Goal: Task Accomplishment & Management: Manage account settings

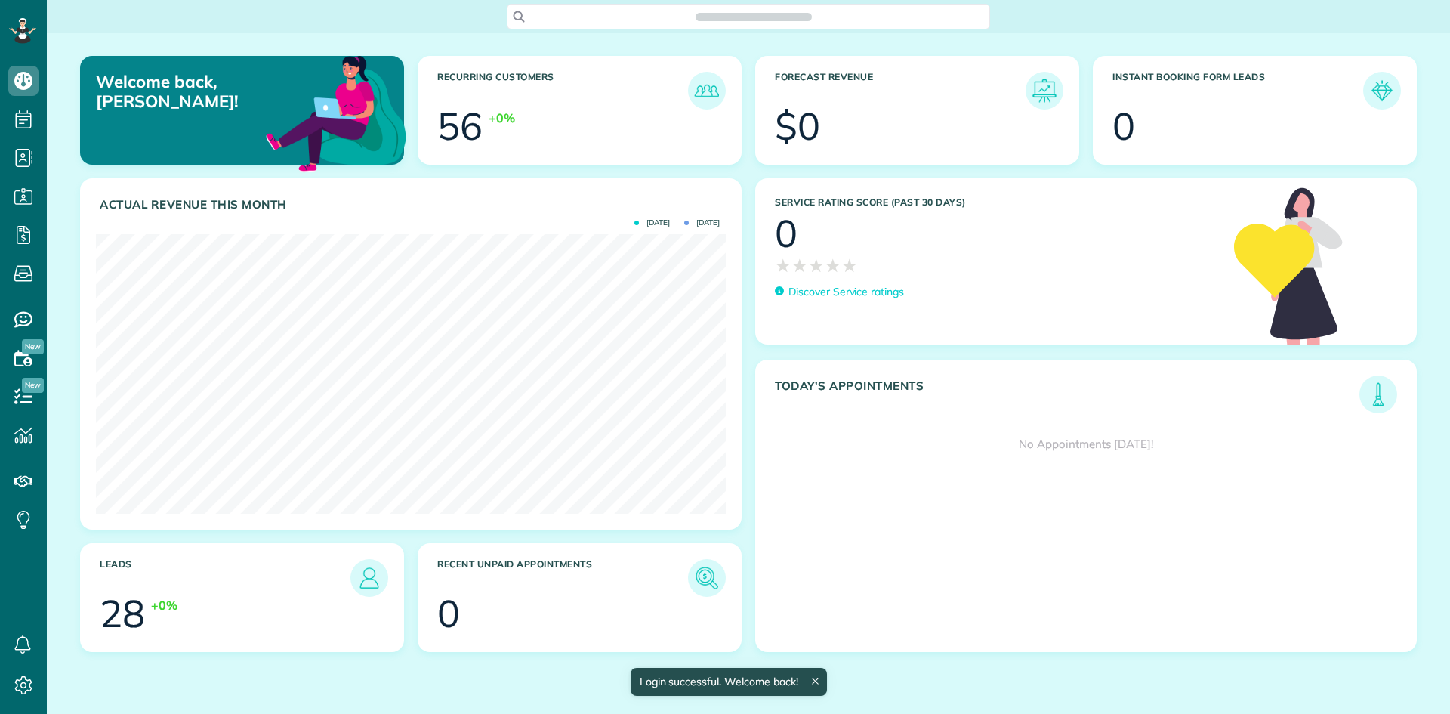
scroll to position [279, 630]
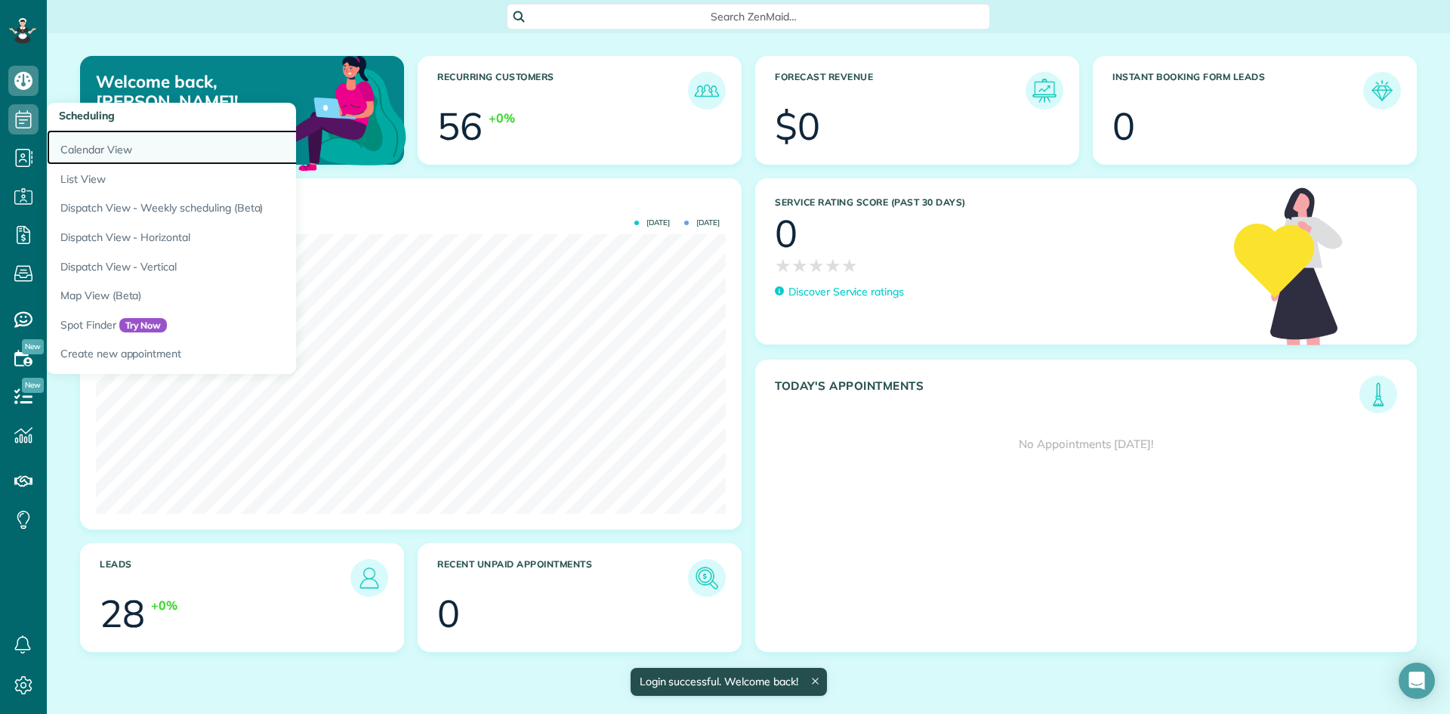
click at [101, 147] on link "Calendar View" at bounding box center [236, 147] width 378 height 35
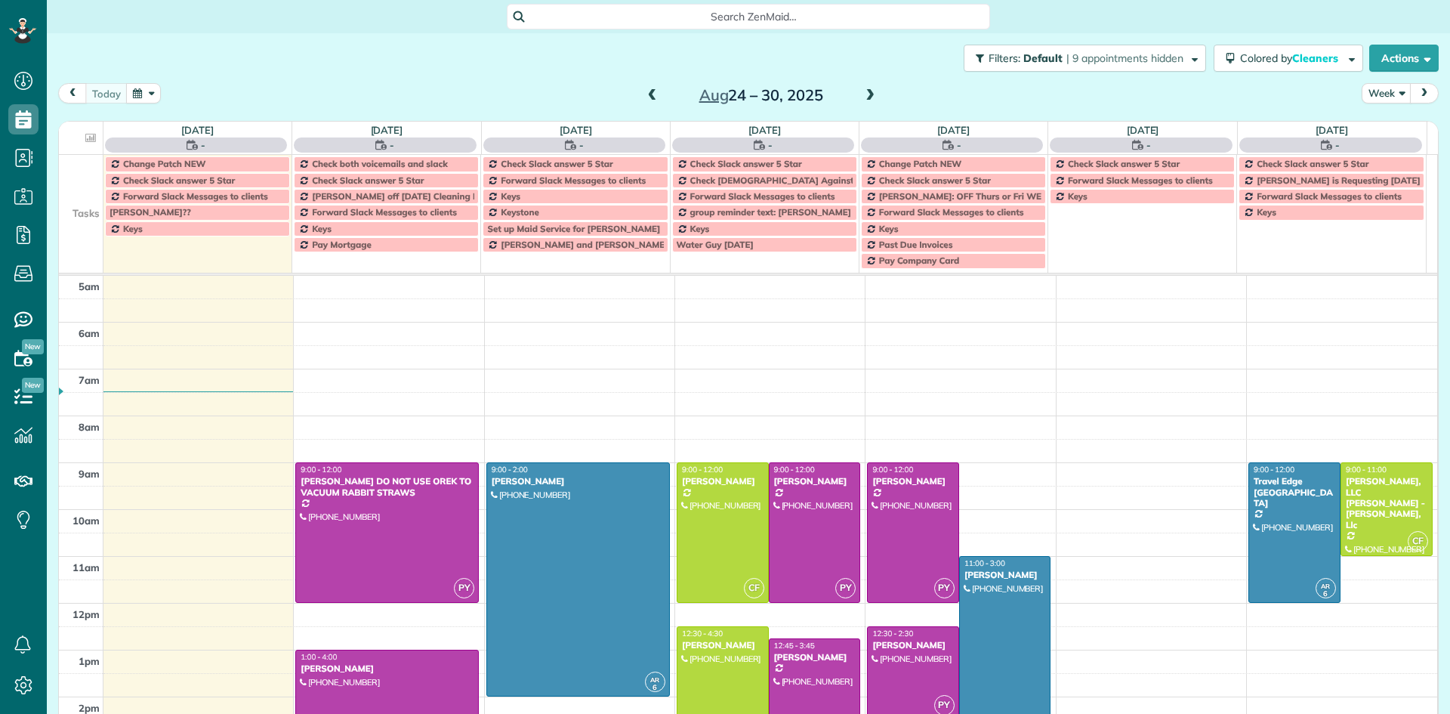
scroll to position [94, 0]
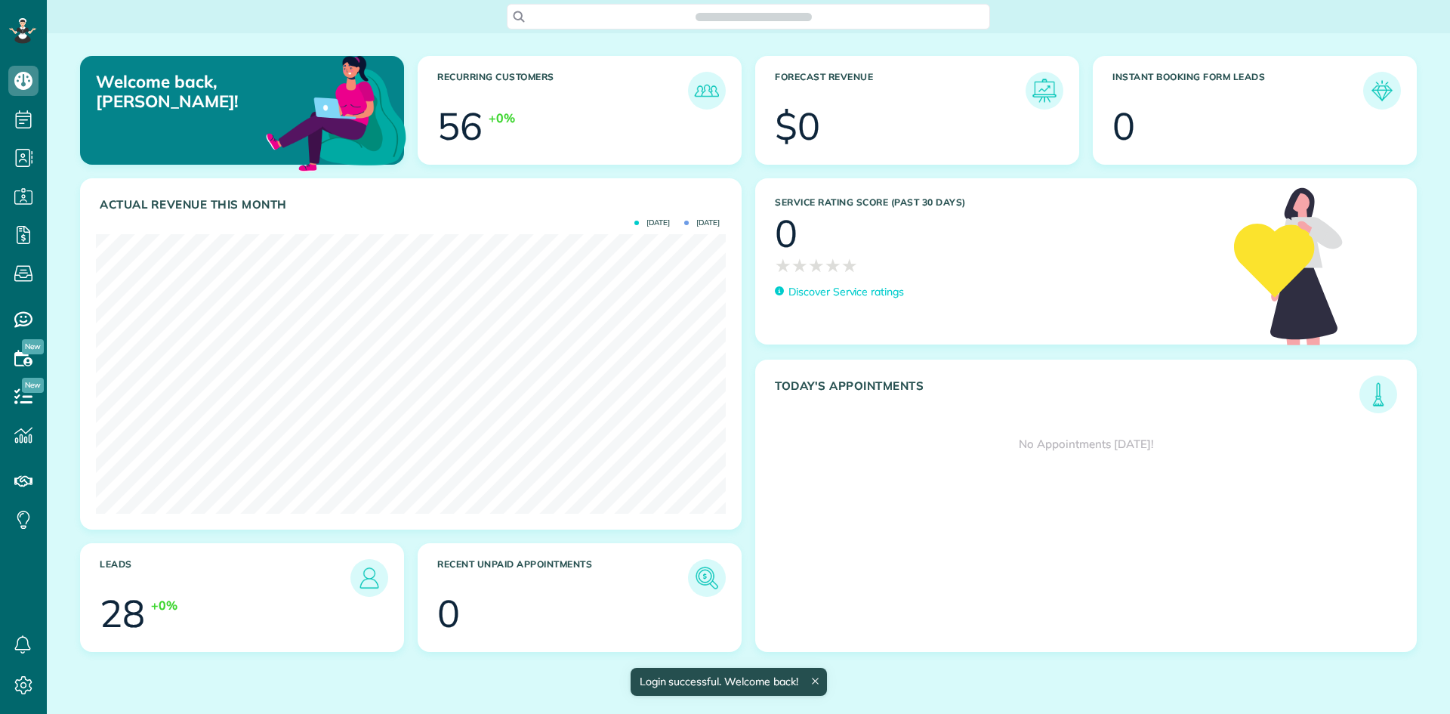
scroll to position [279, 630]
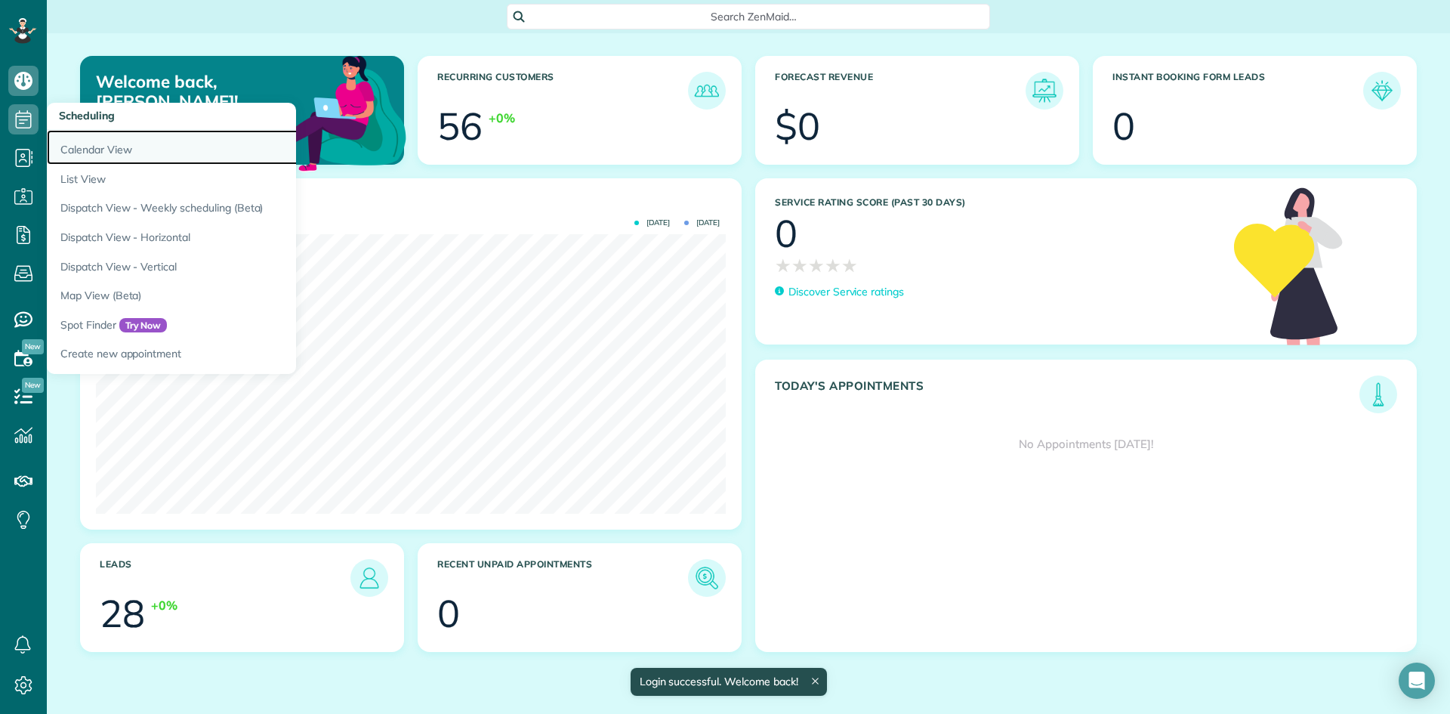
click at [101, 147] on link "Calendar View" at bounding box center [236, 147] width 378 height 35
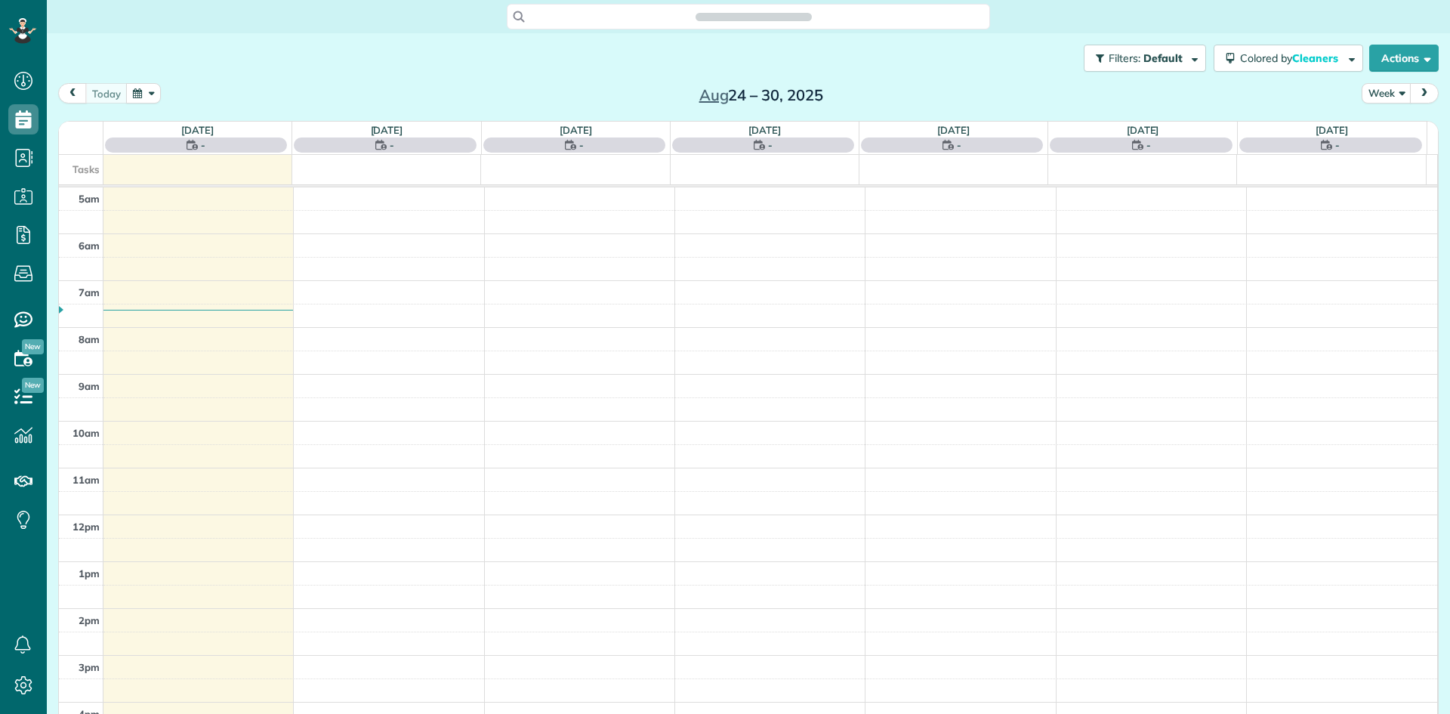
scroll to position [94, 0]
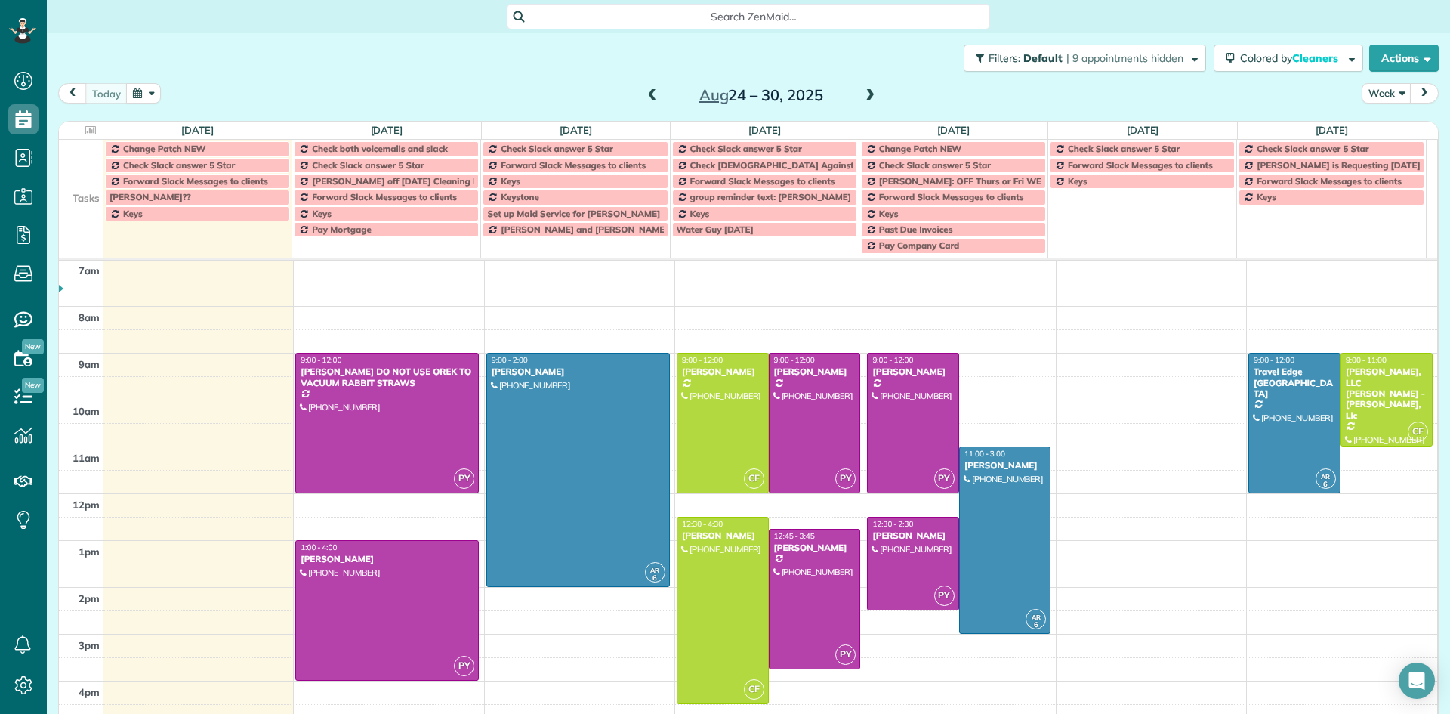
click at [649, 97] on span at bounding box center [652, 96] width 17 height 14
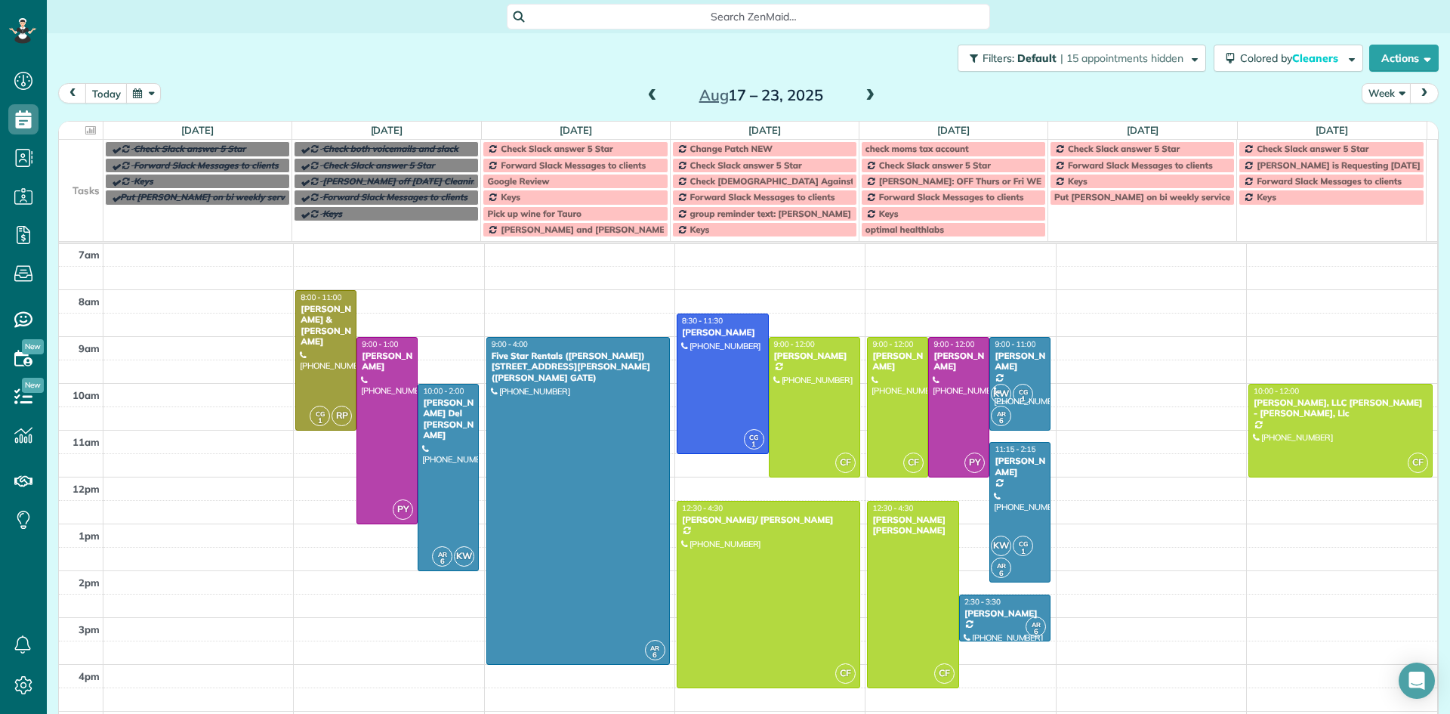
click at [862, 99] on span at bounding box center [870, 96] width 17 height 14
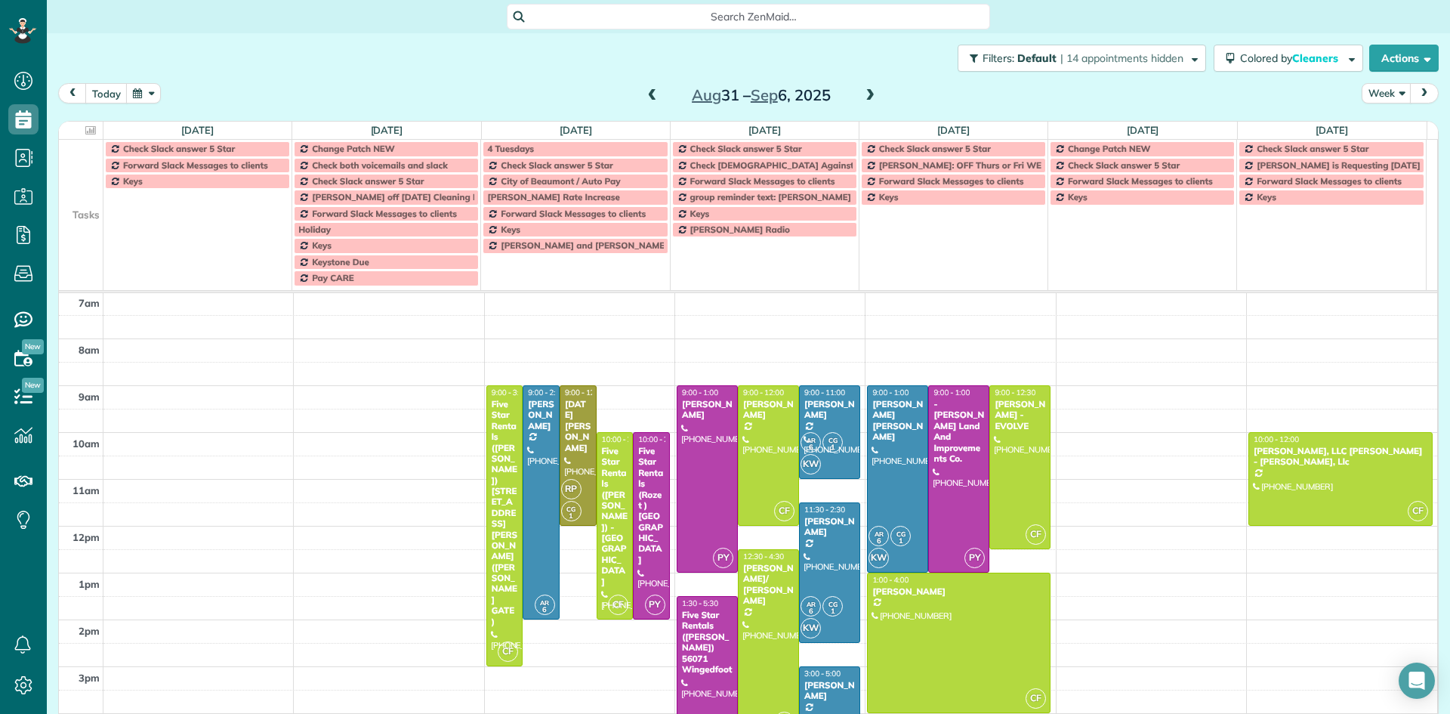
click at [862, 99] on span at bounding box center [870, 96] width 17 height 14
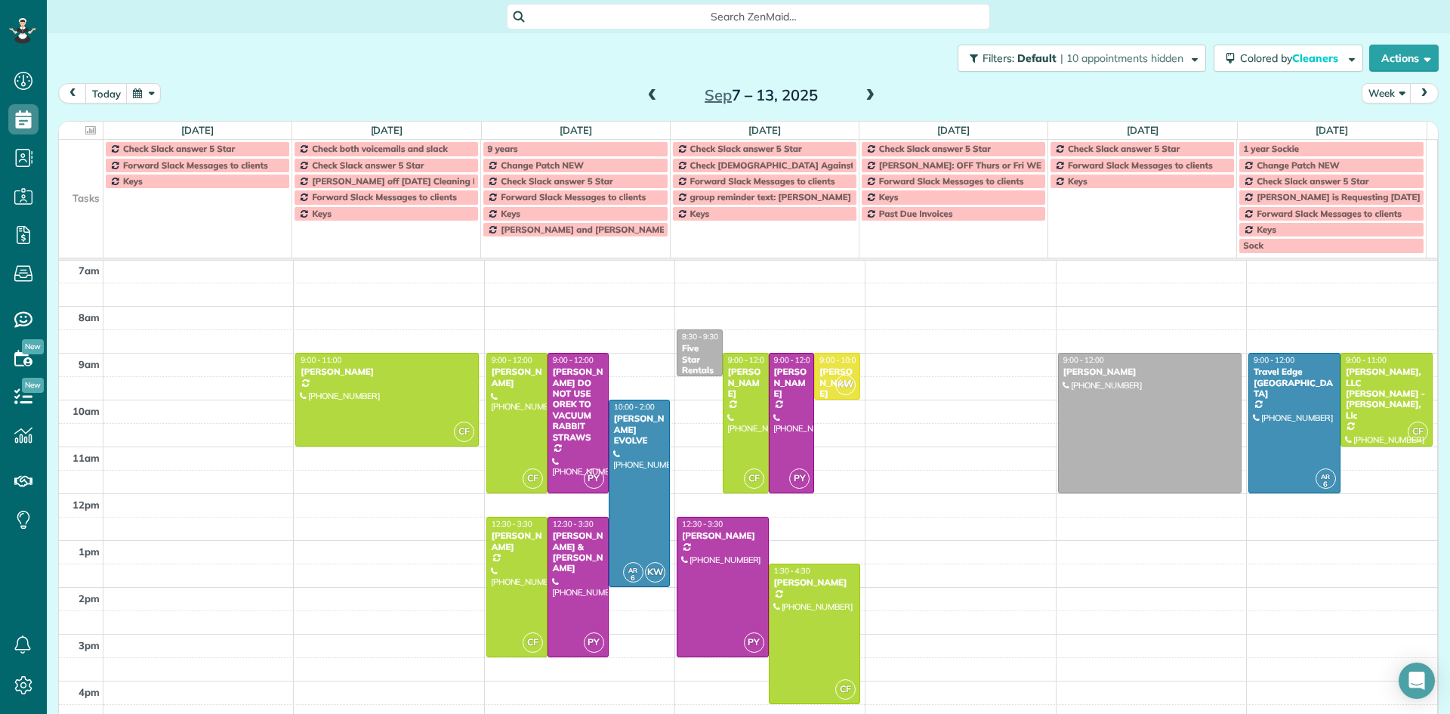
click at [862, 99] on span at bounding box center [870, 96] width 17 height 14
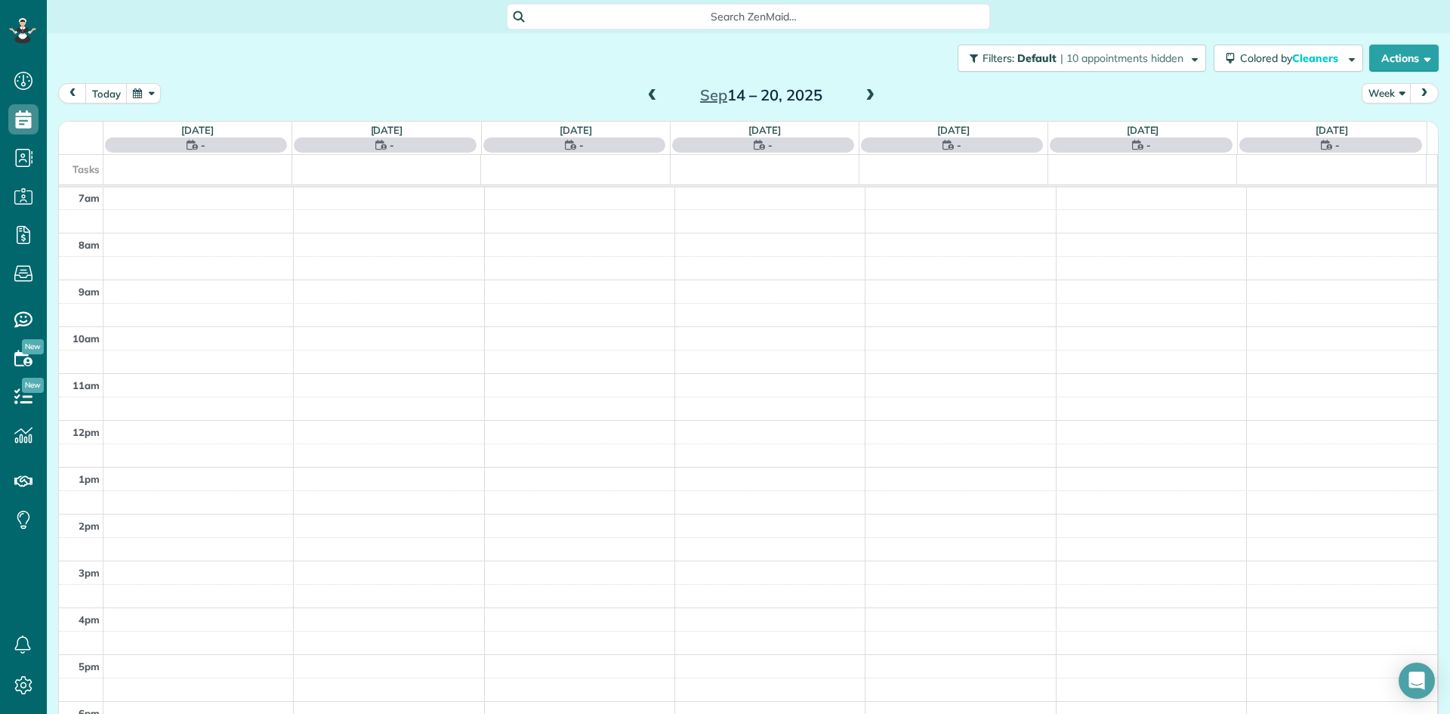
click at [862, 99] on span at bounding box center [870, 96] width 17 height 14
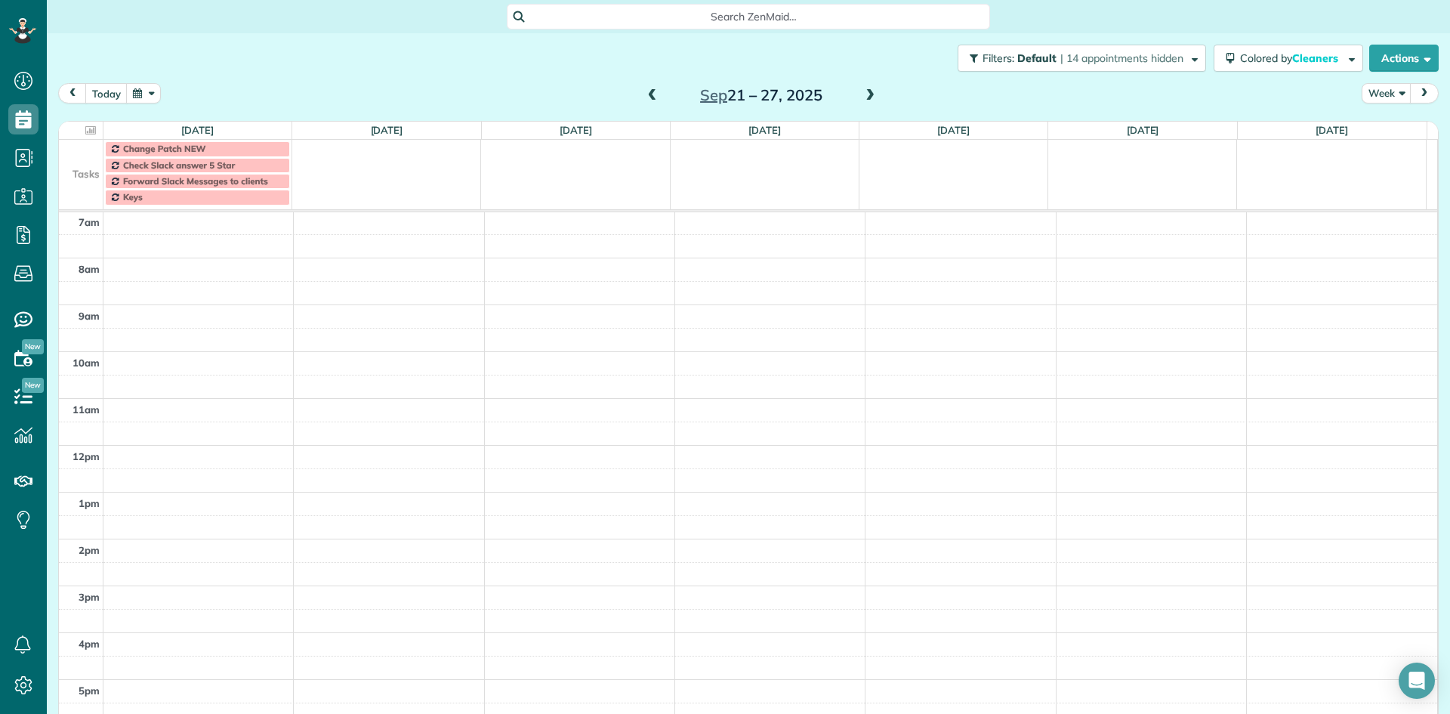
click at [868, 100] on span at bounding box center [870, 96] width 17 height 14
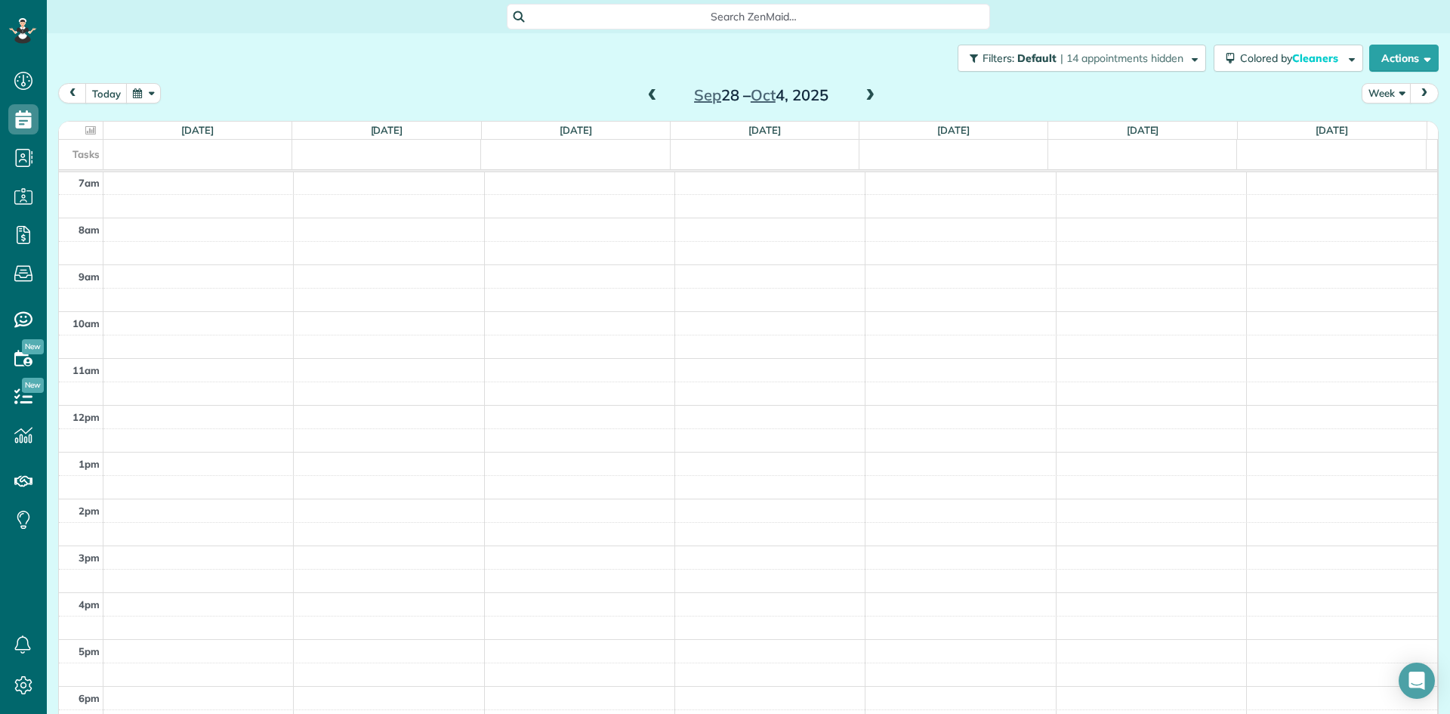
click at [139, 93] on button "button" at bounding box center [143, 93] width 35 height 20
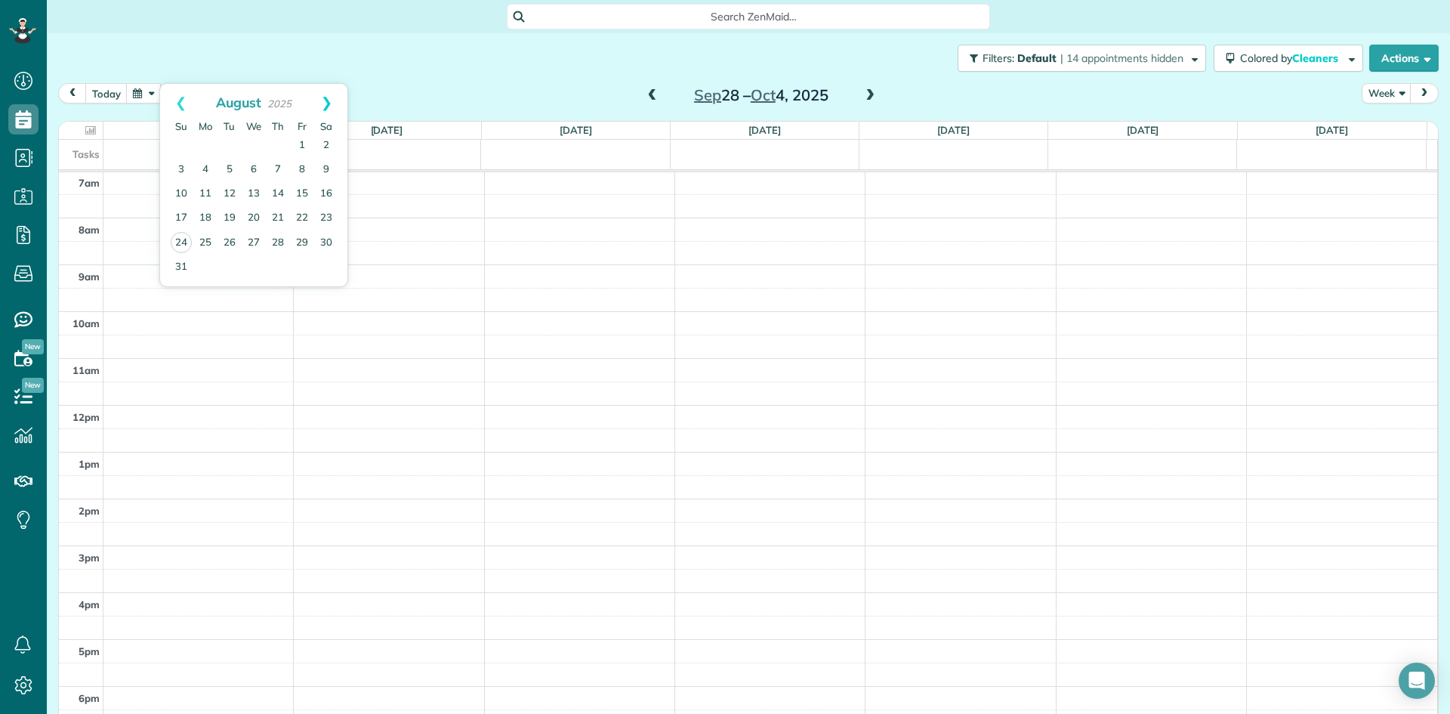
click at [328, 103] on link "Next" at bounding box center [327, 103] width 42 height 38
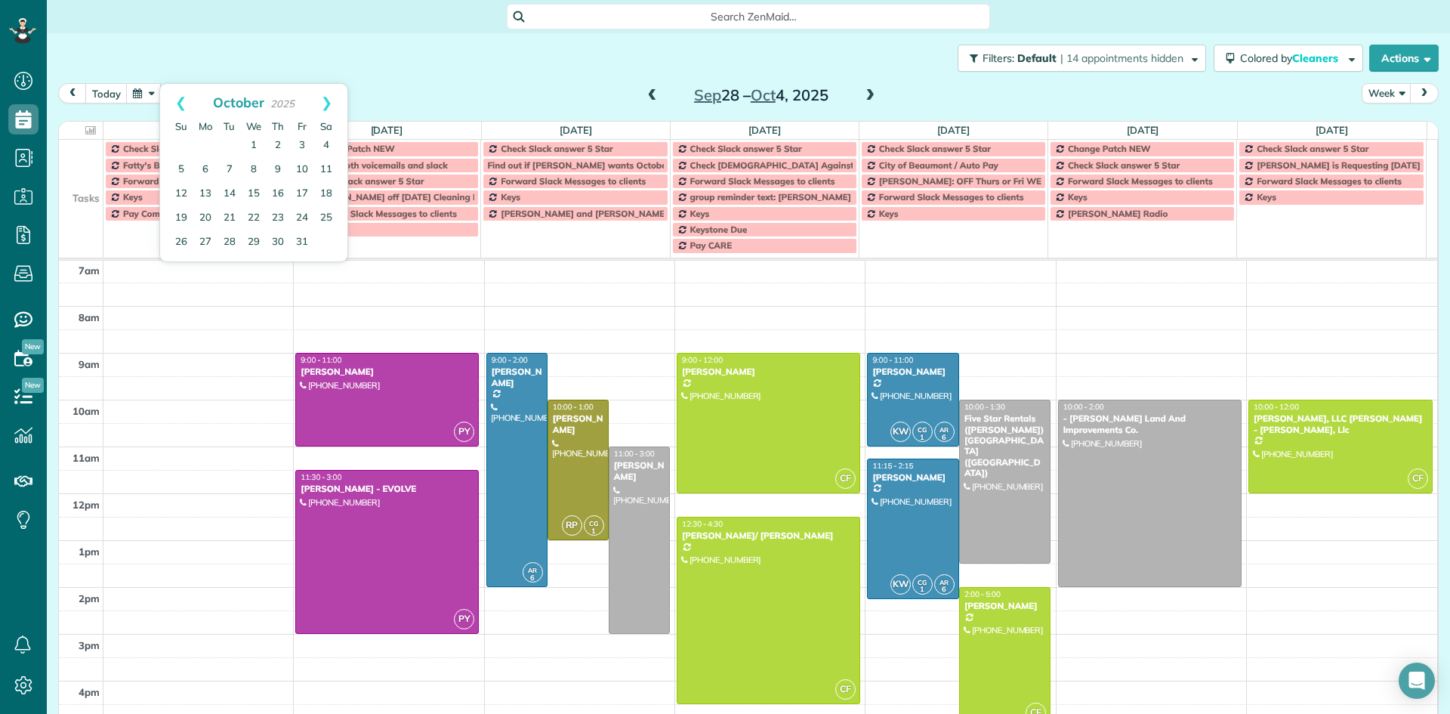
click at [328, 103] on link "Next" at bounding box center [327, 103] width 42 height 38
click at [326, 100] on link "Next" at bounding box center [327, 103] width 42 height 38
click at [283, 190] on link "18" at bounding box center [278, 194] width 24 height 24
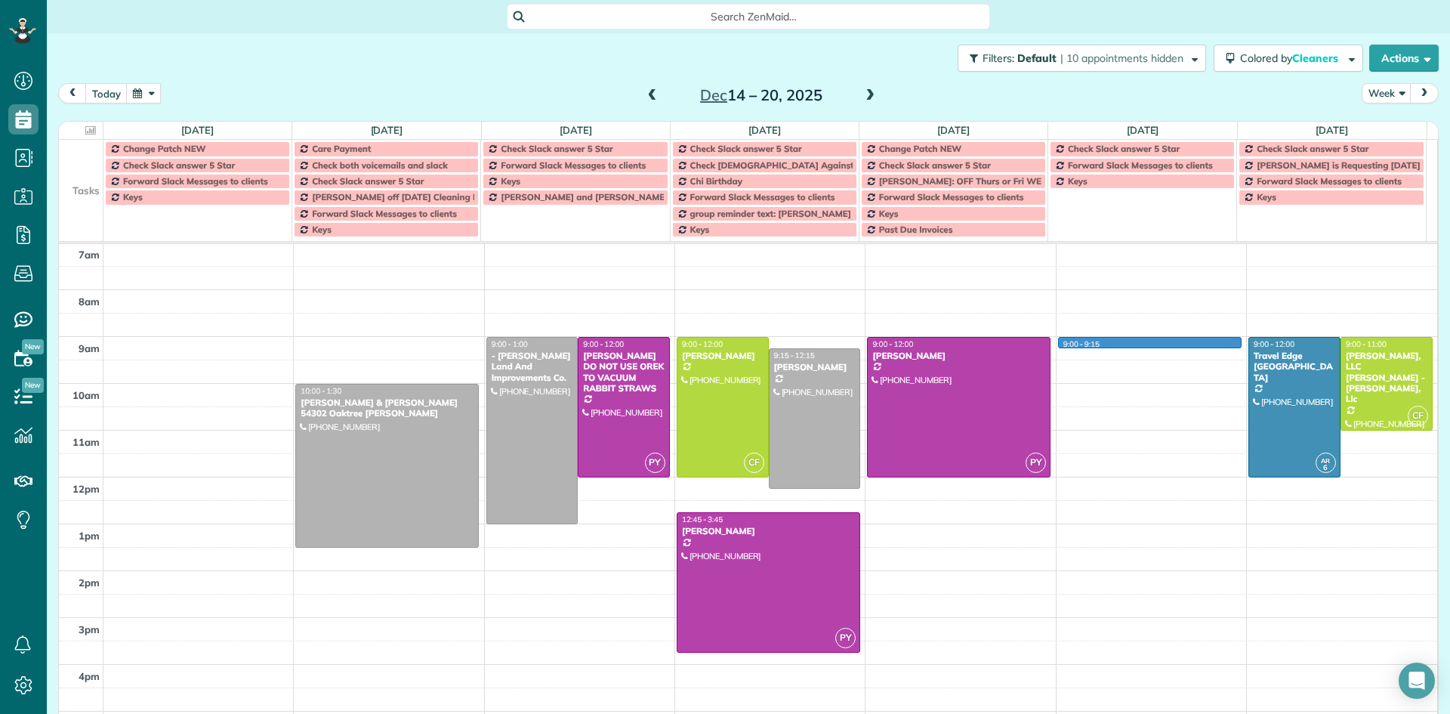
click at [1061, 346] on div "5am 6am 7am 8am 9am 10am 11am 12pm 1pm 2pm 3pm 4pm 5pm 6pm 7pm 8pm 9pm 10pm 10:…" at bounding box center [748, 571] width 1378 height 842
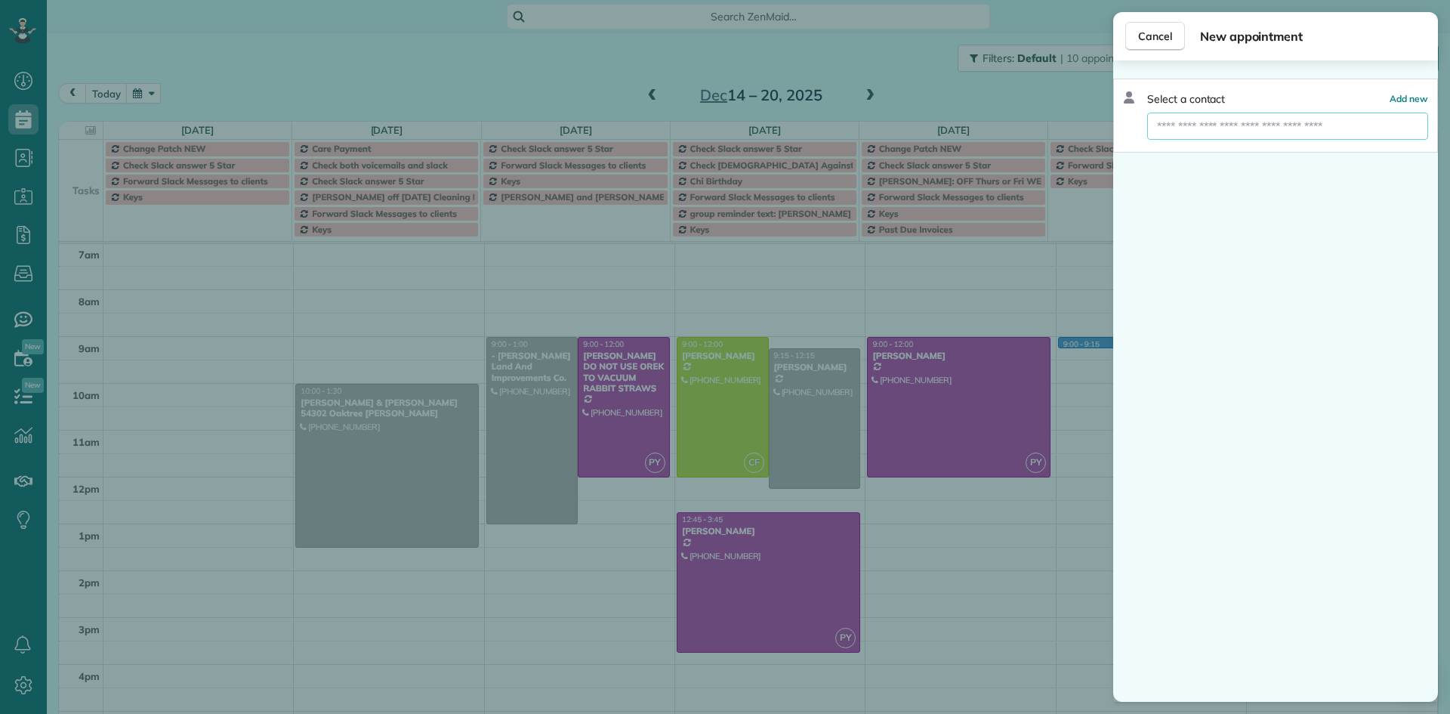
click at [1178, 127] on input "text" at bounding box center [1287, 126] width 281 height 27
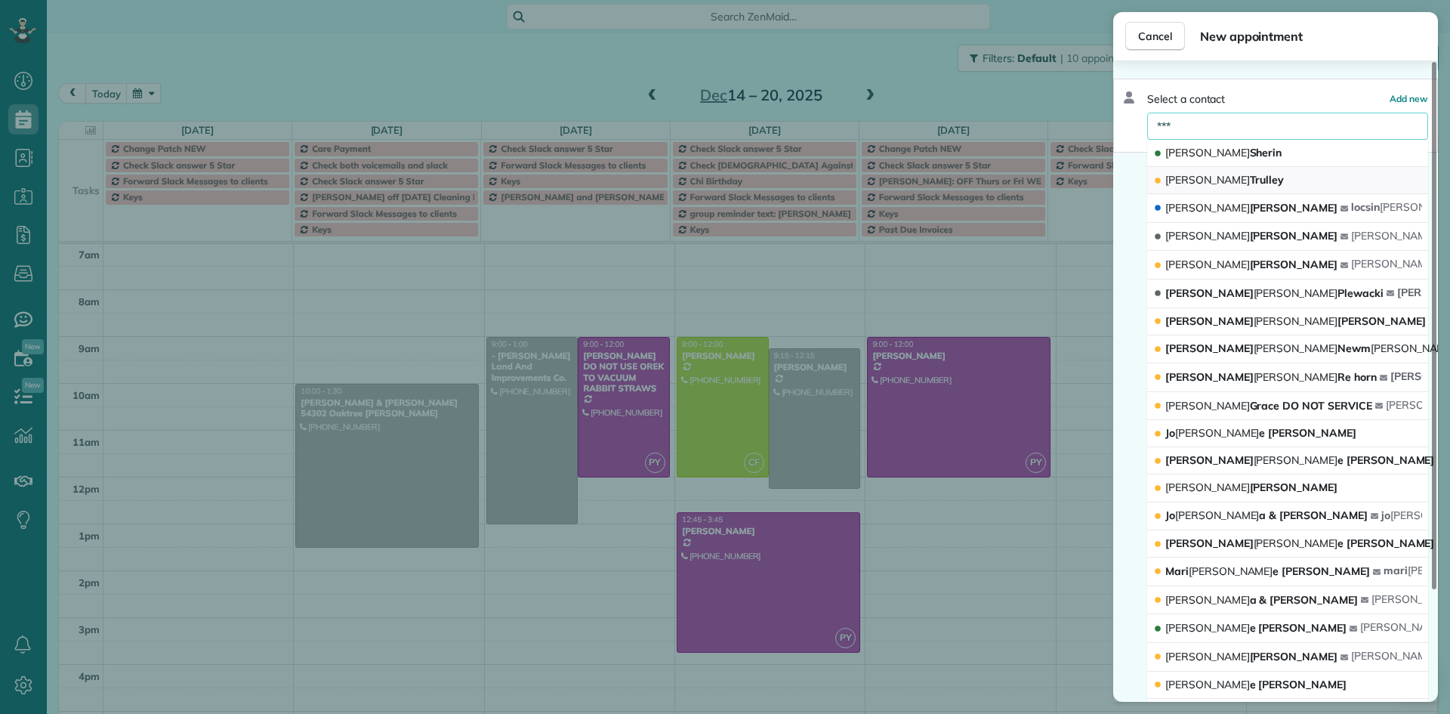
type input "***"
click at [1202, 174] on span "Ann Trulley" at bounding box center [1224, 180] width 119 height 14
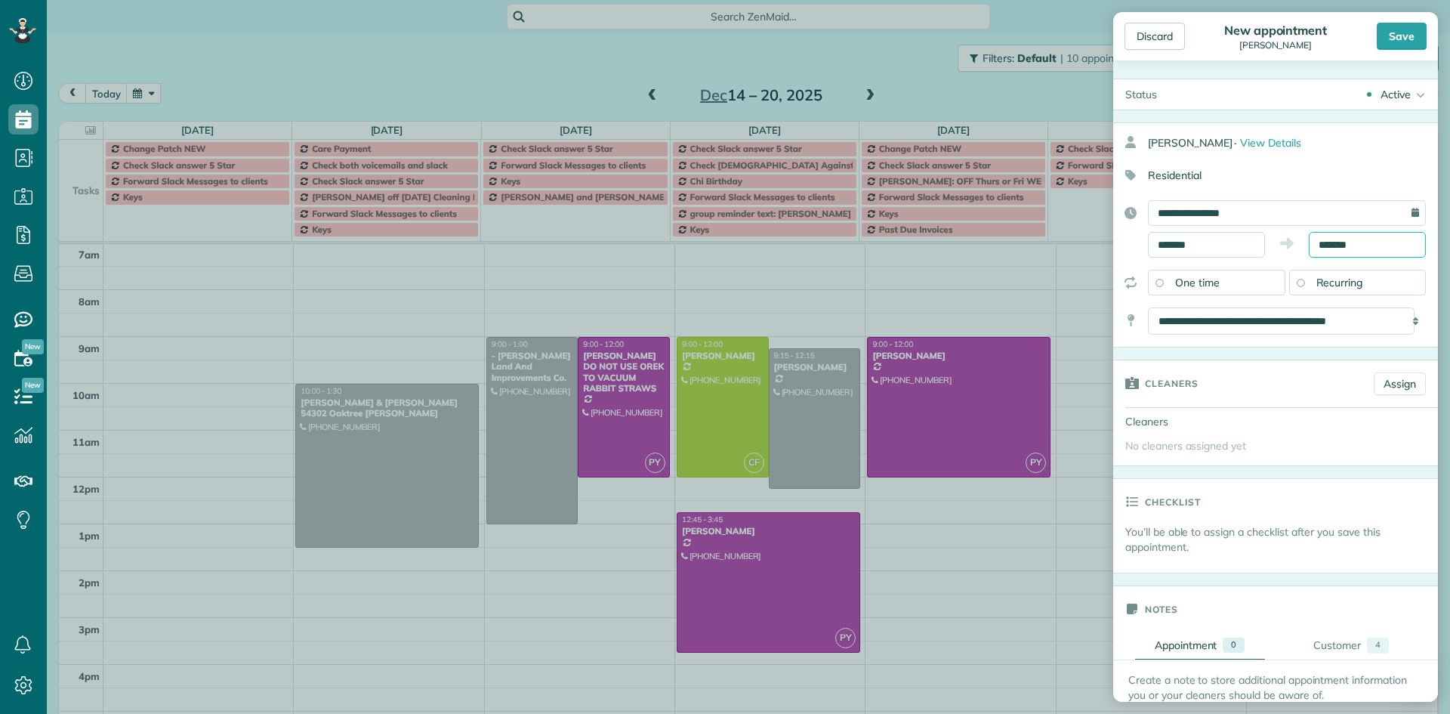
drag, startPoint x: 1382, startPoint y: 242, endPoint x: 1371, endPoint y: 242, distance: 11.3
click at [1381, 242] on input "*******" at bounding box center [1367, 245] width 117 height 26
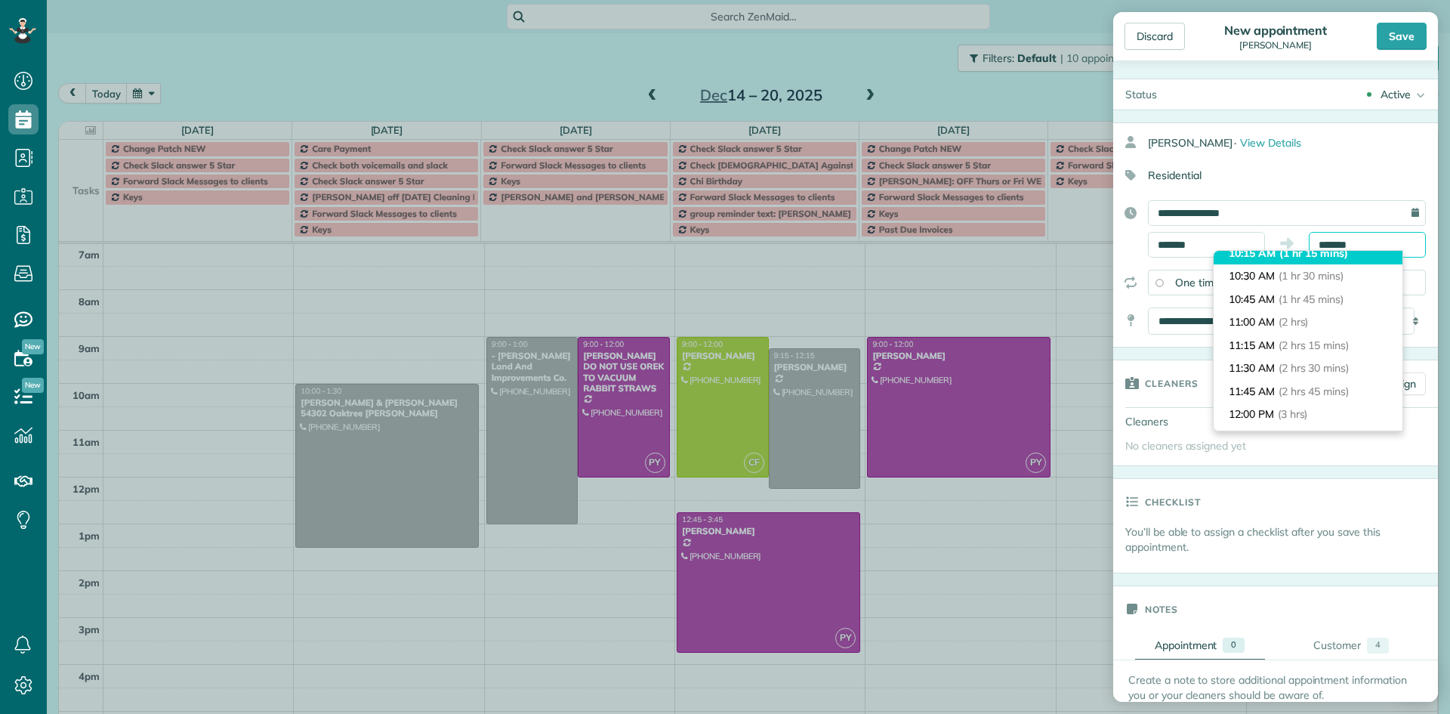
scroll to position [151, 0]
type input "********"
click at [1308, 385] on span "(3 hrs)" at bounding box center [1293, 388] width 30 height 14
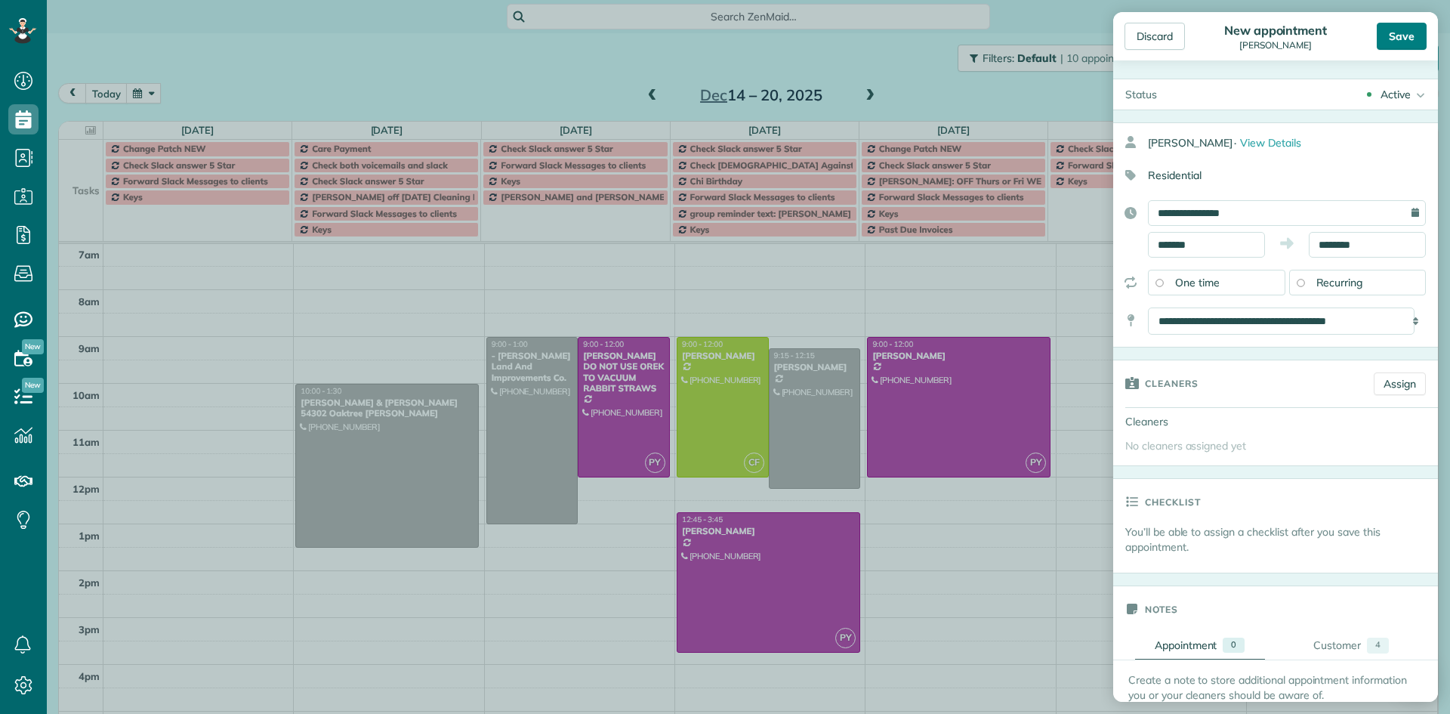
click at [1397, 29] on div "Save" at bounding box center [1402, 36] width 50 height 27
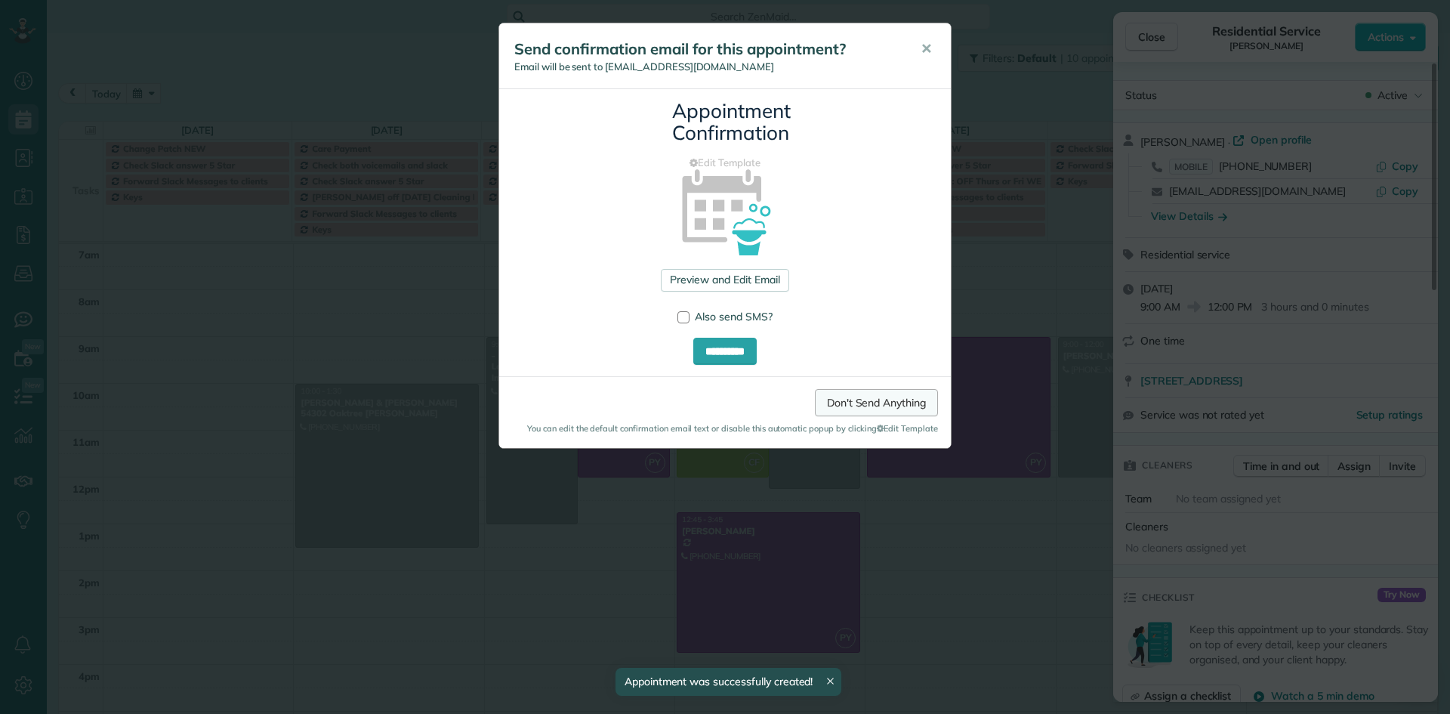
click at [875, 405] on link "Don't Send Anything" at bounding box center [876, 402] width 123 height 27
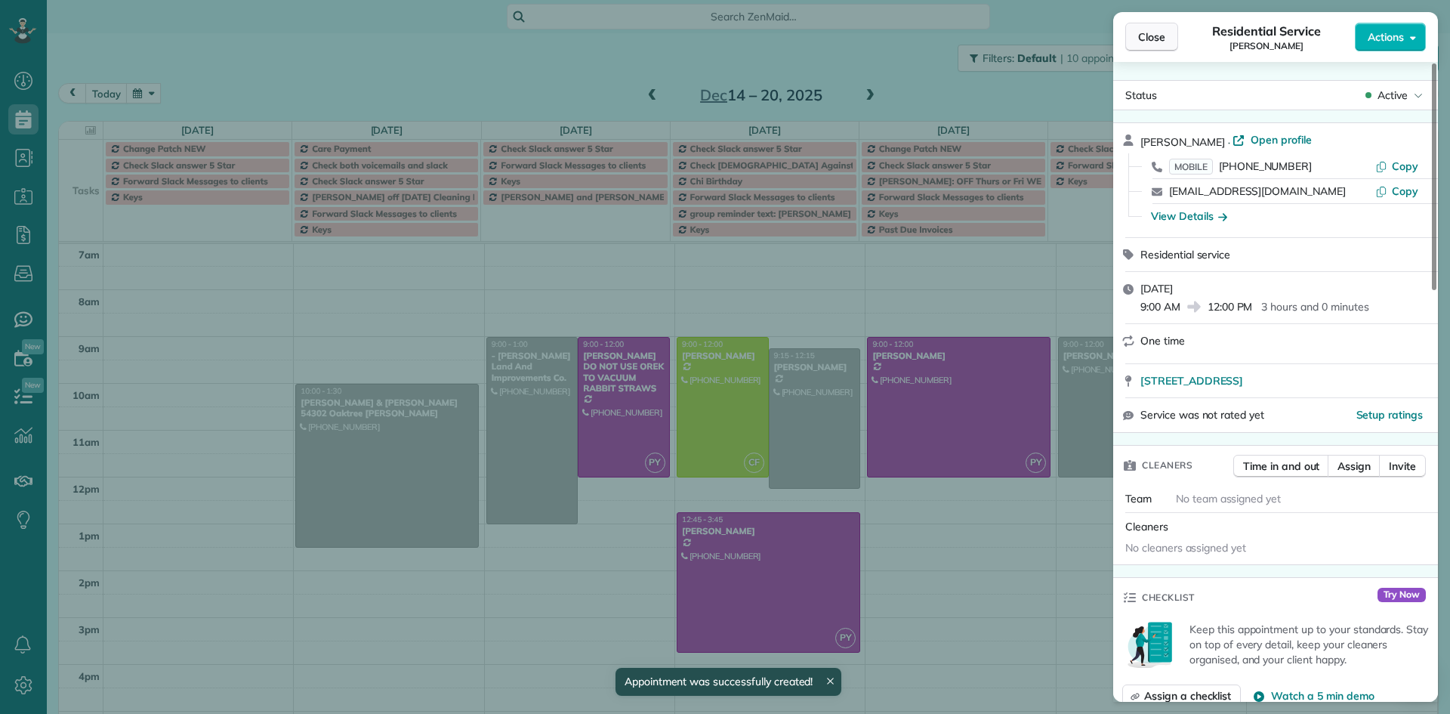
click at [1150, 39] on span "Close" at bounding box center [1151, 36] width 27 height 15
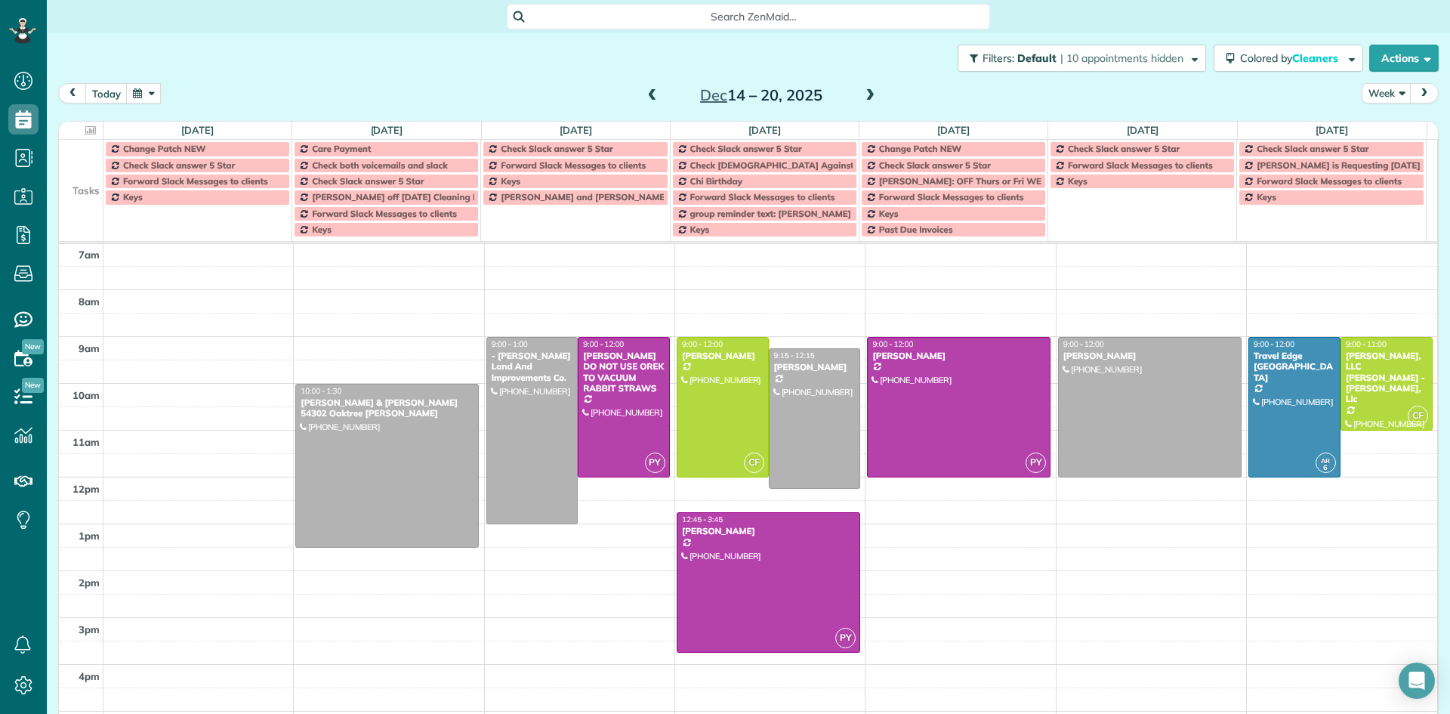
click at [650, 94] on span at bounding box center [652, 96] width 17 height 14
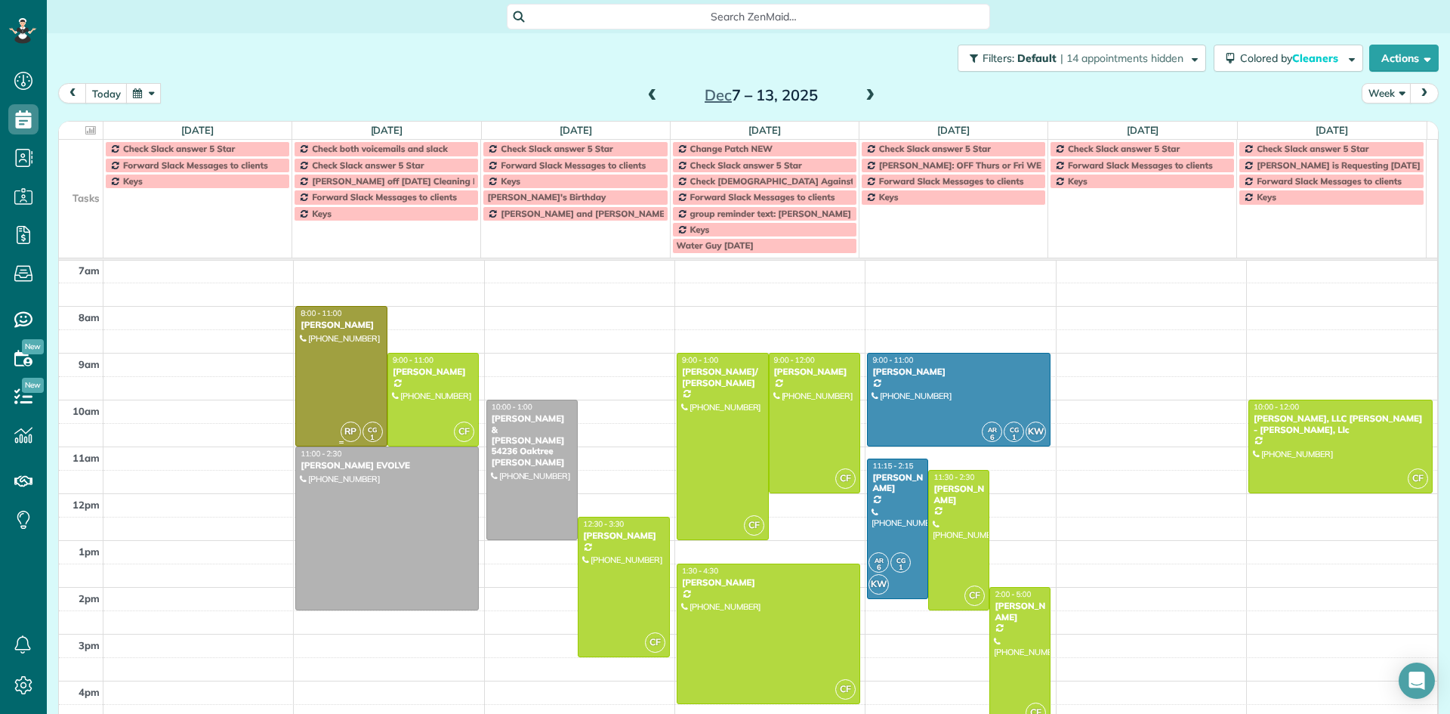
click at [326, 344] on div at bounding box center [341, 376] width 91 height 139
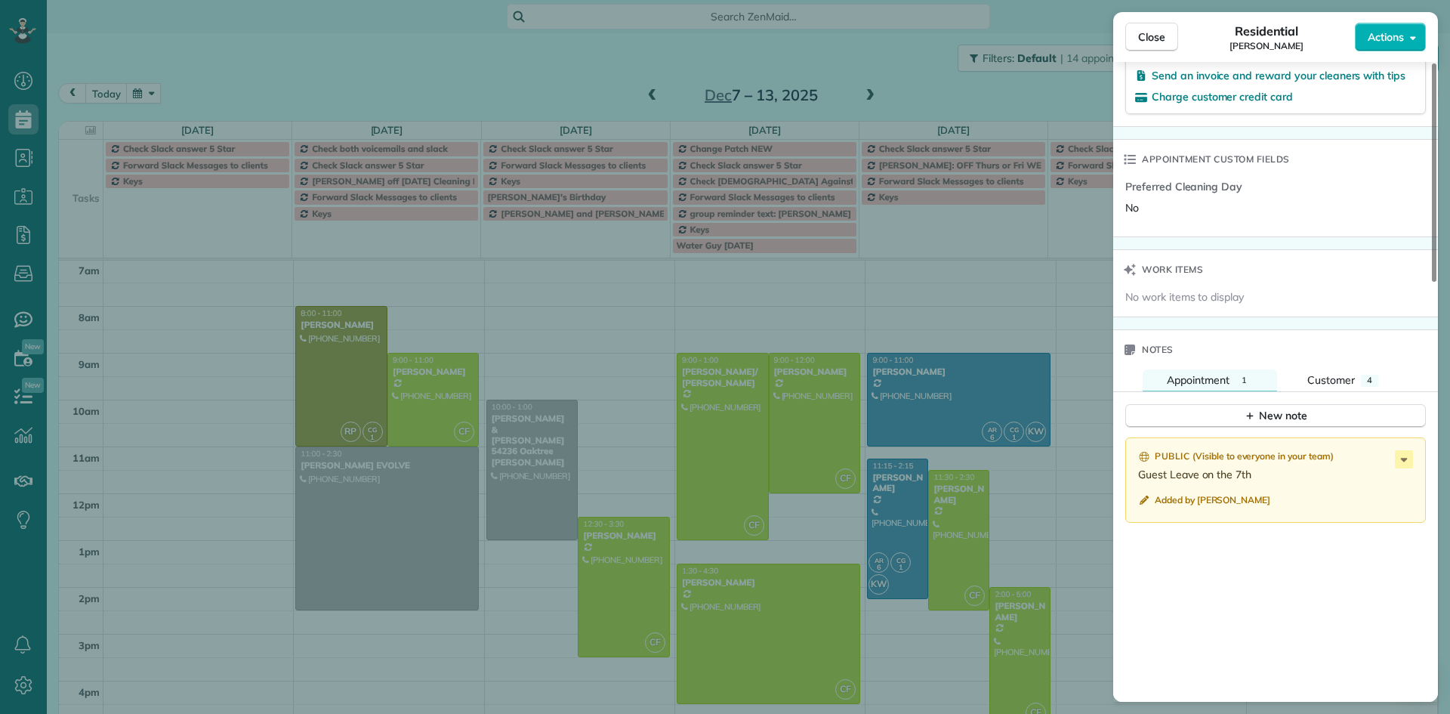
scroll to position [1063, 0]
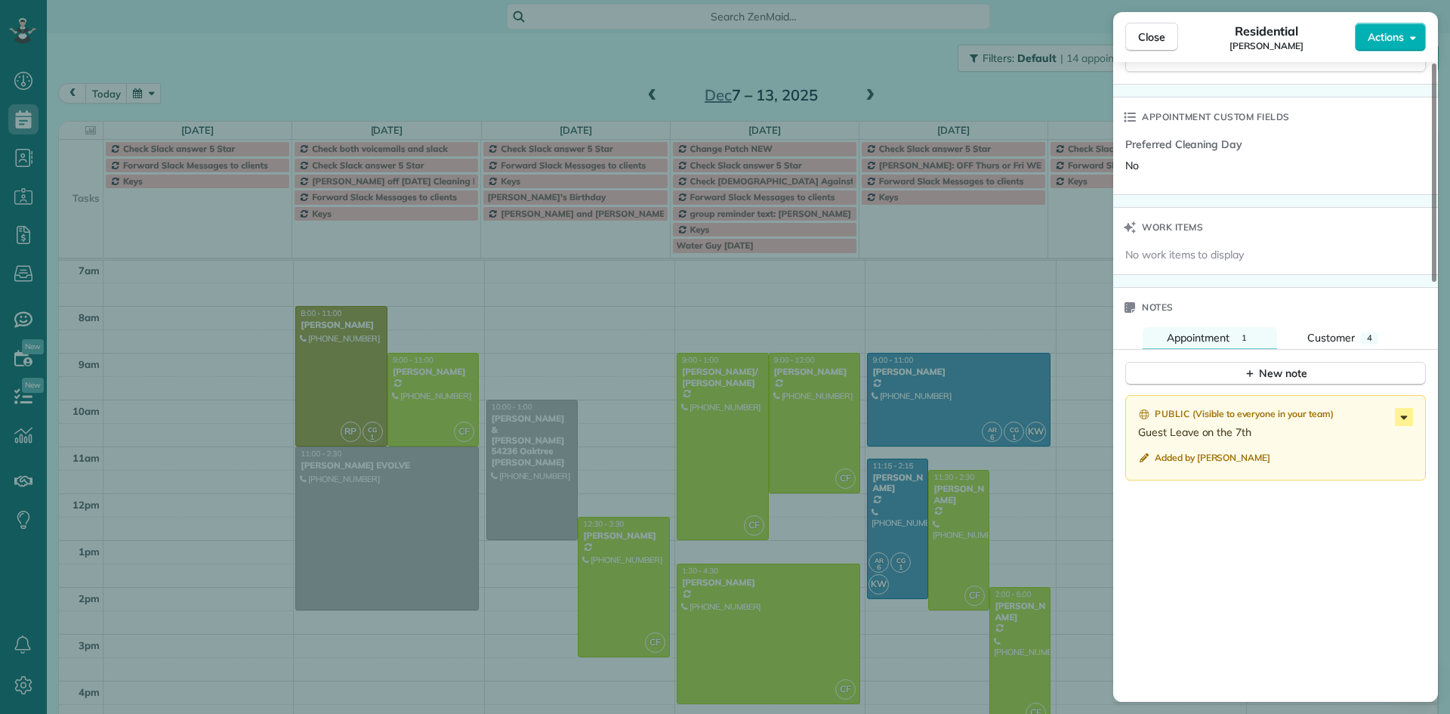
click at [1406, 419] on icon at bounding box center [1404, 417] width 18 height 18
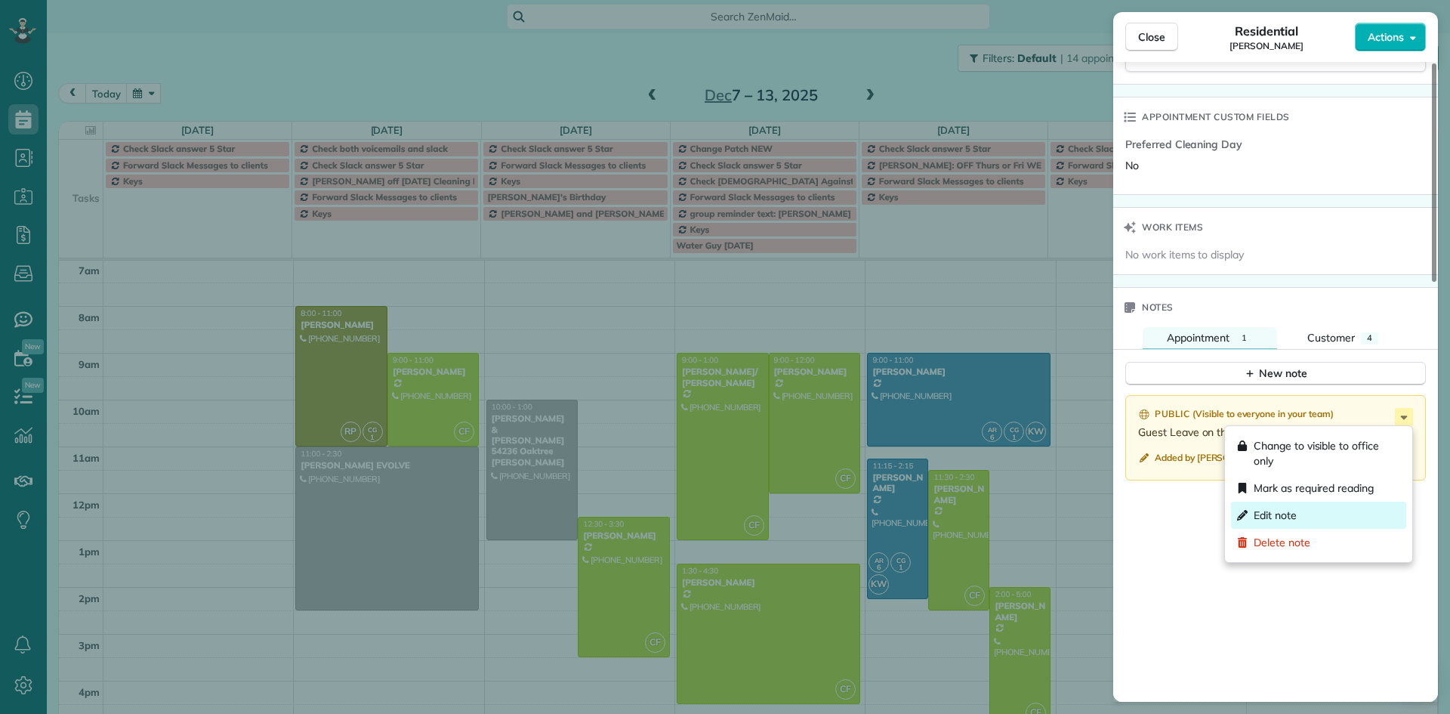
click at [1314, 508] on div "Edit note" at bounding box center [1318, 515] width 175 height 27
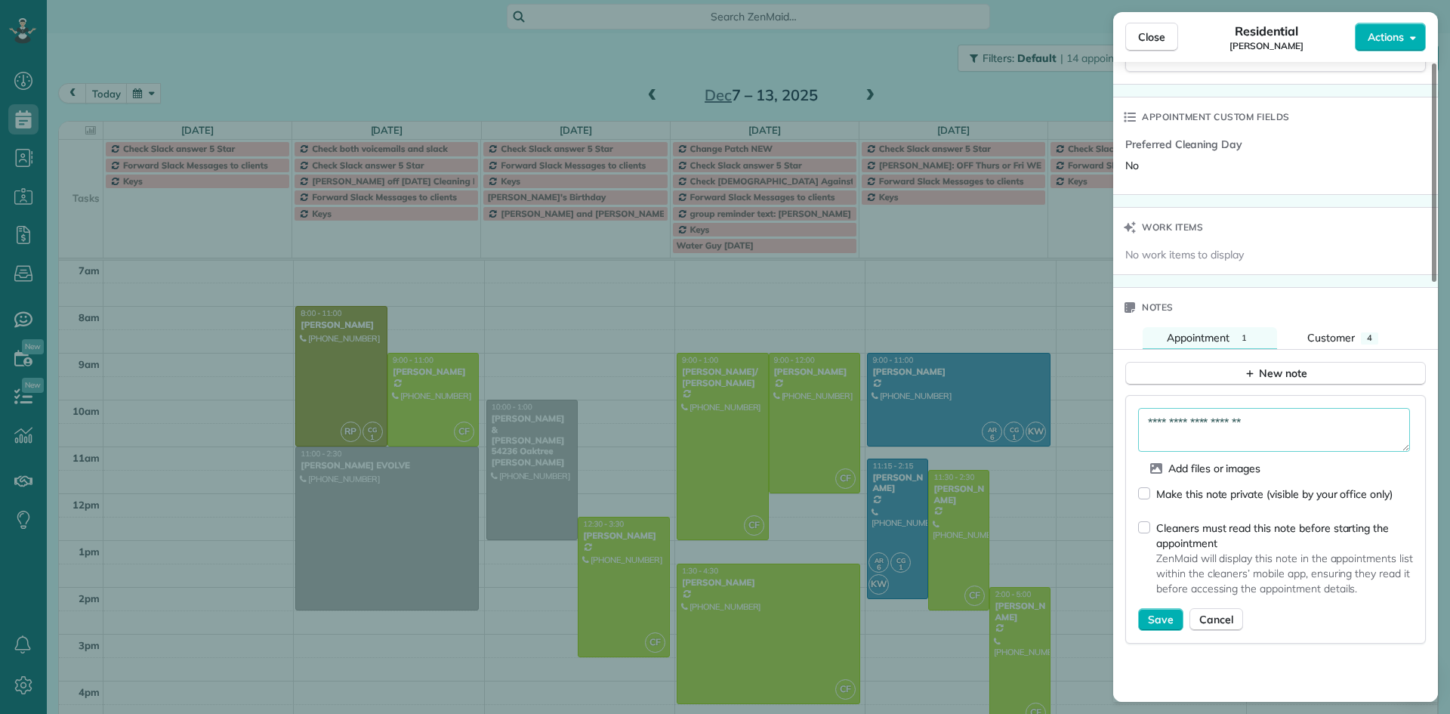
drag, startPoint x: 1261, startPoint y: 420, endPoint x: 1276, endPoint y: 418, distance: 15.2
click at [1264, 420] on textarea "**********" at bounding box center [1274, 430] width 272 height 44
type textarea "**********"
click at [1159, 617] on span "Save" at bounding box center [1161, 619] width 26 height 15
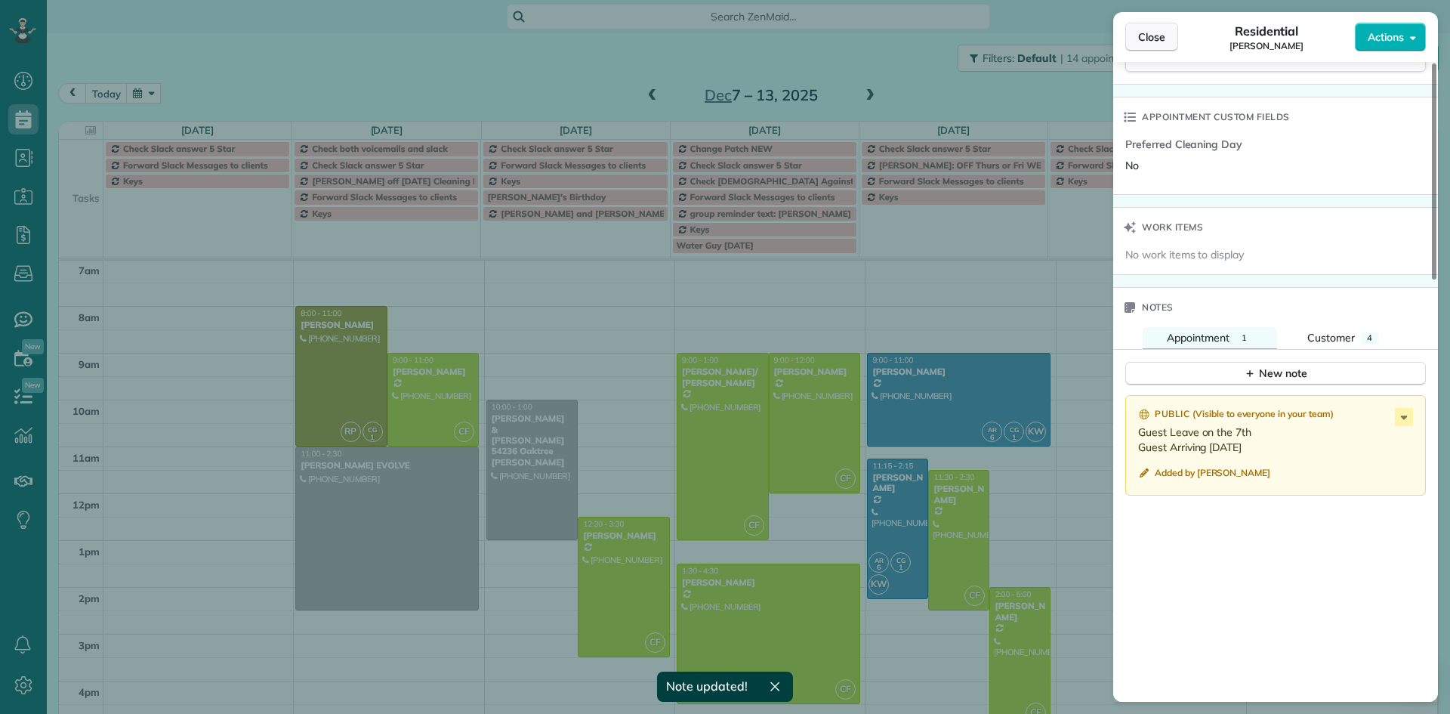
click at [1143, 38] on span "Close" at bounding box center [1151, 36] width 27 height 15
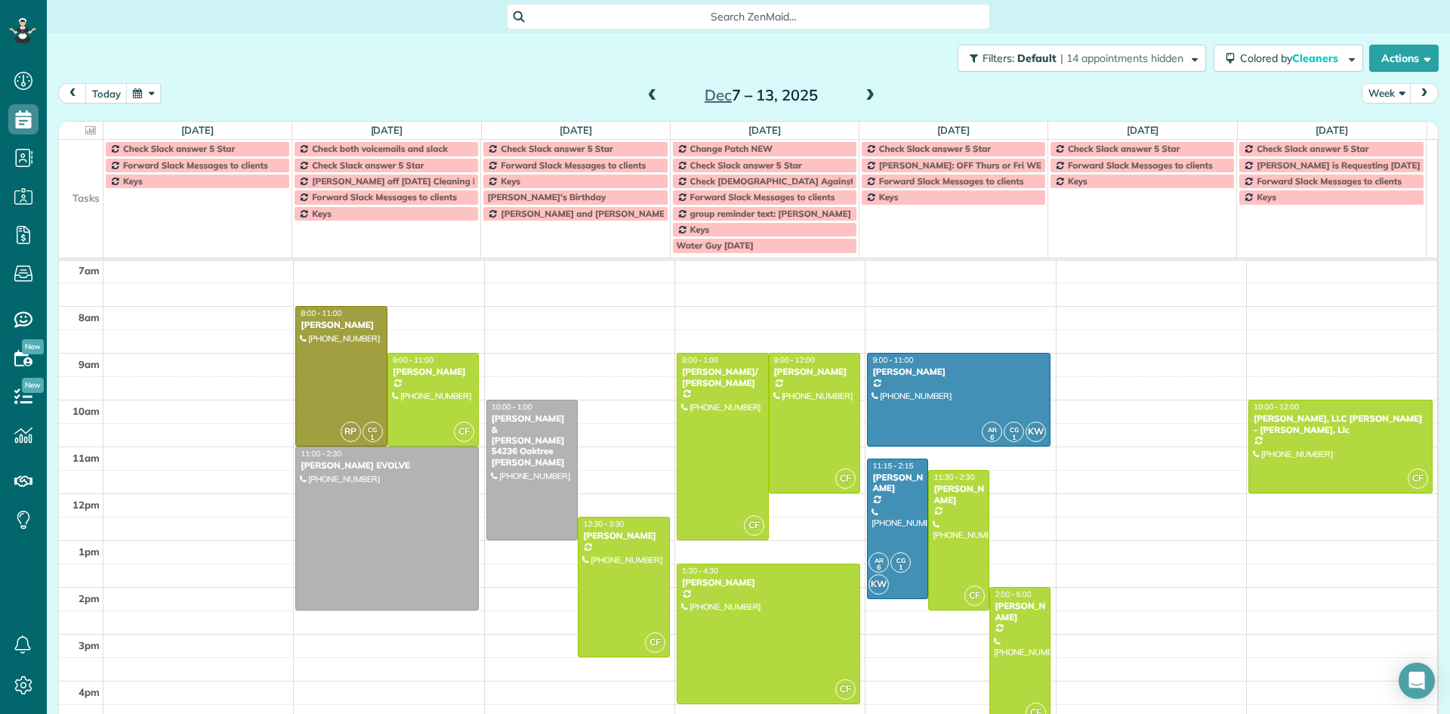
click at [863, 93] on span at bounding box center [870, 96] width 17 height 14
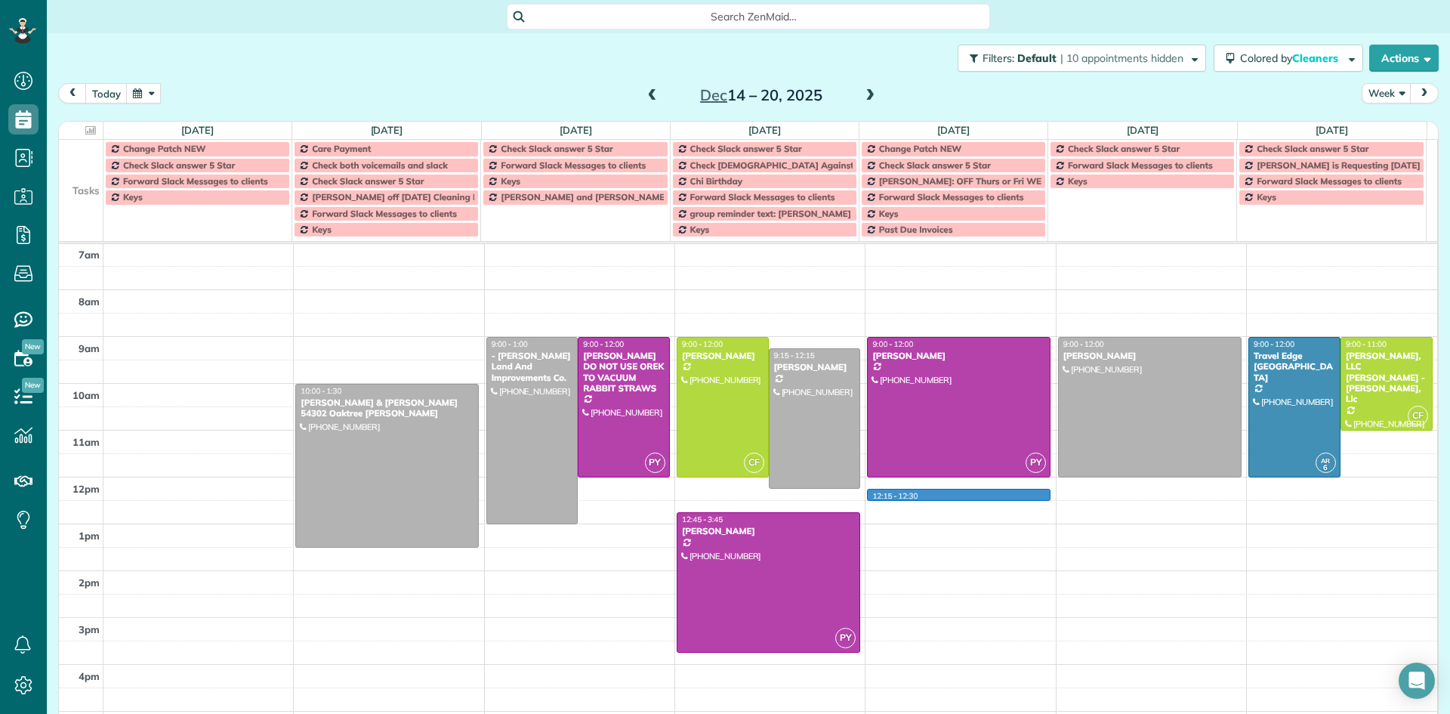
click at [907, 492] on div "5am 6am 7am 8am 9am 10am 11am 12pm 1pm 2pm 3pm 4pm 5pm 6pm 7pm 8pm 9pm 10pm 10:…" at bounding box center [748, 571] width 1378 height 842
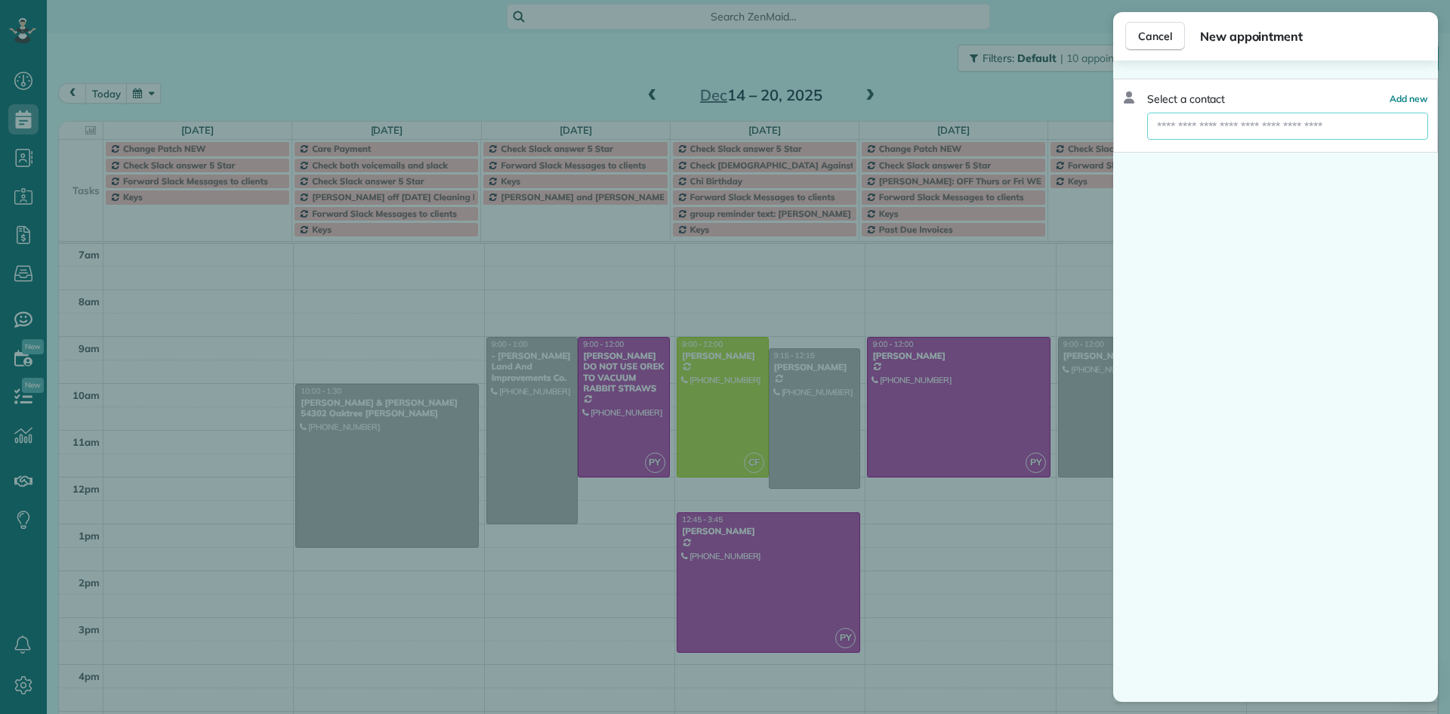
click at [1222, 124] on input "text" at bounding box center [1287, 126] width 281 height 27
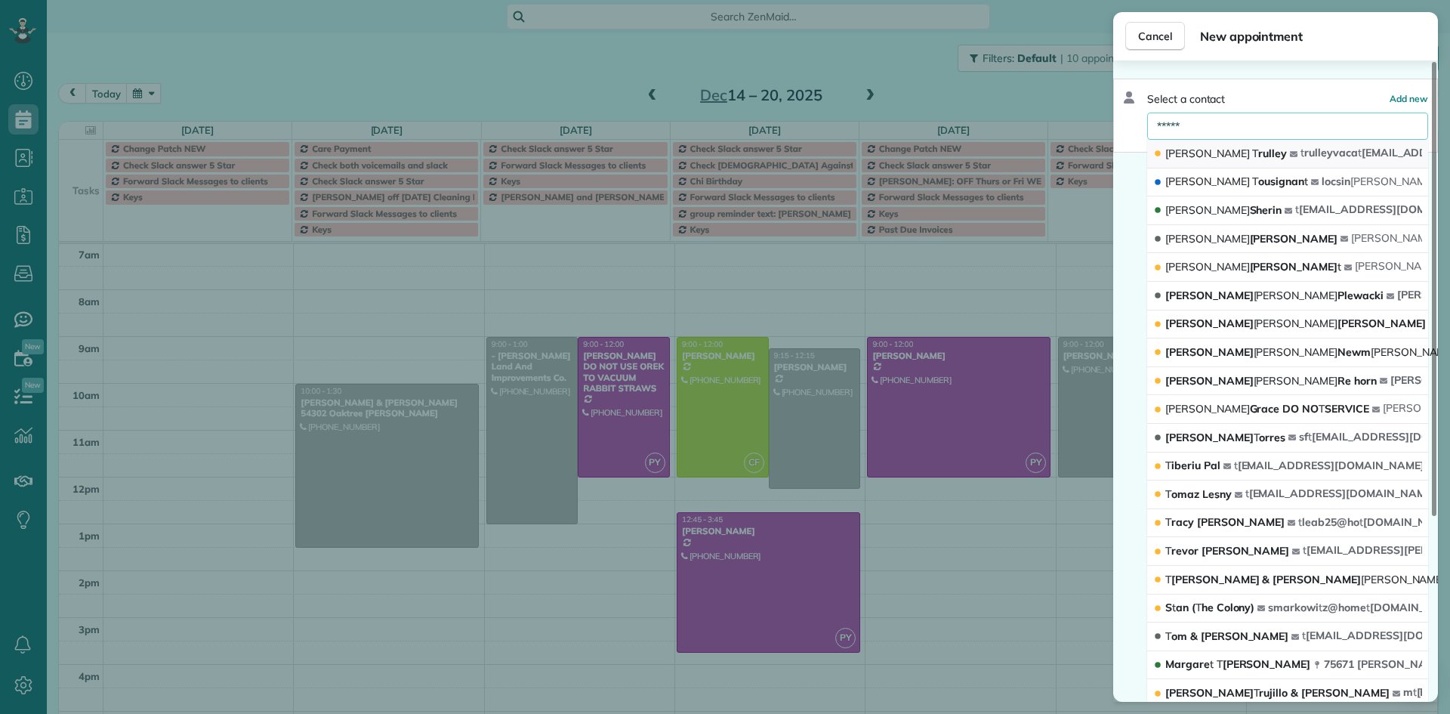
type input "*****"
click at [1243, 161] on button "Ann T rulley t rulleyvaca t ions@gmail.com" at bounding box center [1287, 154] width 281 height 29
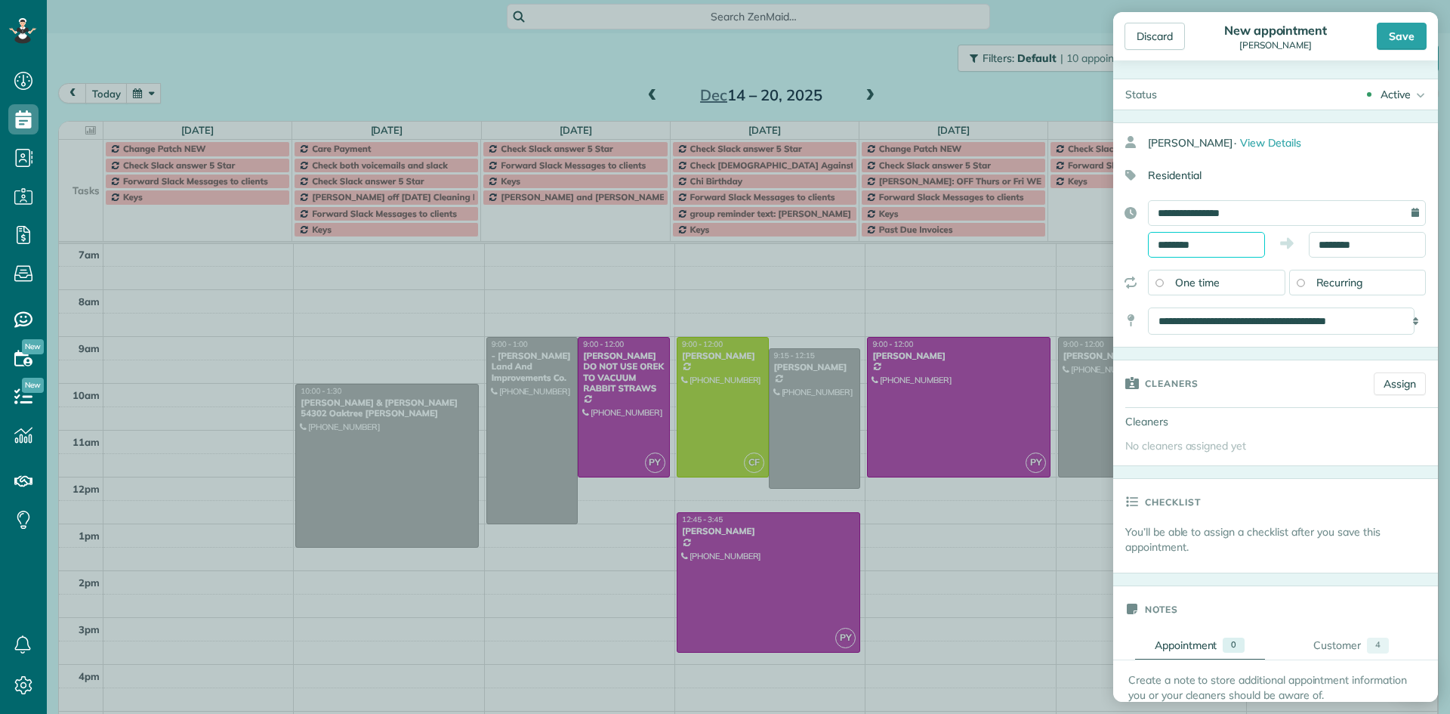
click at [1207, 242] on input "********" at bounding box center [1206, 245] width 117 height 26
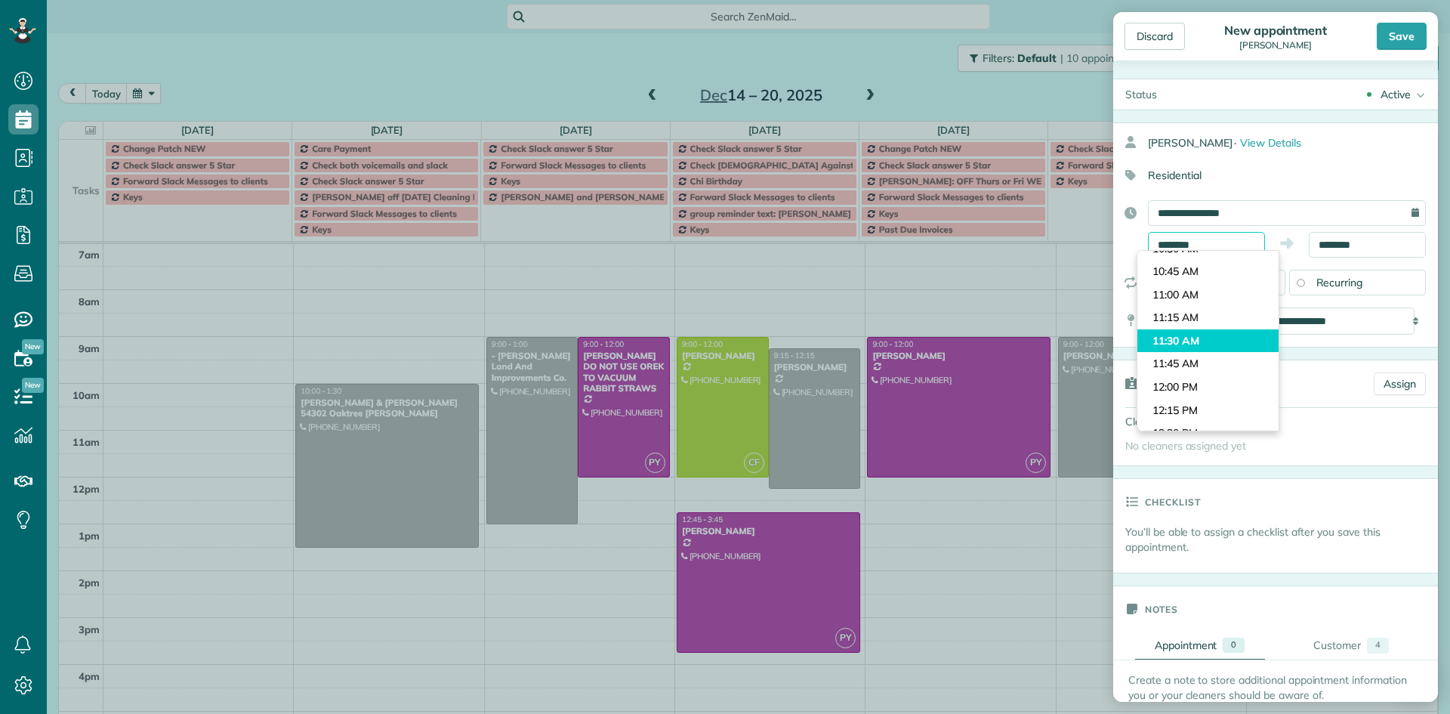
scroll to position [933, 0]
type input "********"
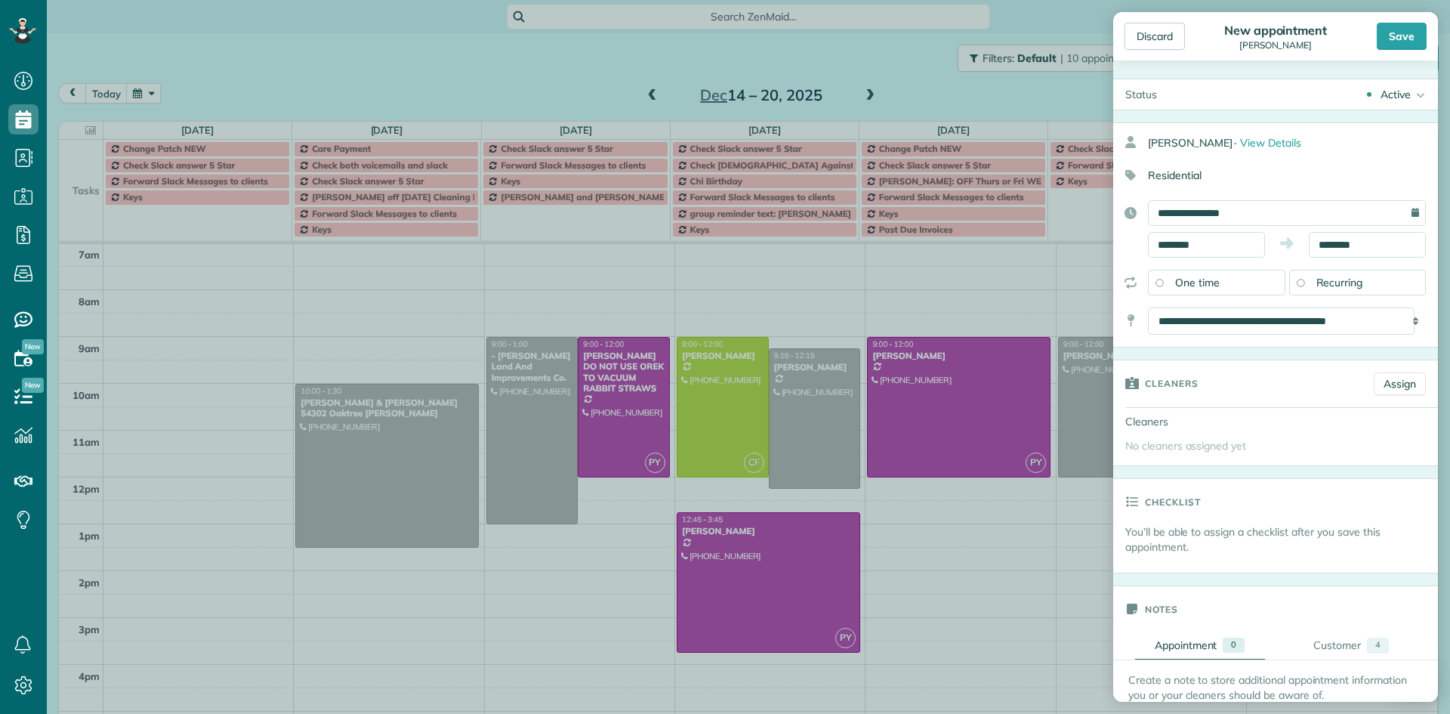
click at [1203, 320] on body "Dashboard Scheduling Calendar View List View Dispatch View - Weekly scheduling …" at bounding box center [725, 357] width 1450 height 714
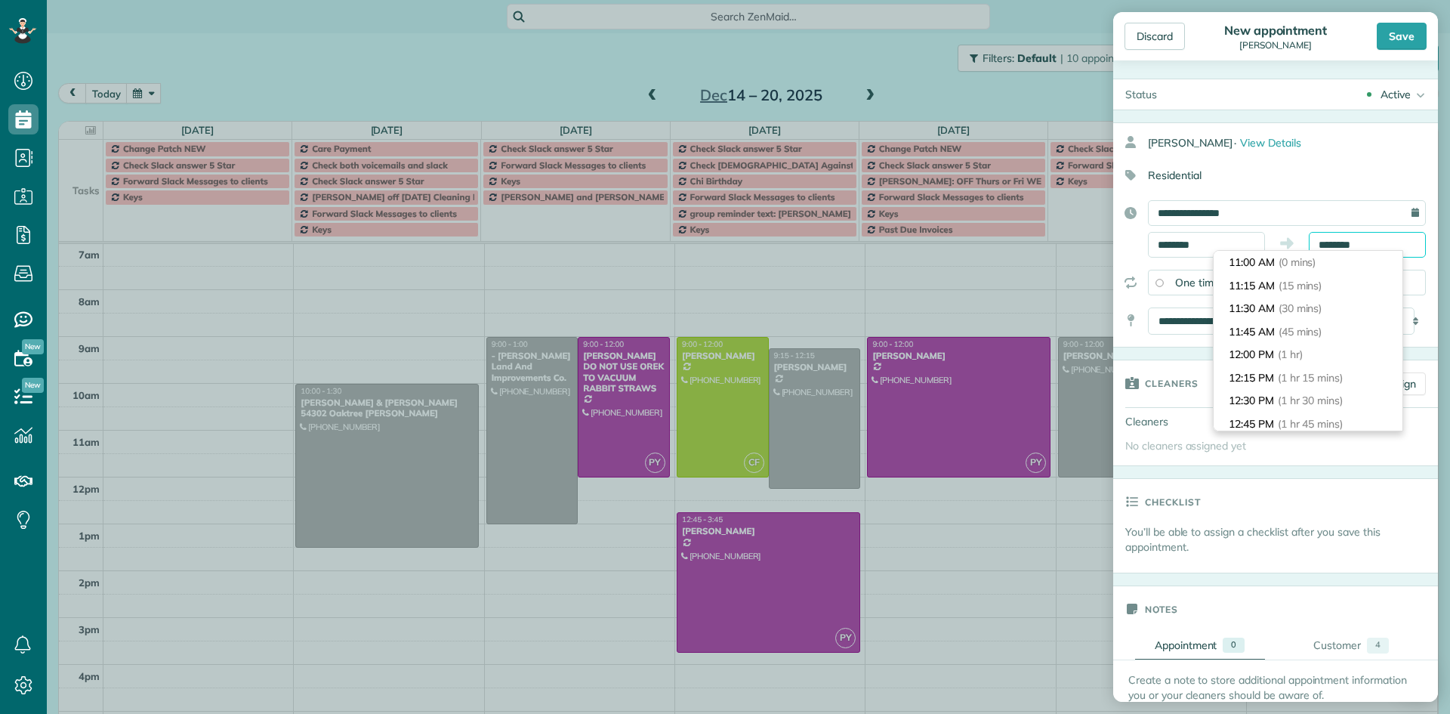
click at [1365, 242] on input "********" at bounding box center [1367, 245] width 117 height 26
type input "*******"
click at [1308, 418] on li "2:00 PM (3 hrs)" at bounding box center [1308, 423] width 189 height 23
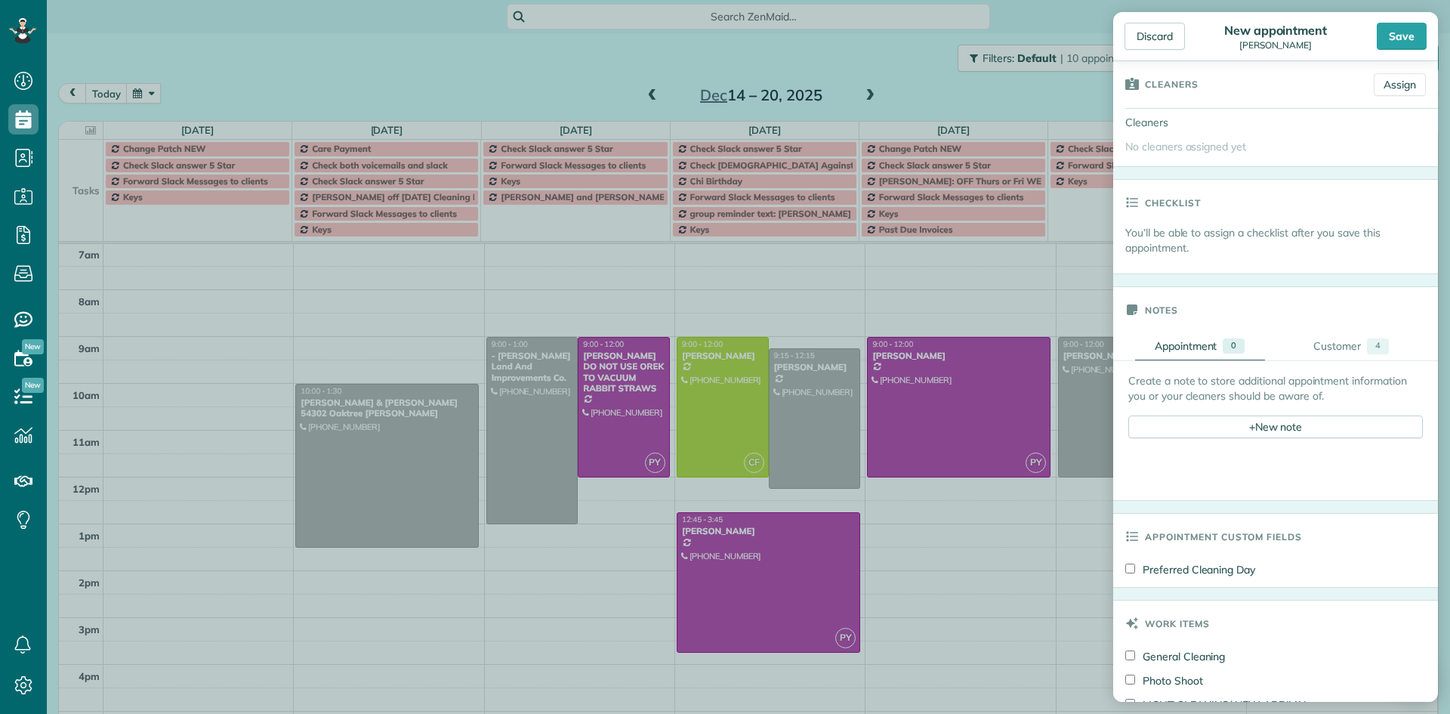
scroll to position [302, 0]
click at [1240, 424] on div "+ New note" at bounding box center [1275, 423] width 295 height 23
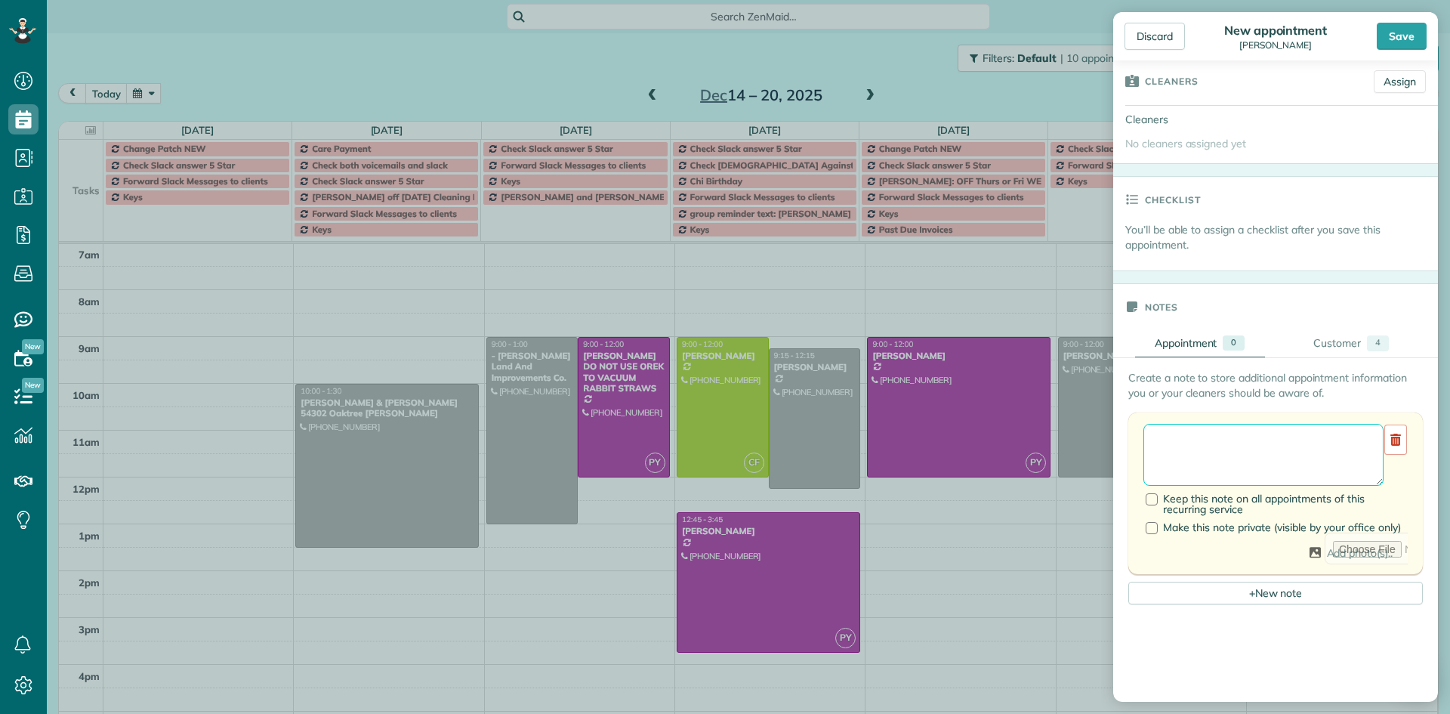
click at [1170, 441] on textarea at bounding box center [1264, 455] width 240 height 62
type textarea "**********"
click at [1402, 30] on div "Save" at bounding box center [1402, 36] width 50 height 27
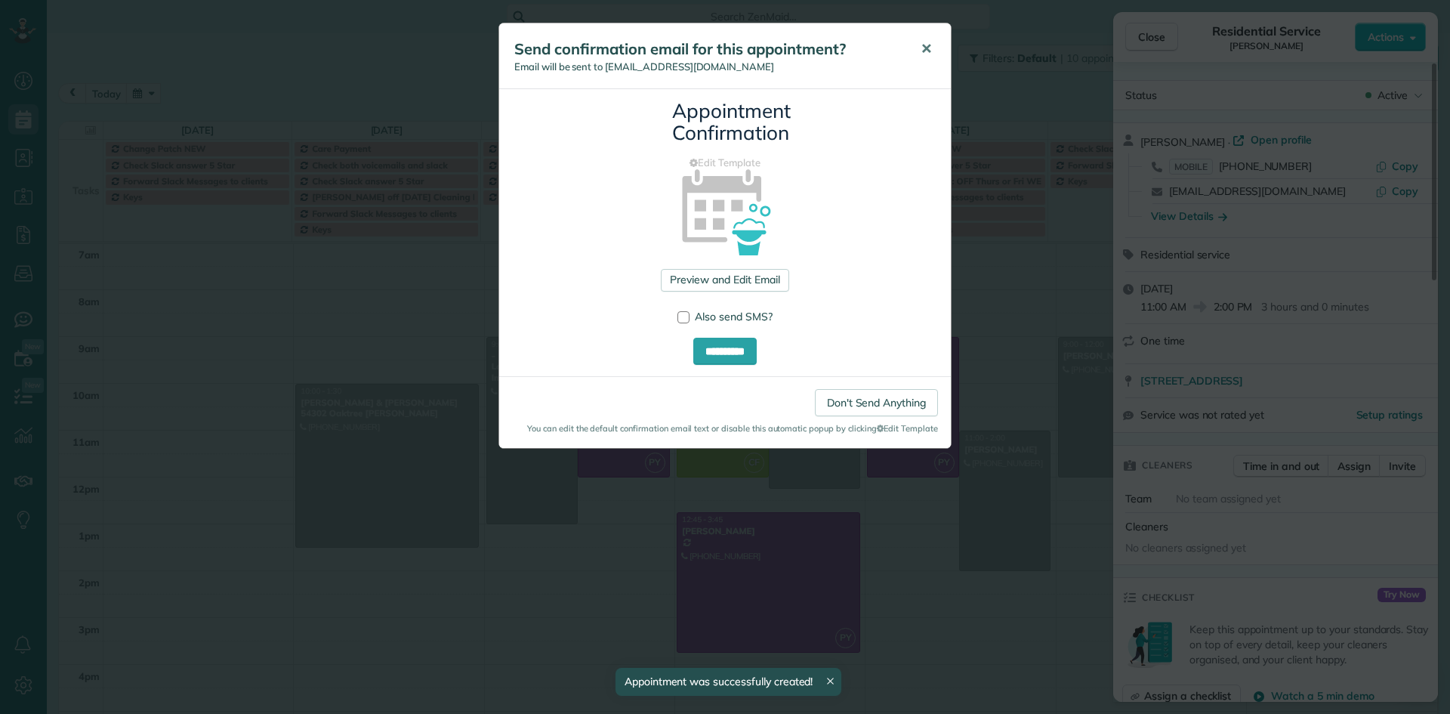
click at [929, 49] on span "✕" at bounding box center [926, 48] width 11 height 17
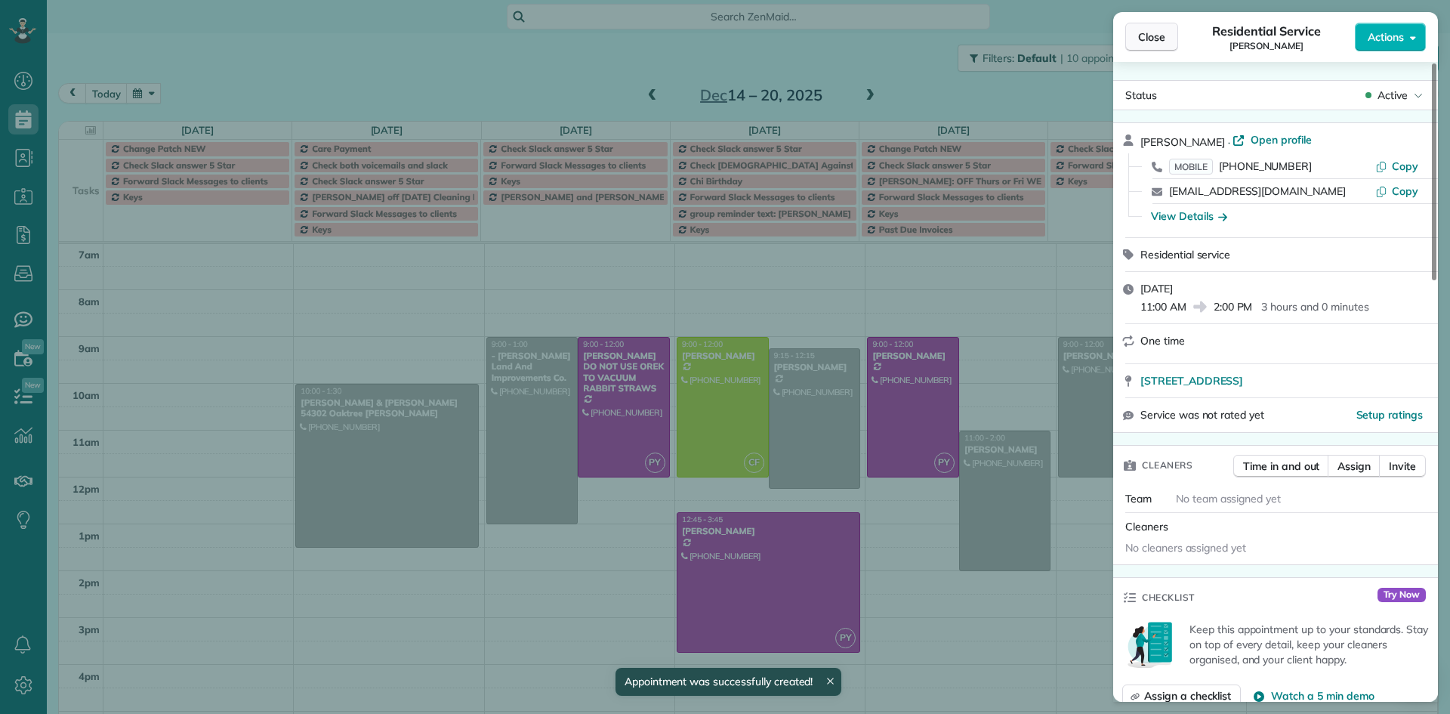
click at [1162, 40] on span "Close" at bounding box center [1151, 36] width 27 height 15
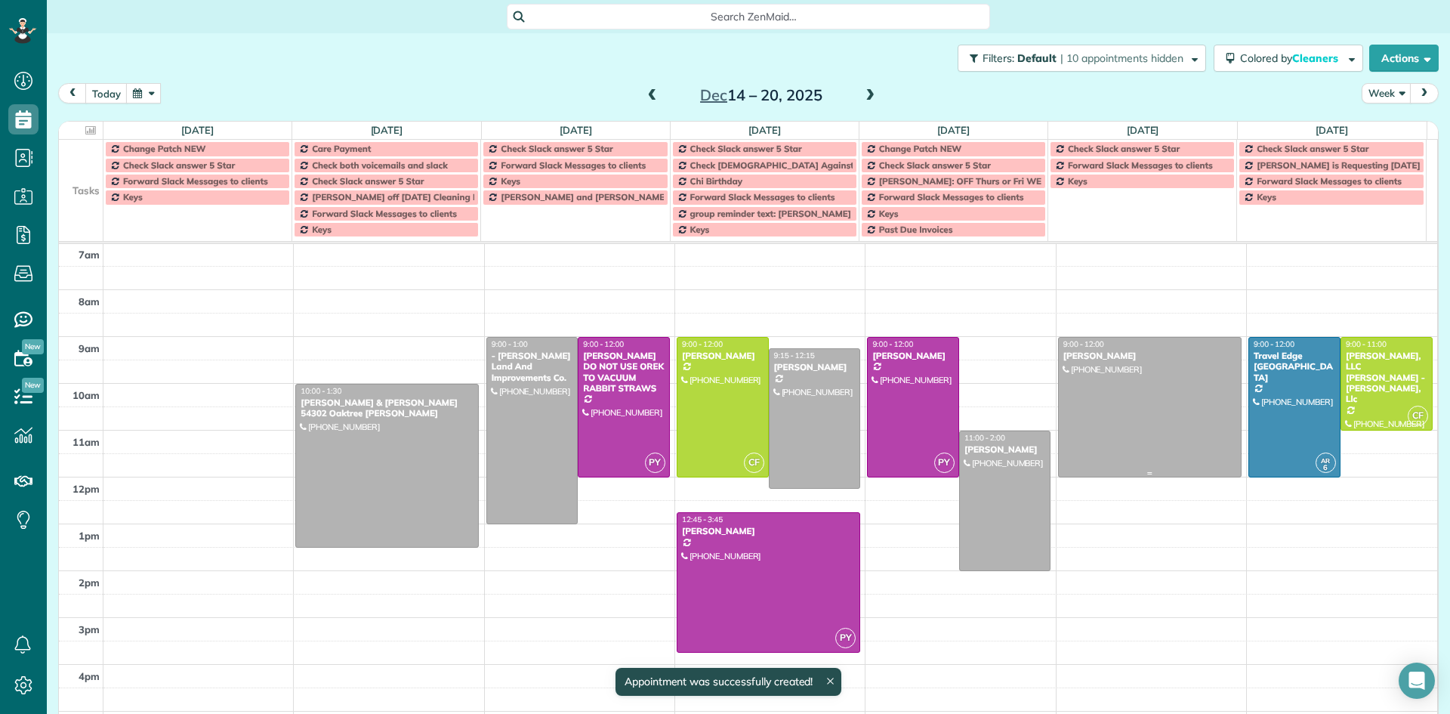
click at [1134, 378] on div at bounding box center [1150, 407] width 182 height 139
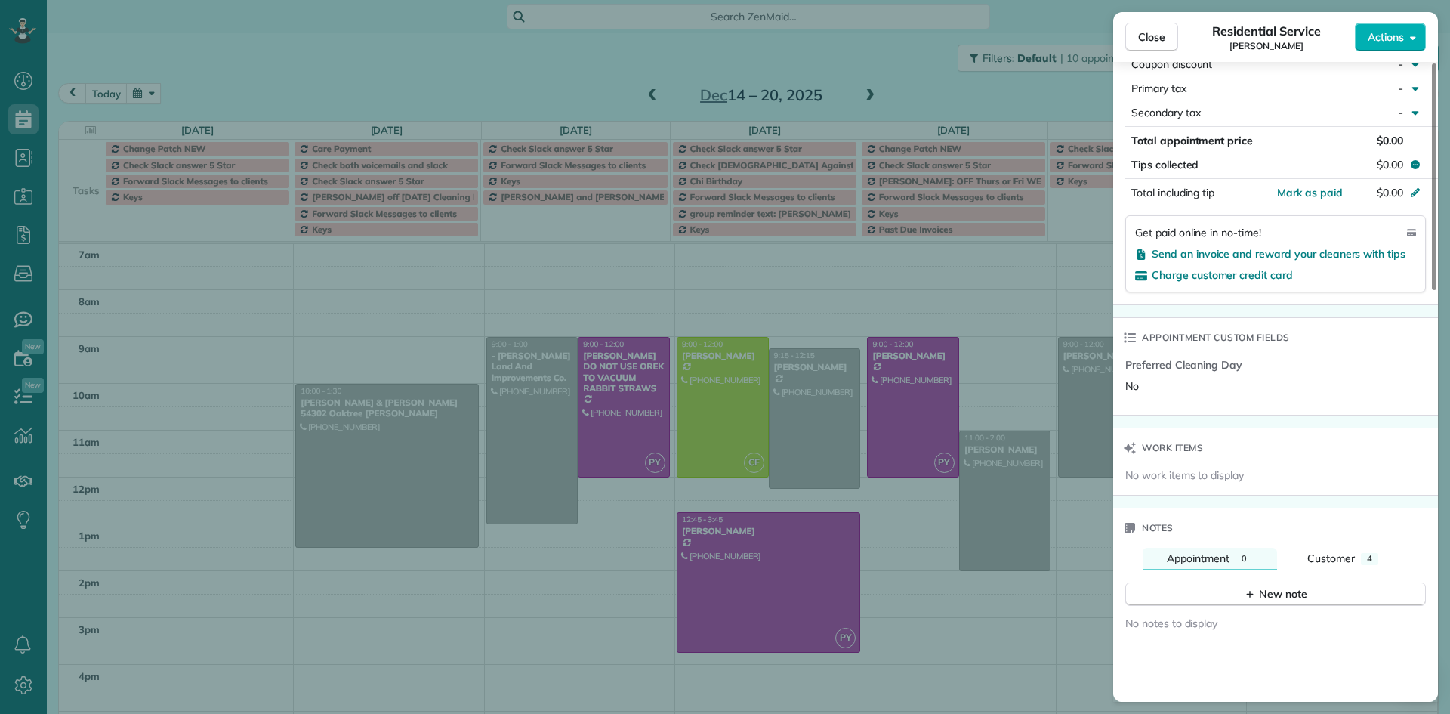
scroll to position [912, 0]
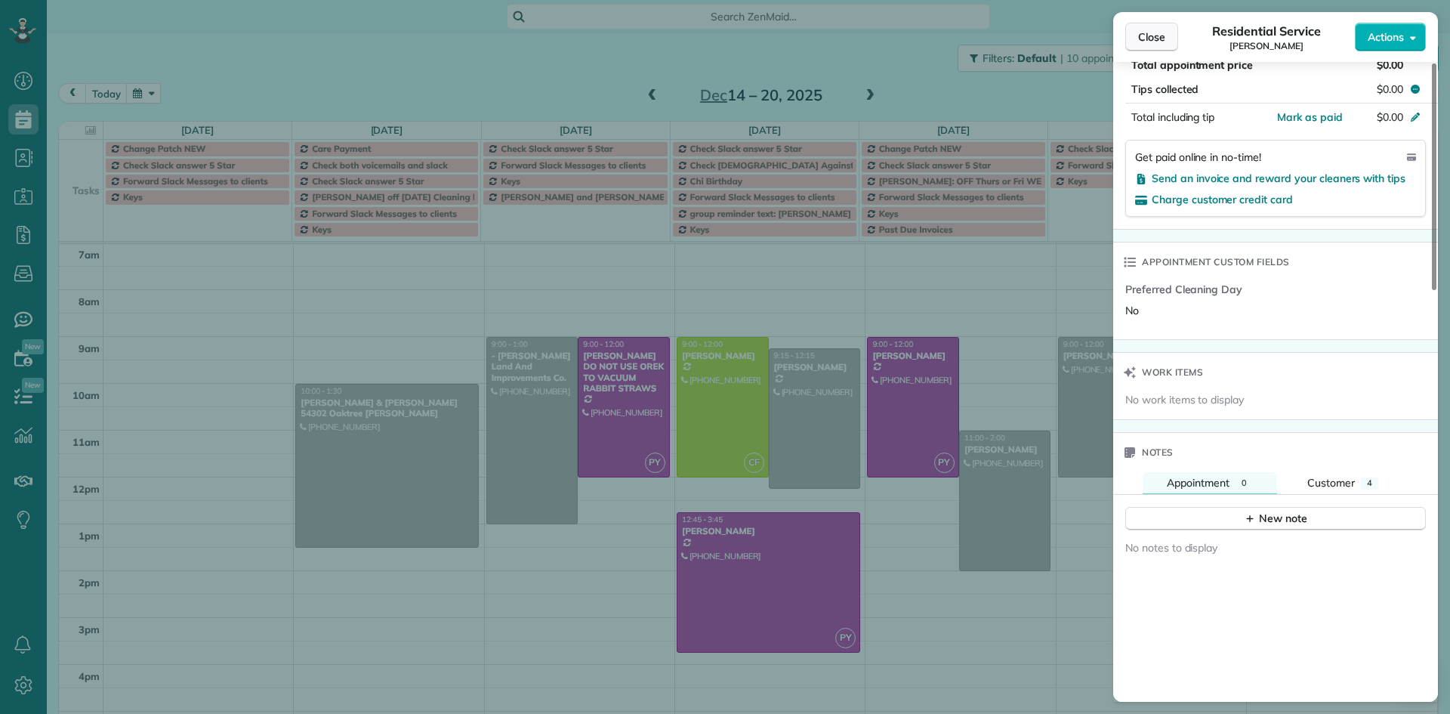
click at [1138, 45] on button "Close" at bounding box center [1151, 37] width 53 height 29
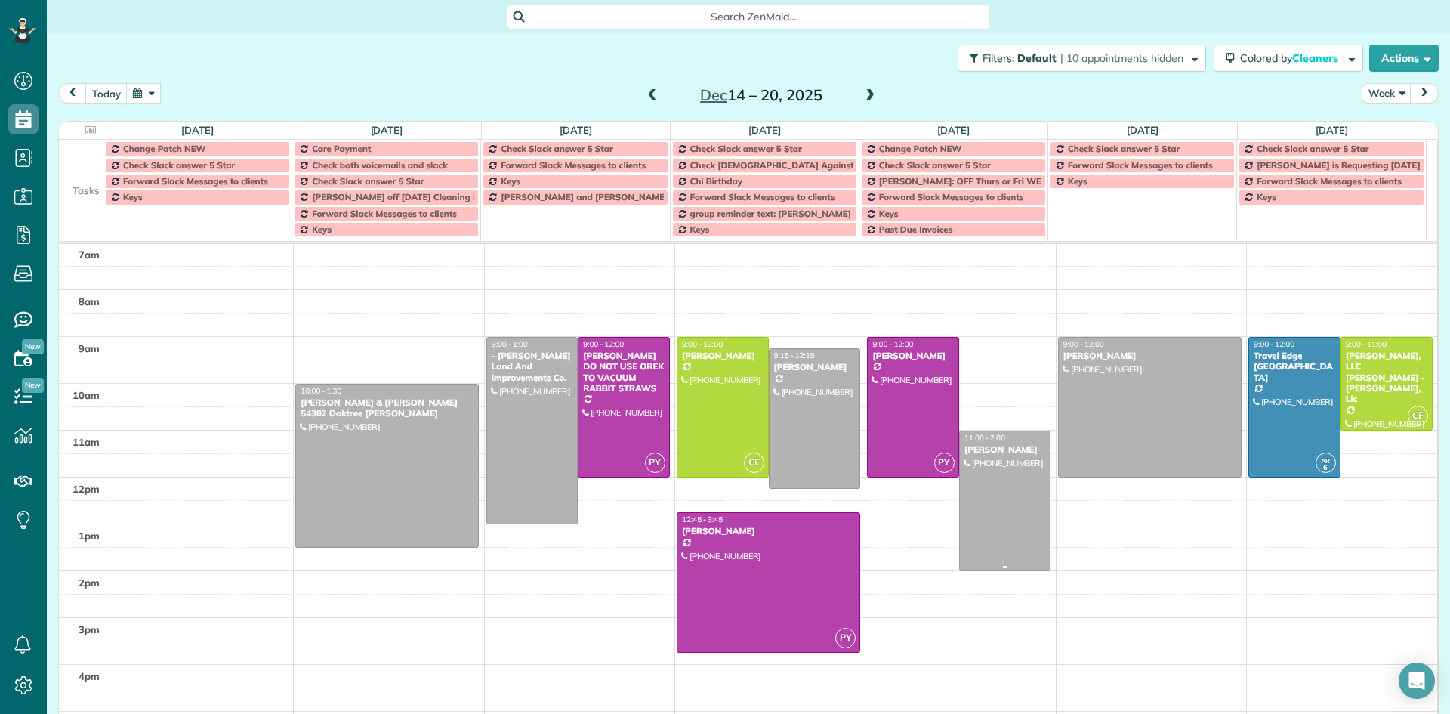
click at [1002, 442] on div "11:00 - 2:00" at bounding box center [1005, 438] width 83 height 10
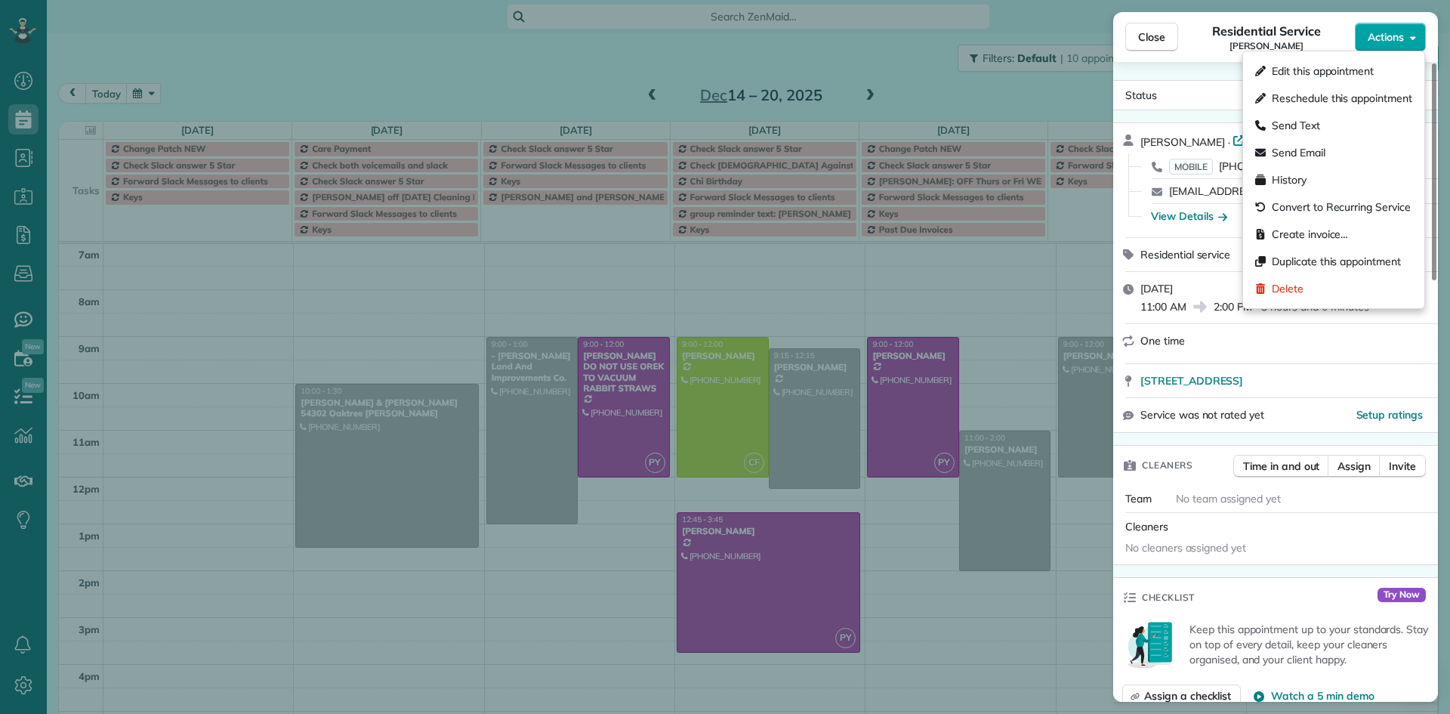
click at [1388, 32] on span "Actions" at bounding box center [1386, 36] width 36 height 15
click at [1280, 281] on span "Delete" at bounding box center [1288, 288] width 32 height 15
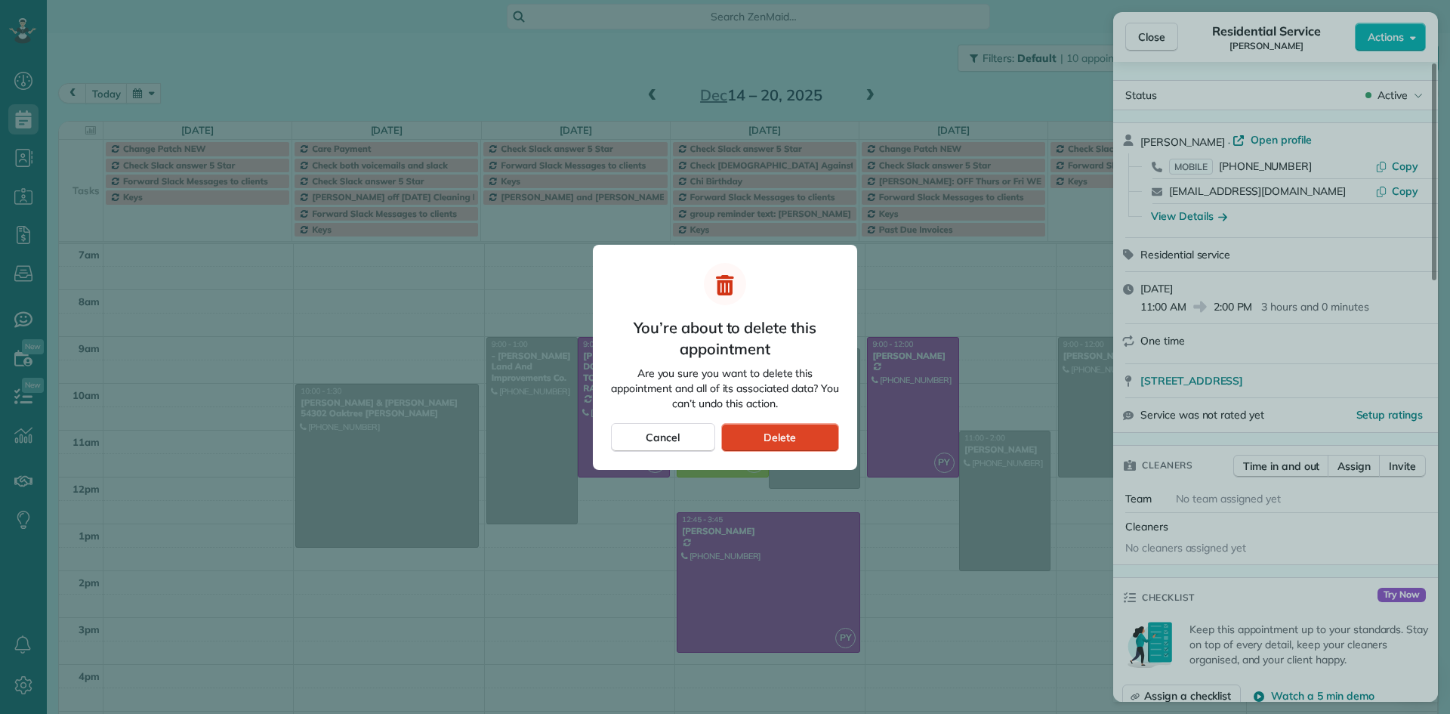
click at [765, 437] on span "Delete" at bounding box center [780, 437] width 32 height 15
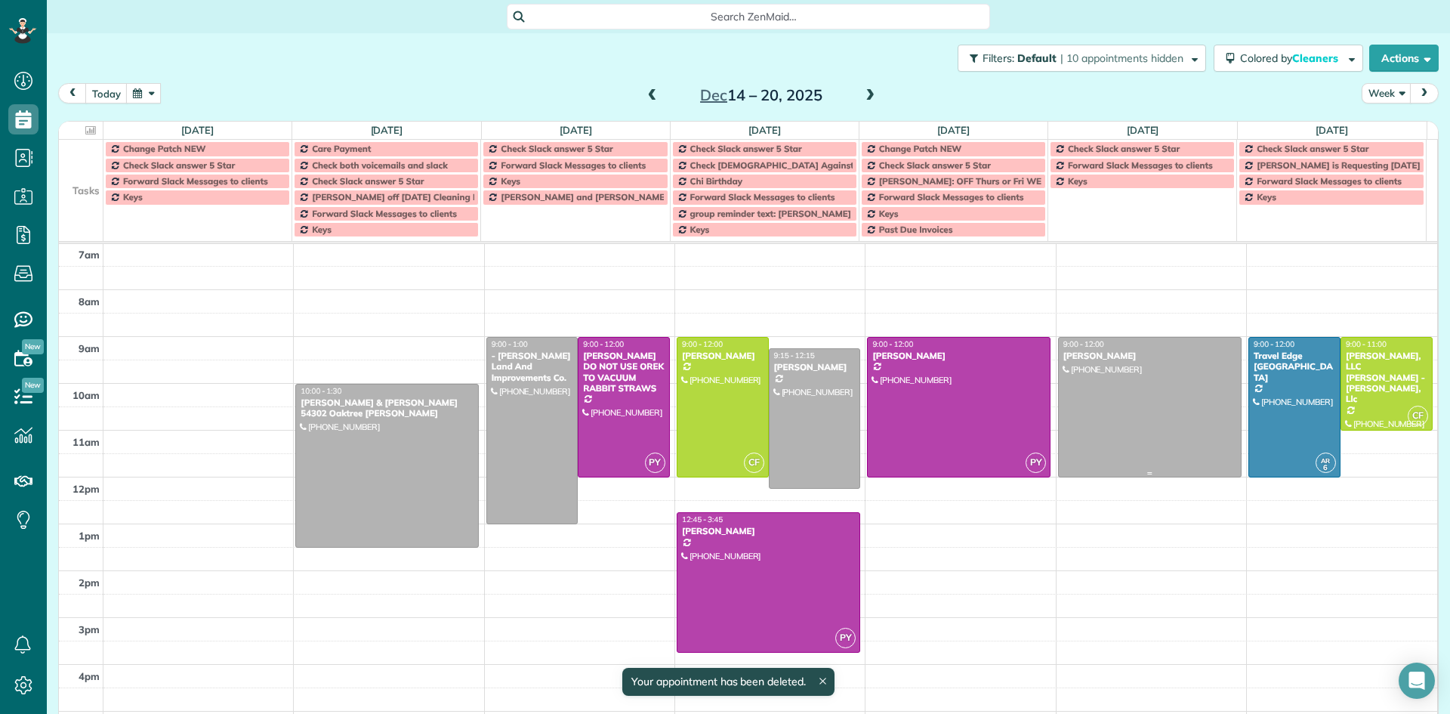
click at [1071, 431] on div at bounding box center [1150, 407] width 182 height 139
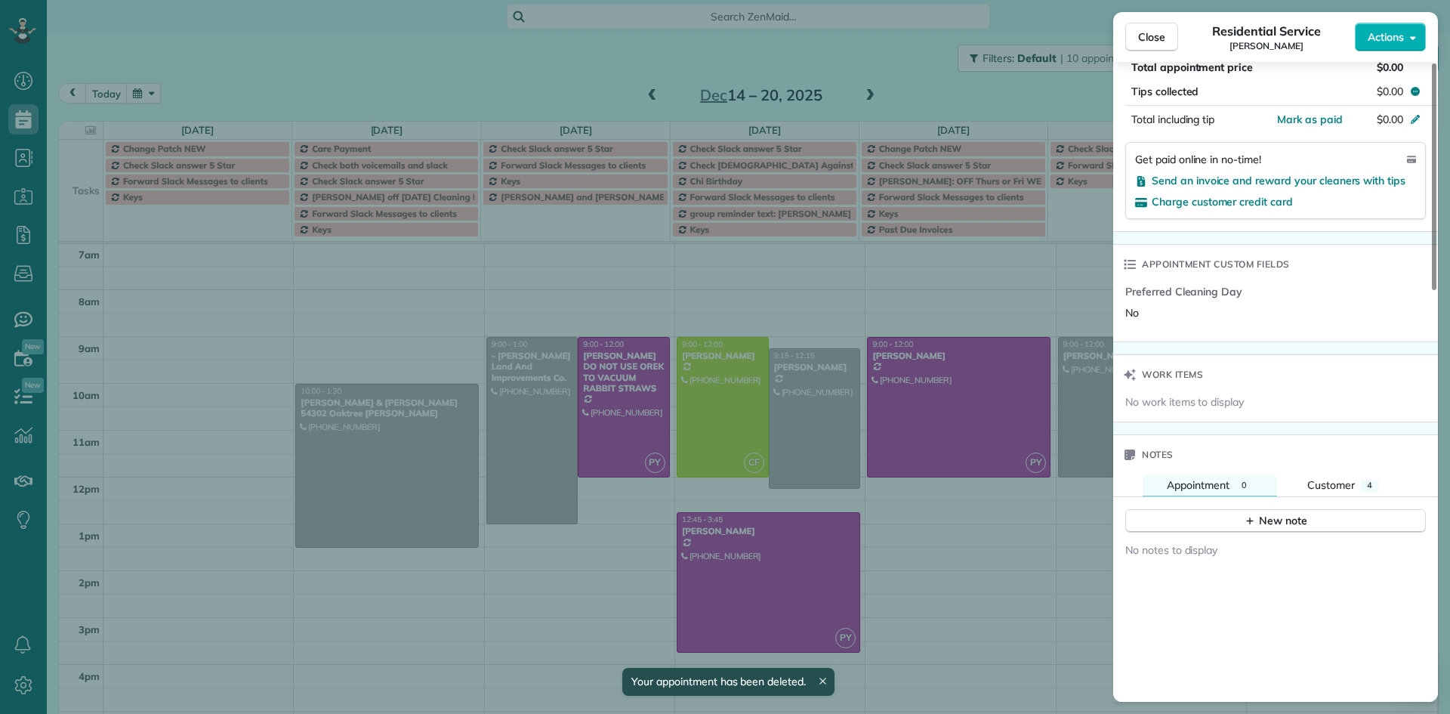
scroll to position [986, 0]
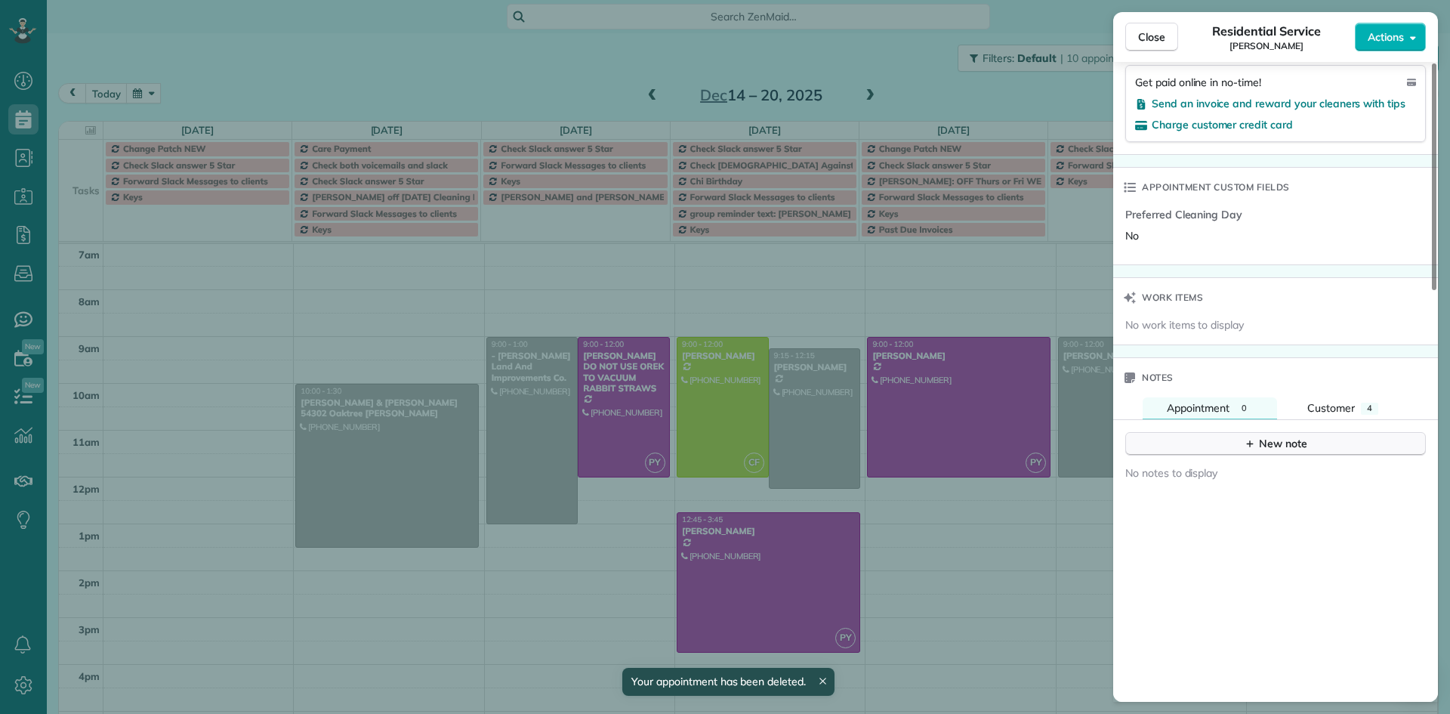
click at [1249, 443] on icon "button" at bounding box center [1250, 443] width 12 height 12
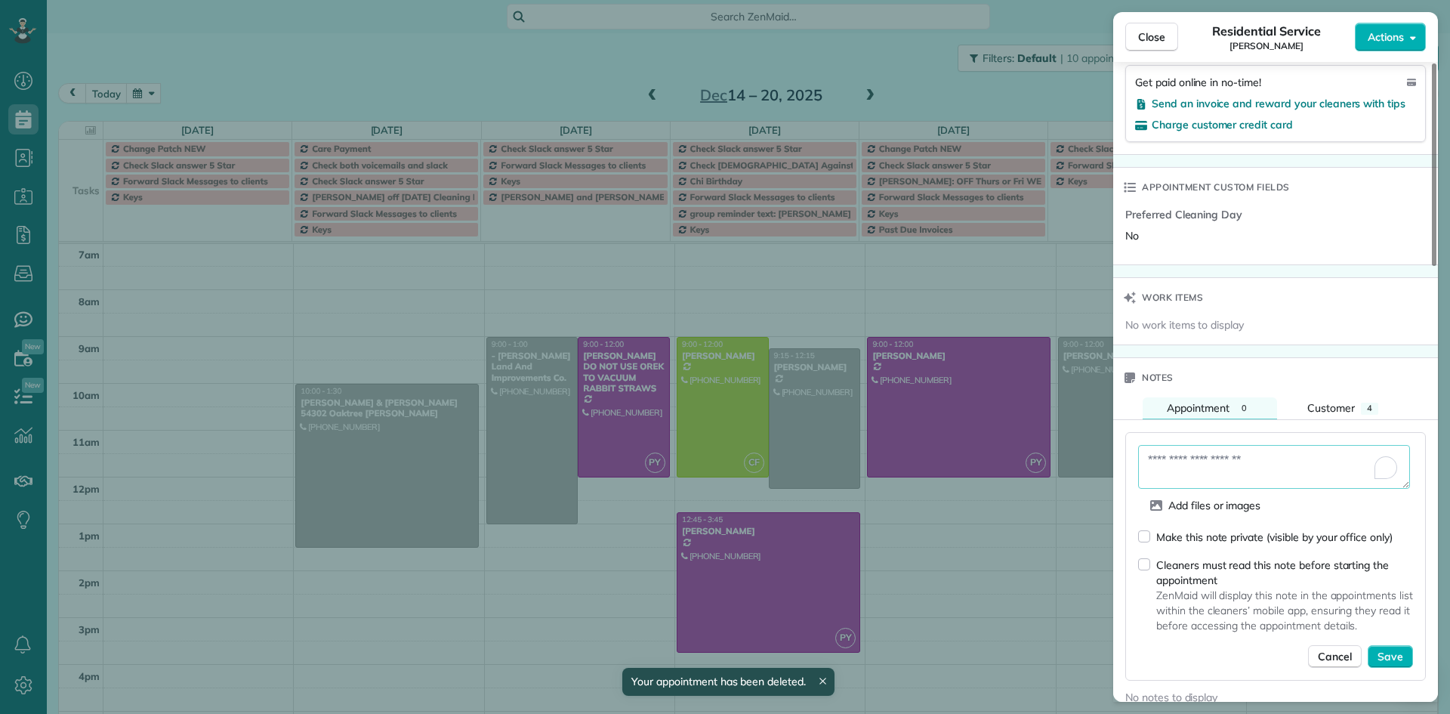
drag, startPoint x: 1155, startPoint y: 459, endPoint x: 1167, endPoint y: 446, distance: 17.6
click at [1159, 455] on textarea "To enrich screen reader interactions, please activate Accessibility in Grammarl…" at bounding box center [1274, 467] width 272 height 44
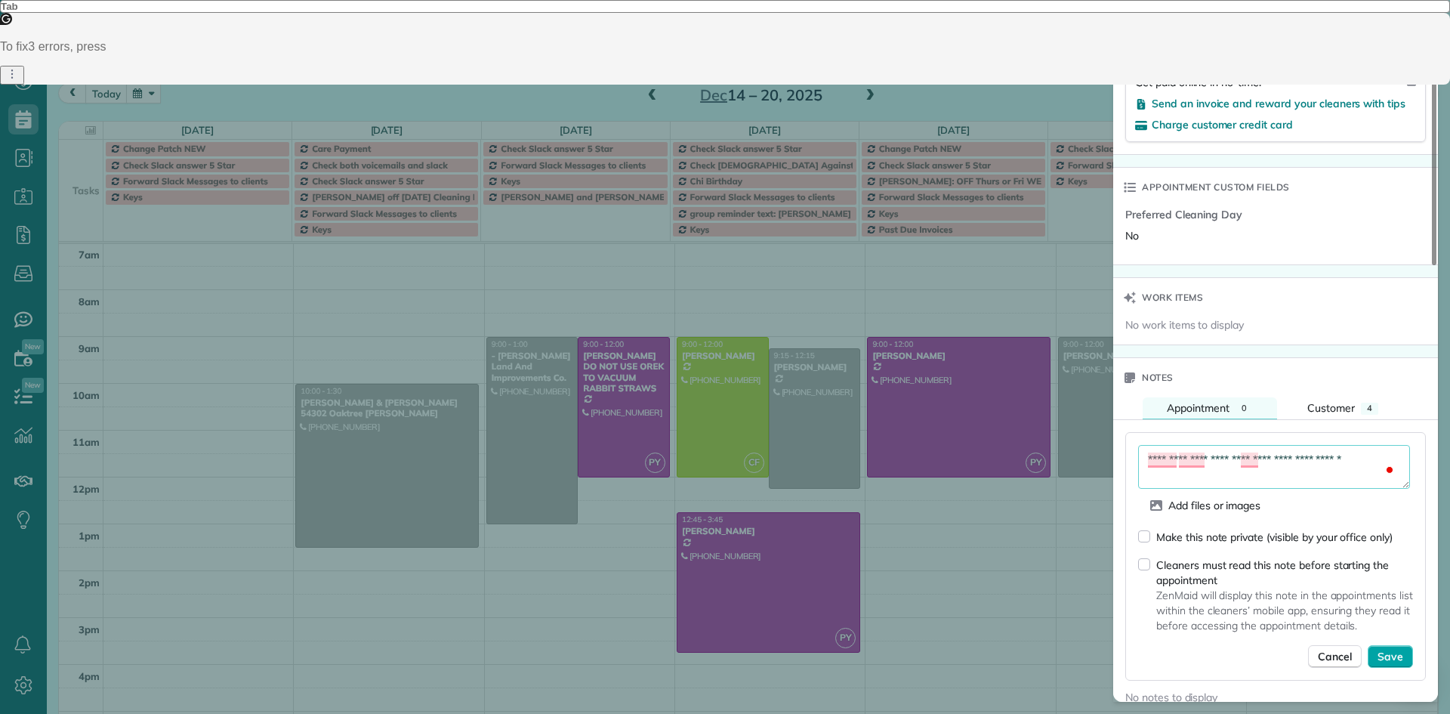
type textarea "**********"
click at [1389, 650] on span "Save" at bounding box center [1391, 656] width 26 height 15
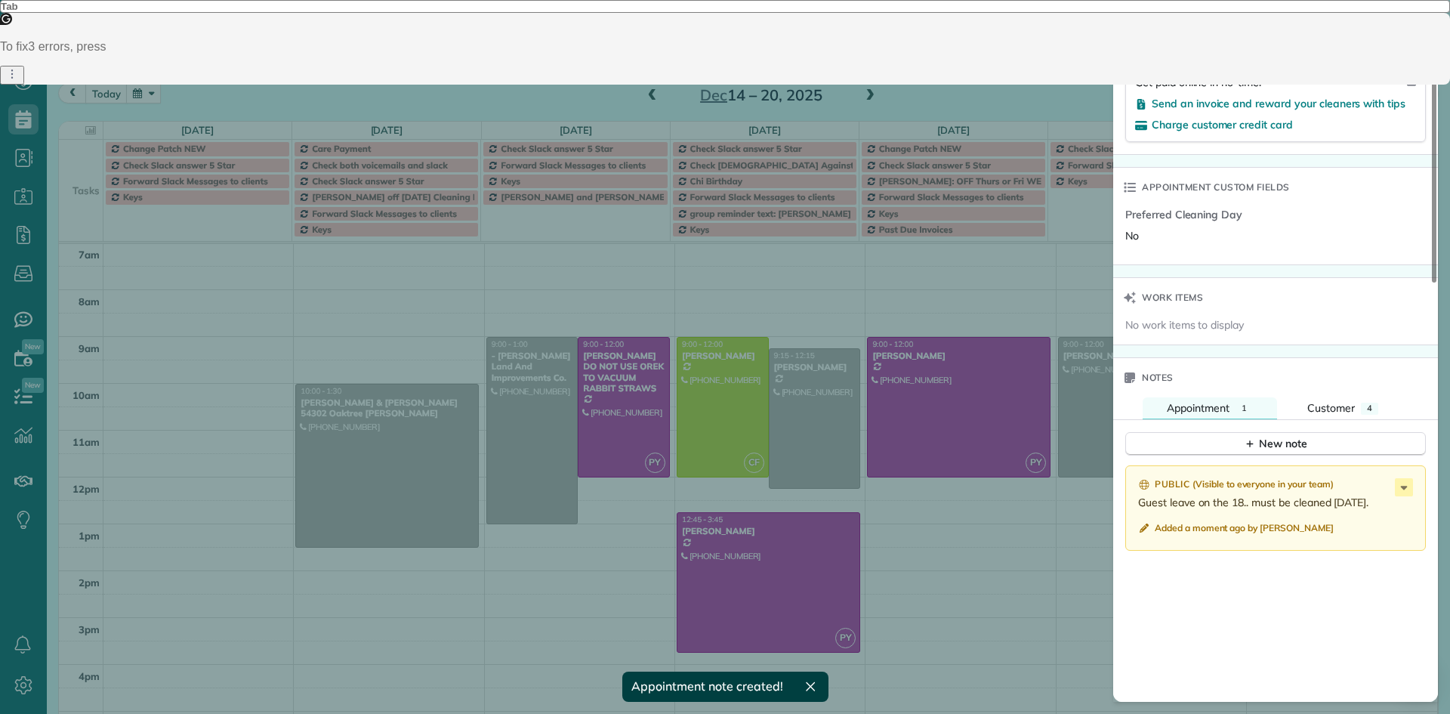
click at [1154, 39] on span "Close" at bounding box center [1151, 36] width 27 height 15
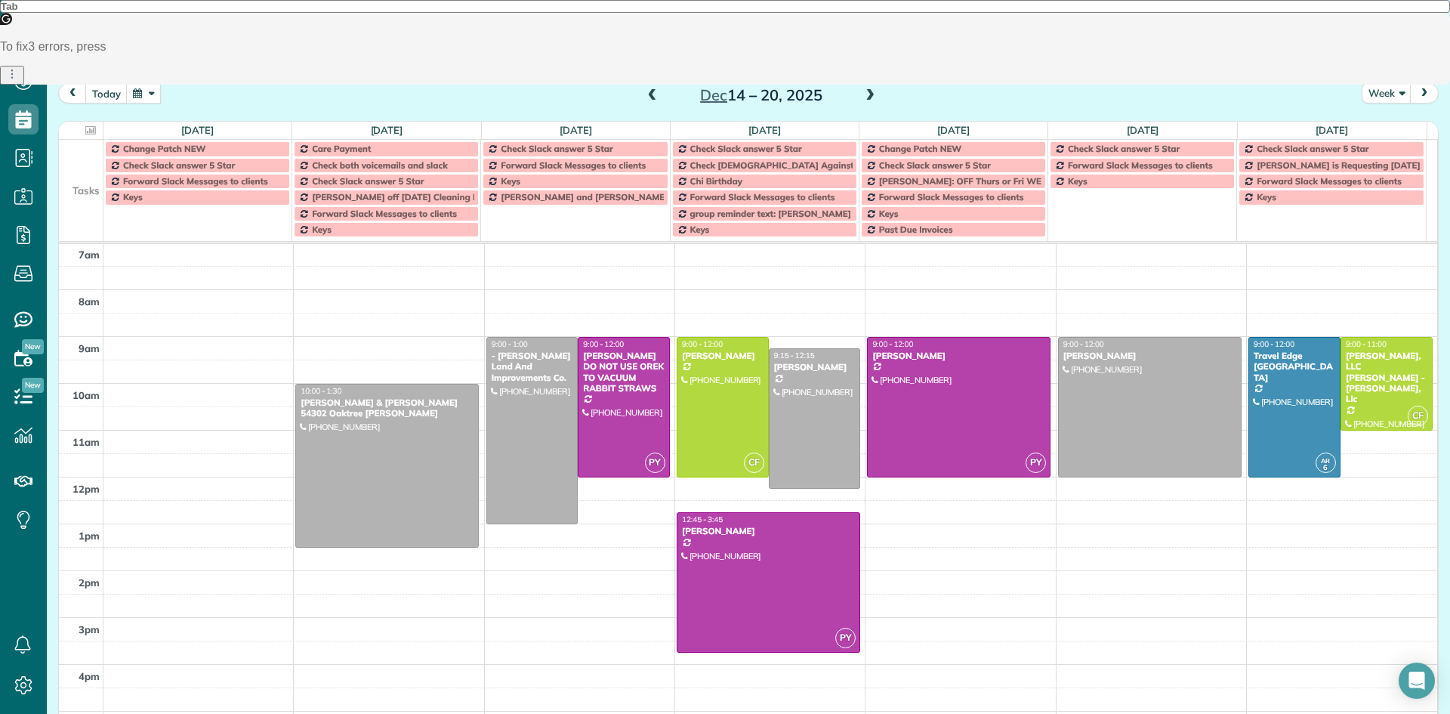
click at [862, 97] on span at bounding box center [870, 96] width 17 height 14
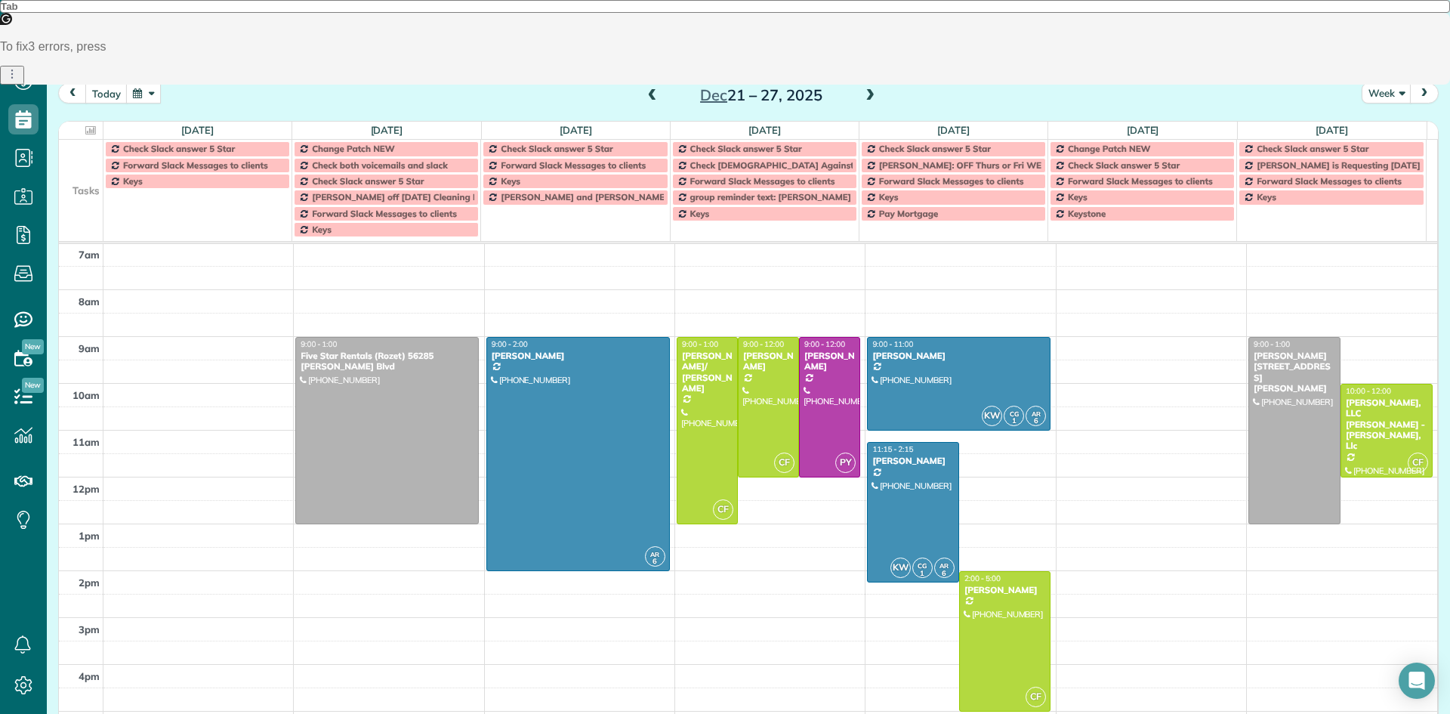
click at [862, 106] on span at bounding box center [870, 96] width 17 height 23
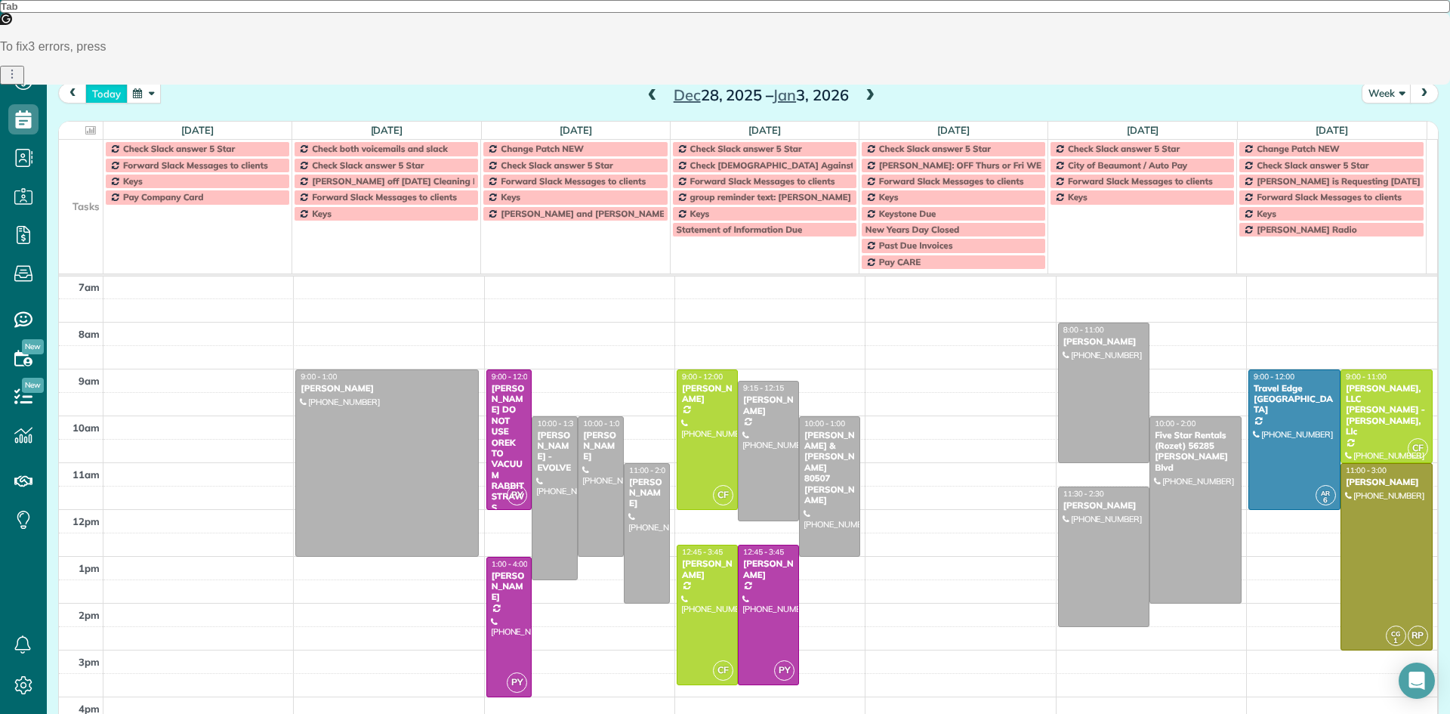
click at [101, 98] on button "today" at bounding box center [106, 93] width 42 height 20
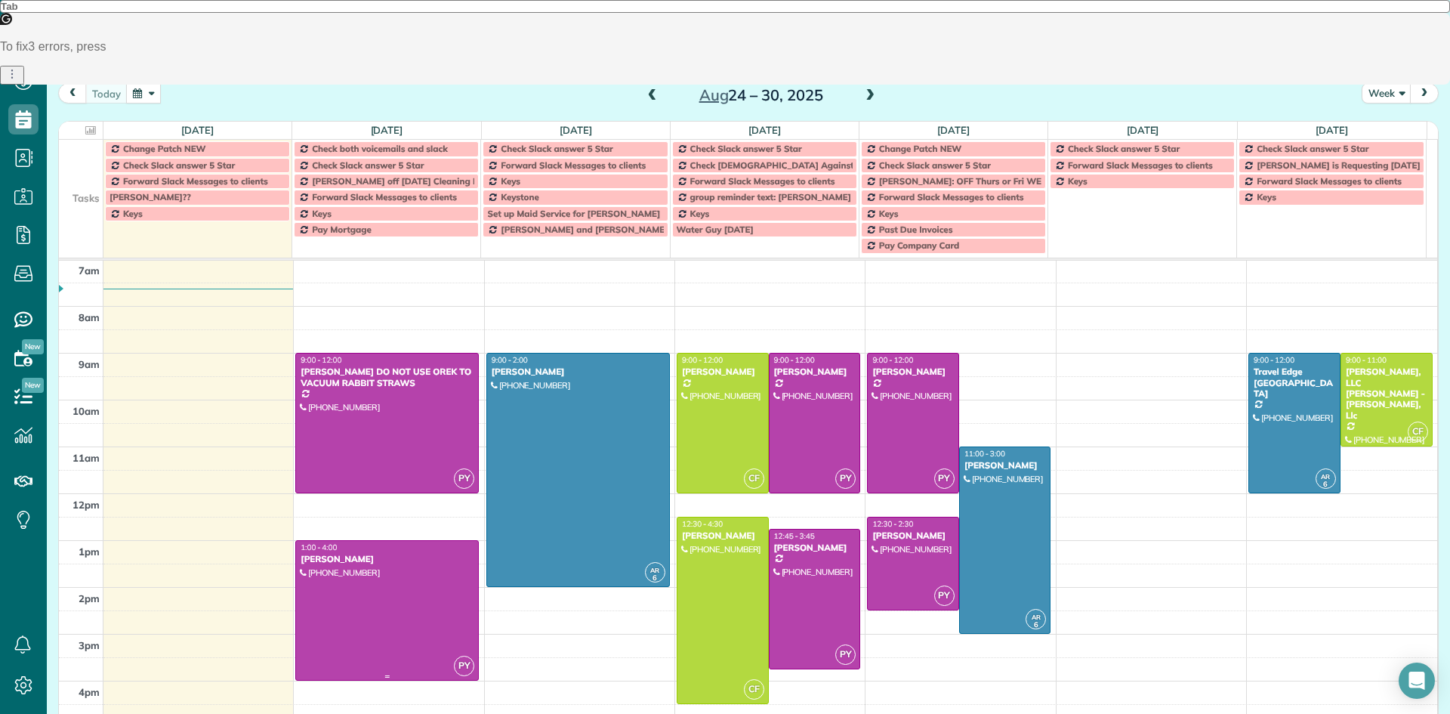
click at [345, 582] on div at bounding box center [387, 610] width 182 height 139
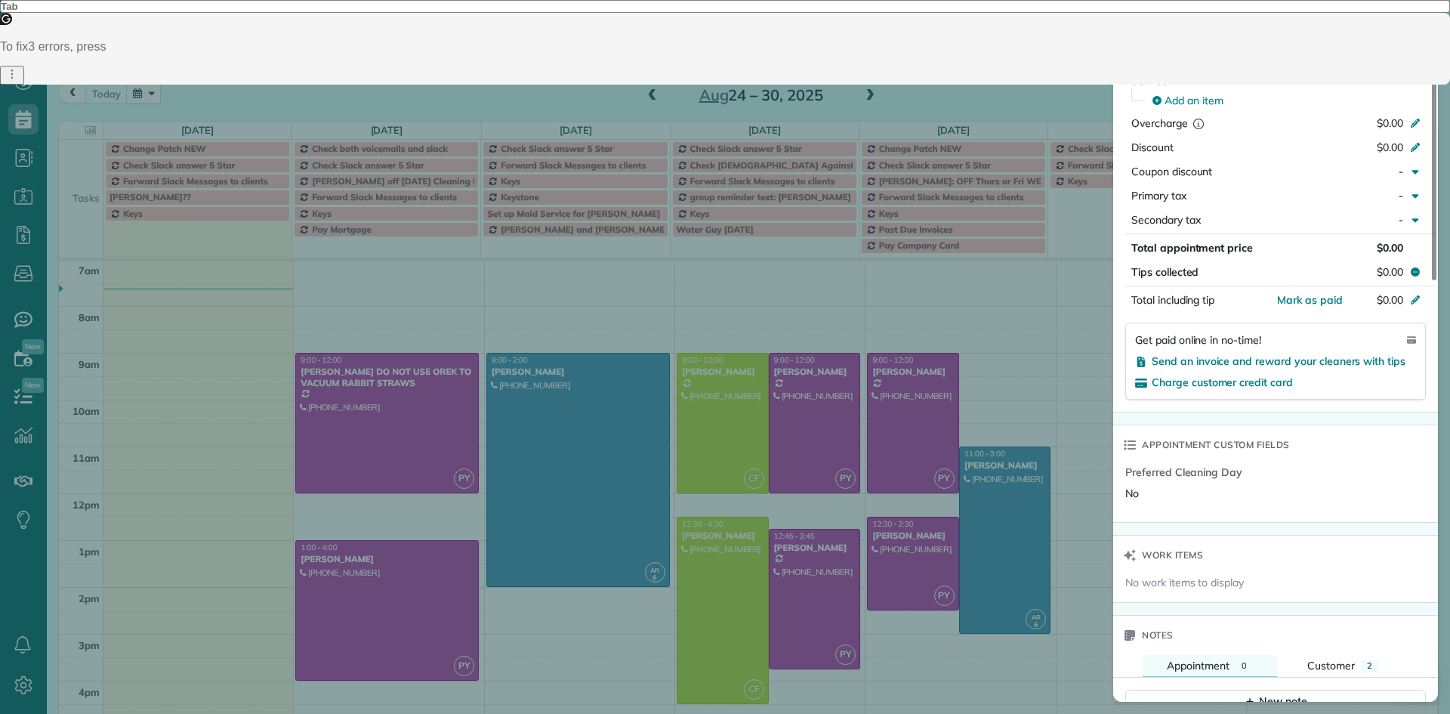
scroll to position [755, 0]
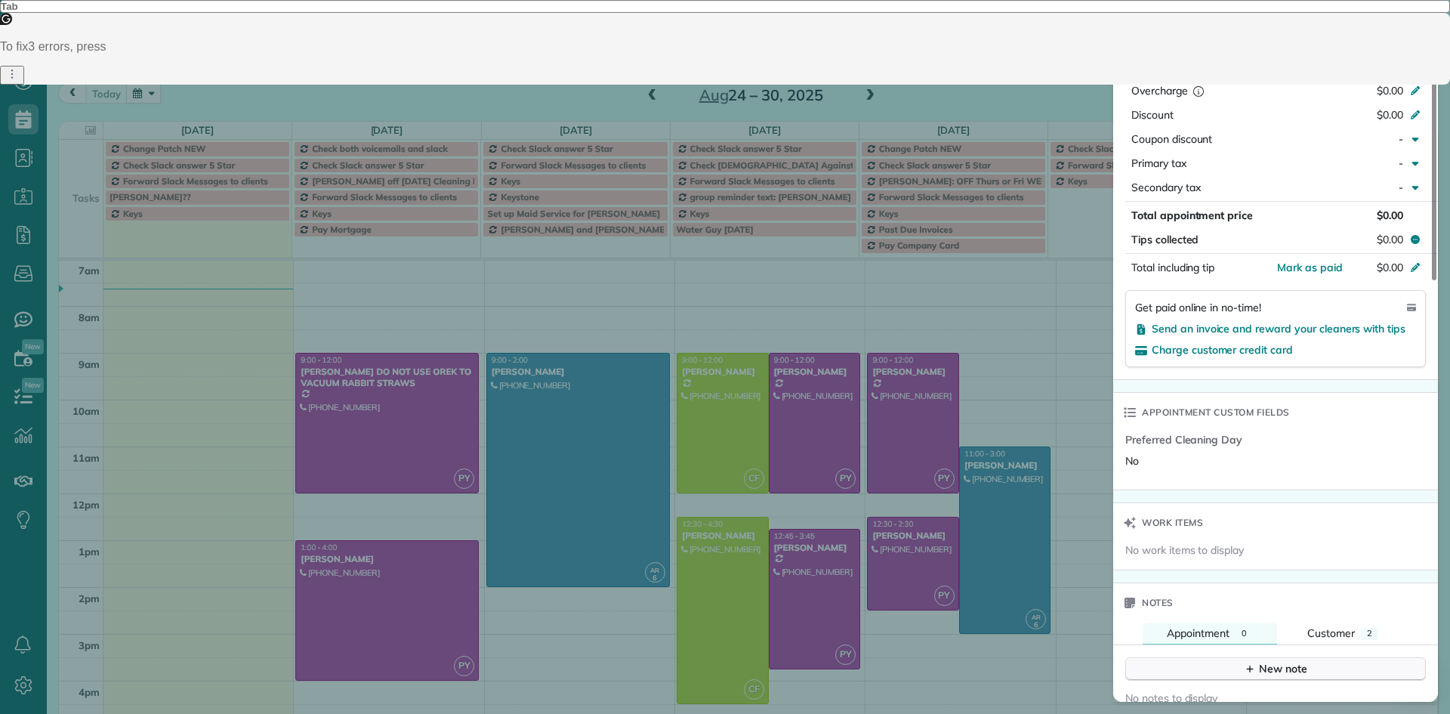
click at [1235, 674] on button "New note" at bounding box center [1275, 668] width 301 height 23
click at [1165, 687] on textarea at bounding box center [1274, 692] width 272 height 44
paste textarea "**********"
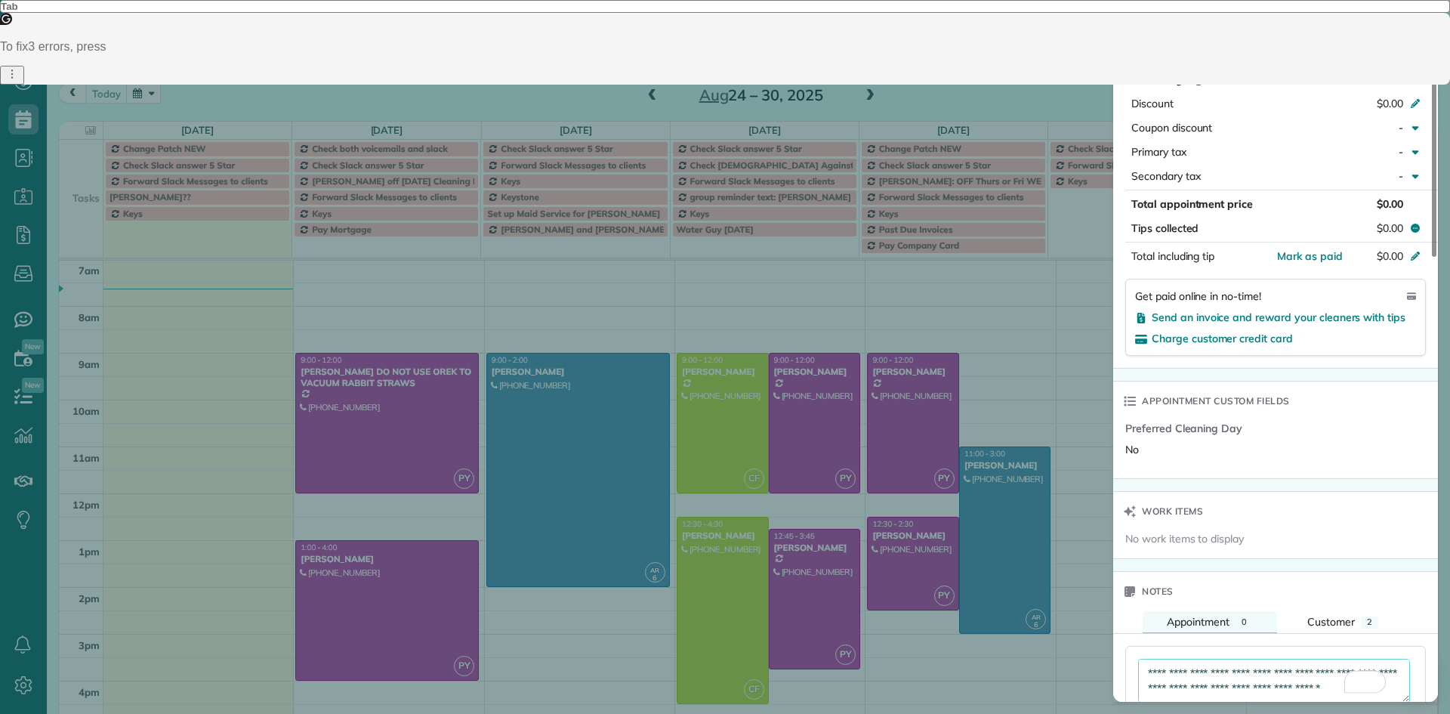
type textarea "**********"
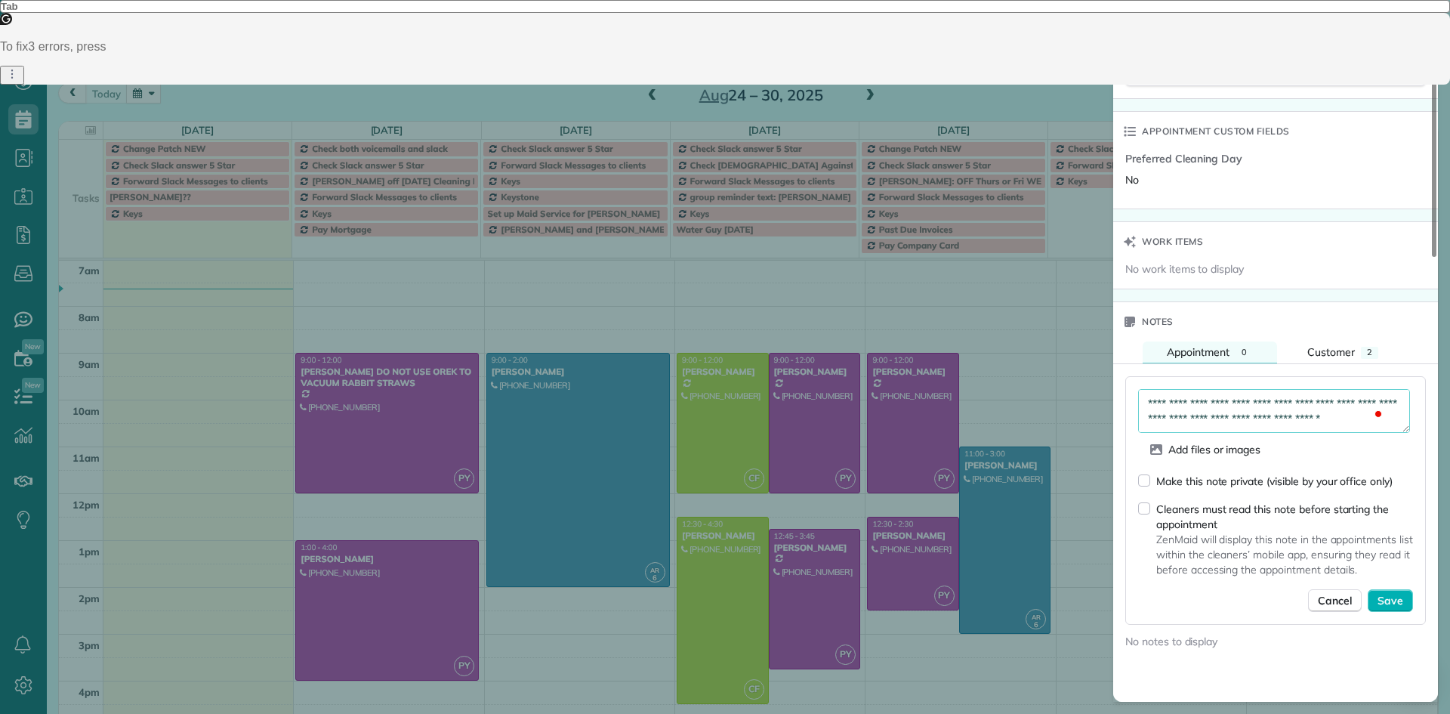
scroll to position [1072, 0]
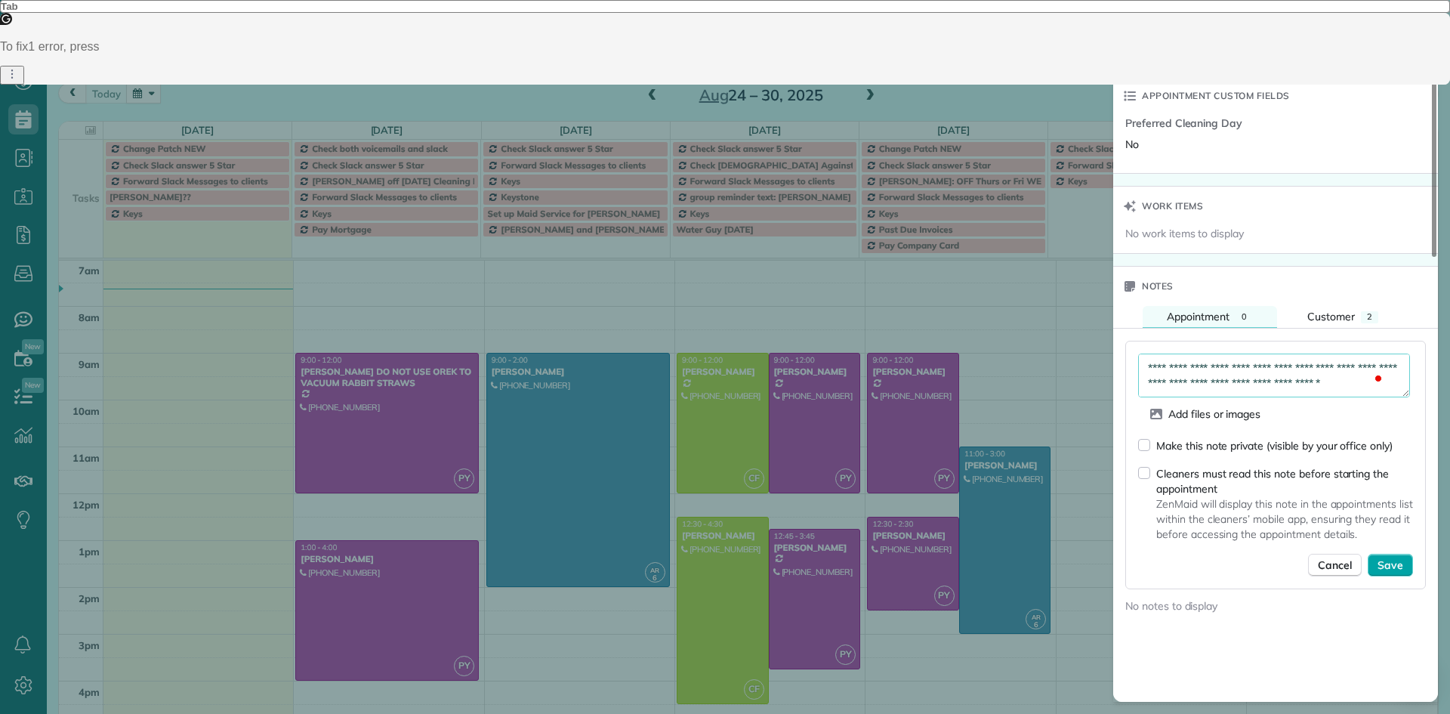
click at [1387, 561] on span "Save" at bounding box center [1391, 564] width 26 height 15
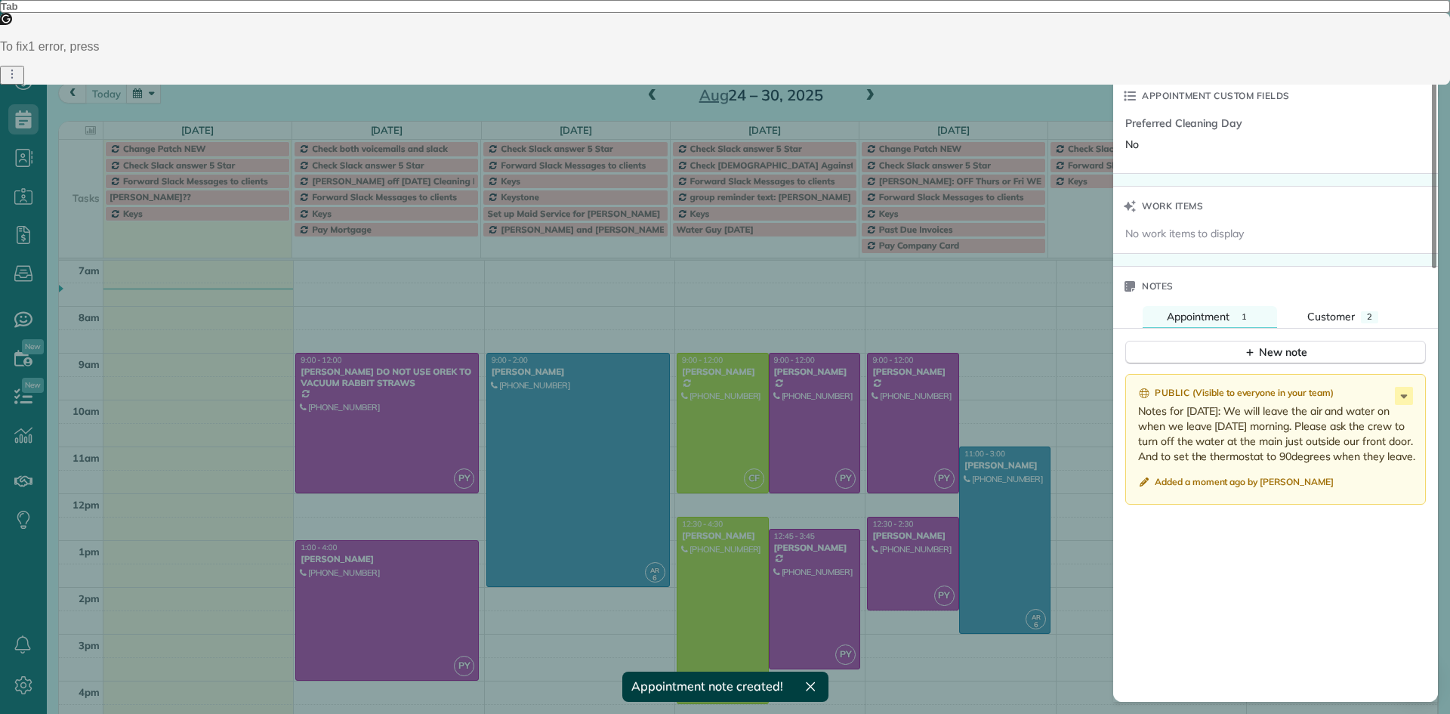
click at [1335, 578] on div "Public ( Visible to everyone in your team ) Notes for Monday: We will leave the…" at bounding box center [1275, 580] width 325 height 431
click at [1148, 35] on span "Close" at bounding box center [1151, 36] width 27 height 15
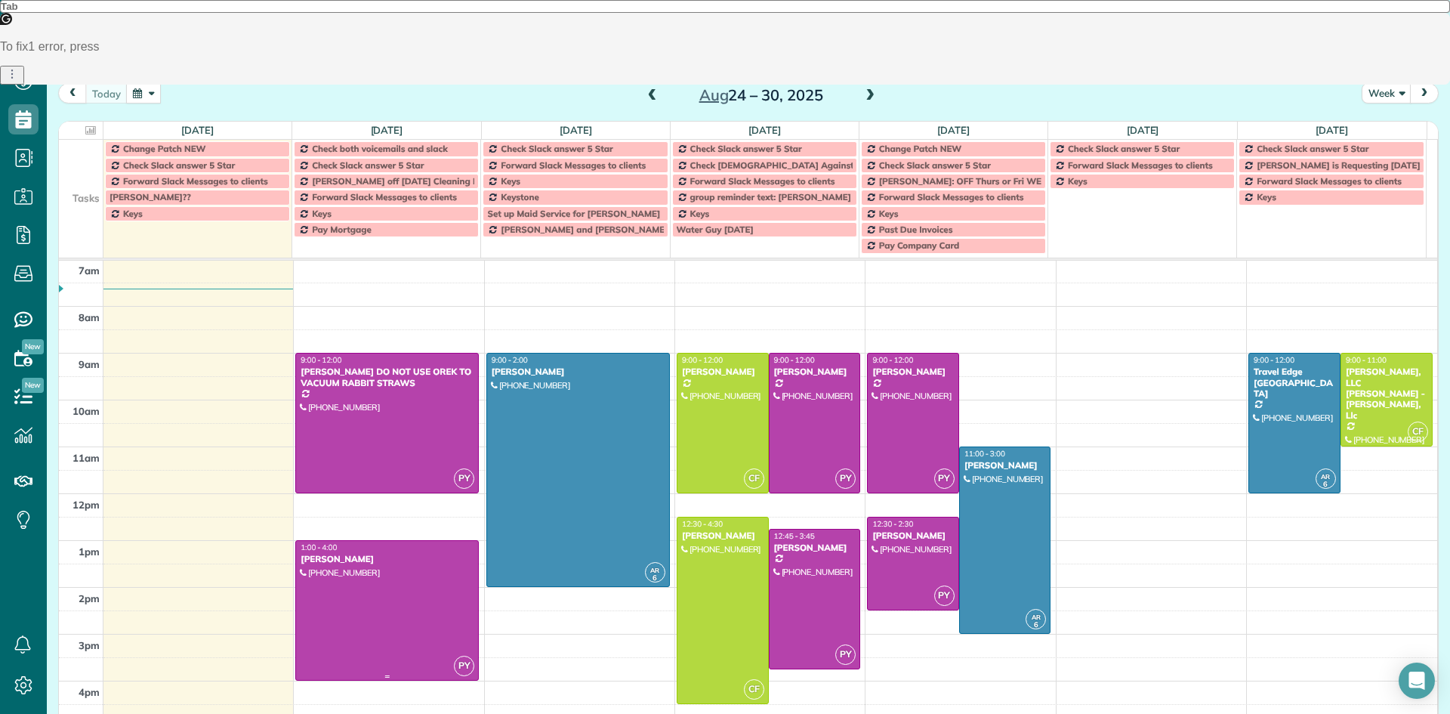
click at [403, 622] on div at bounding box center [387, 610] width 182 height 139
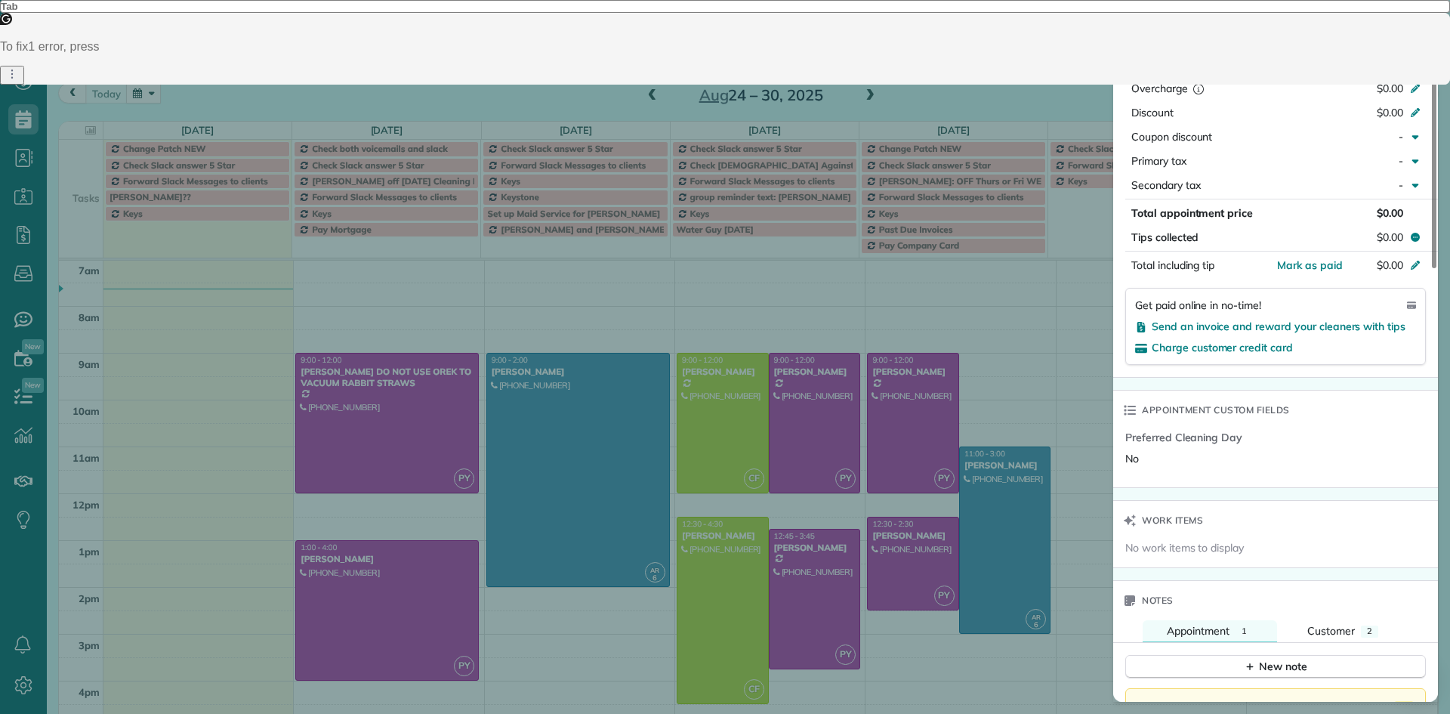
scroll to position [909, 0]
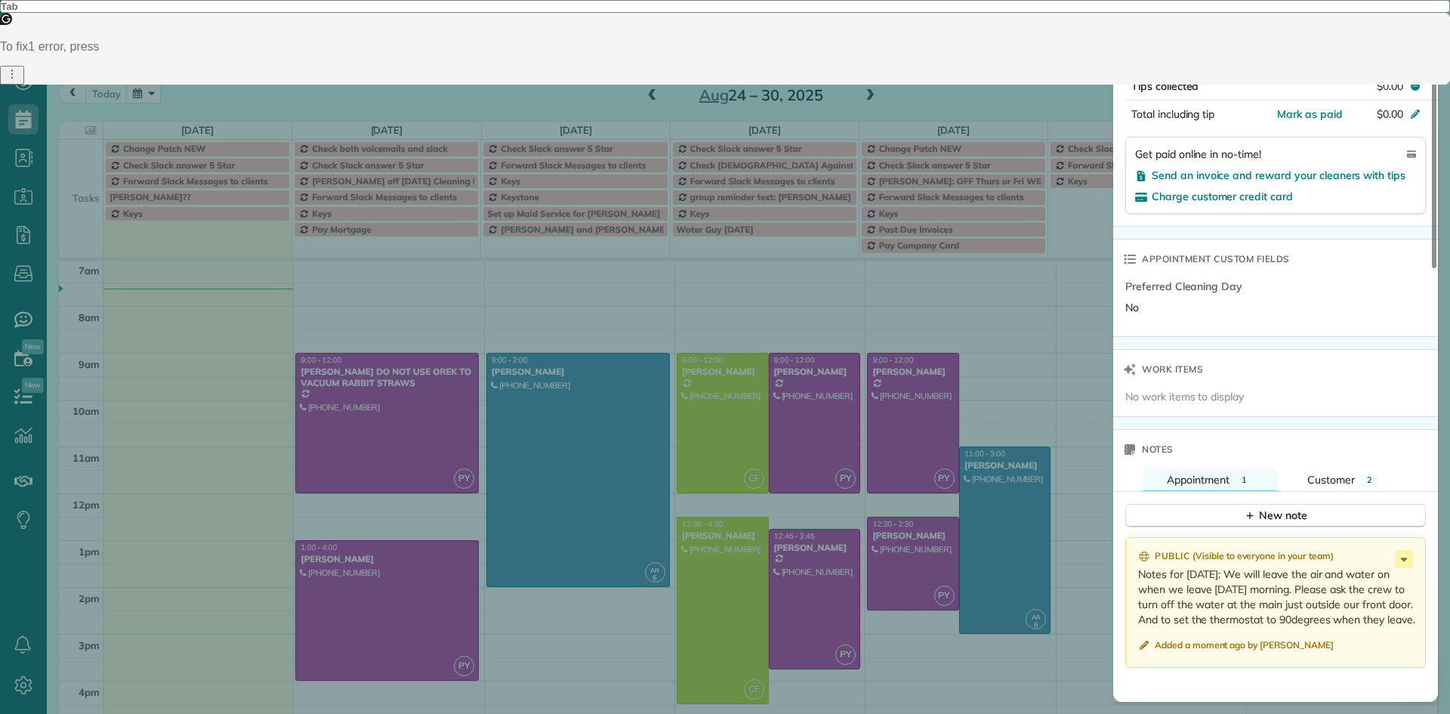
click at [1159, 42] on span "Close" at bounding box center [1151, 36] width 27 height 15
